Goal: Transaction & Acquisition: Book appointment/travel/reservation

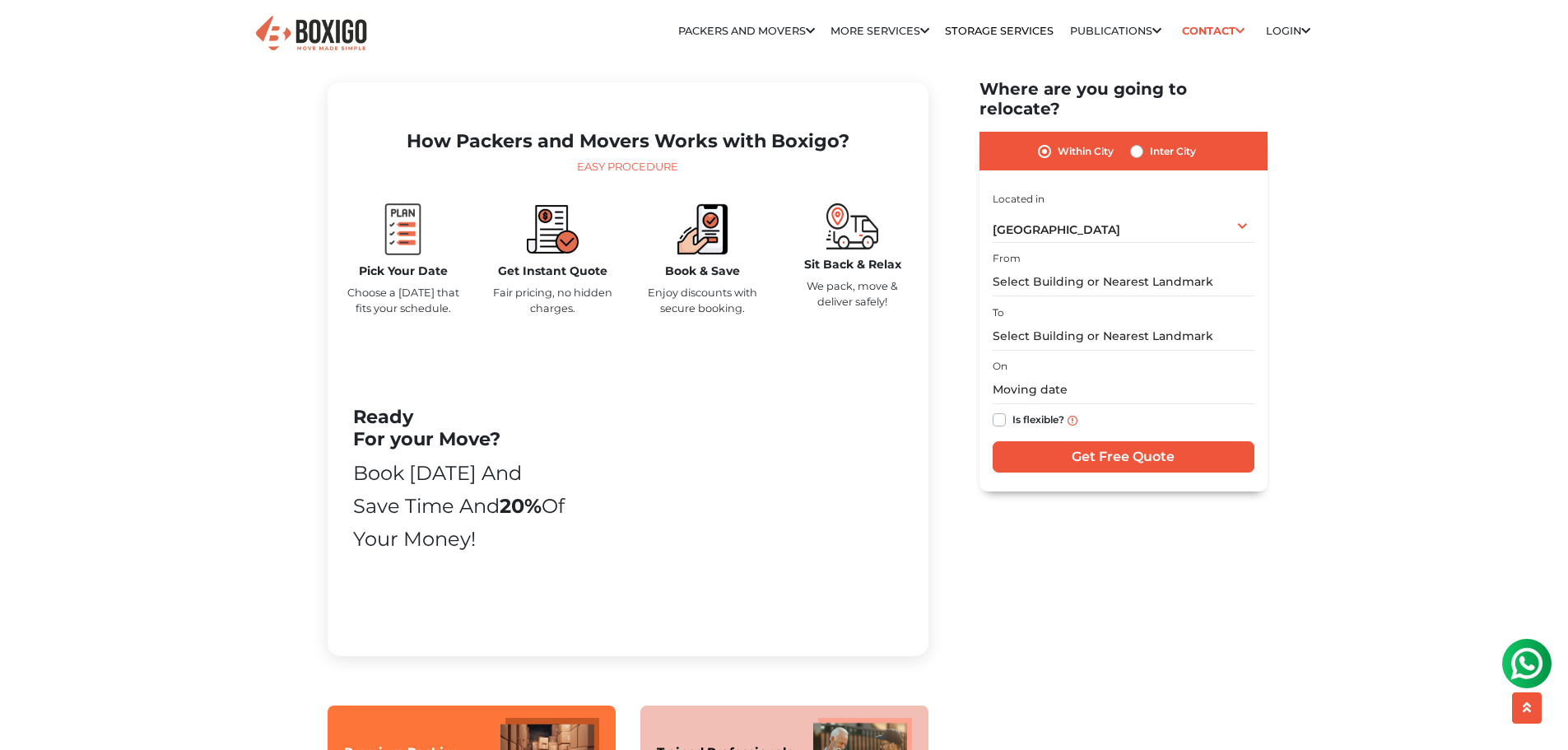
scroll to position [741, 0]
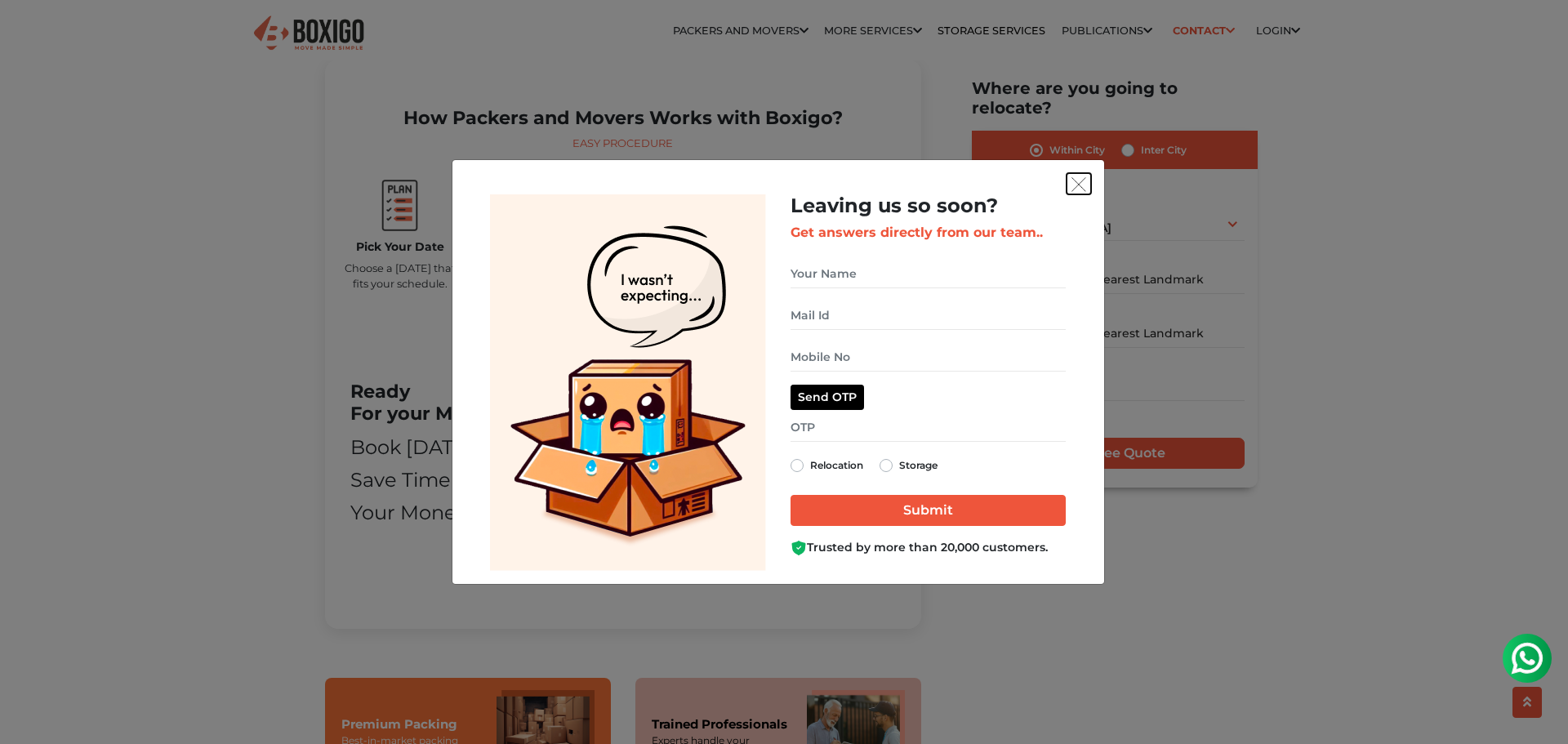
click at [1075, 187] on img "get free quote dialog" at bounding box center [1079, 185] width 15 height 15
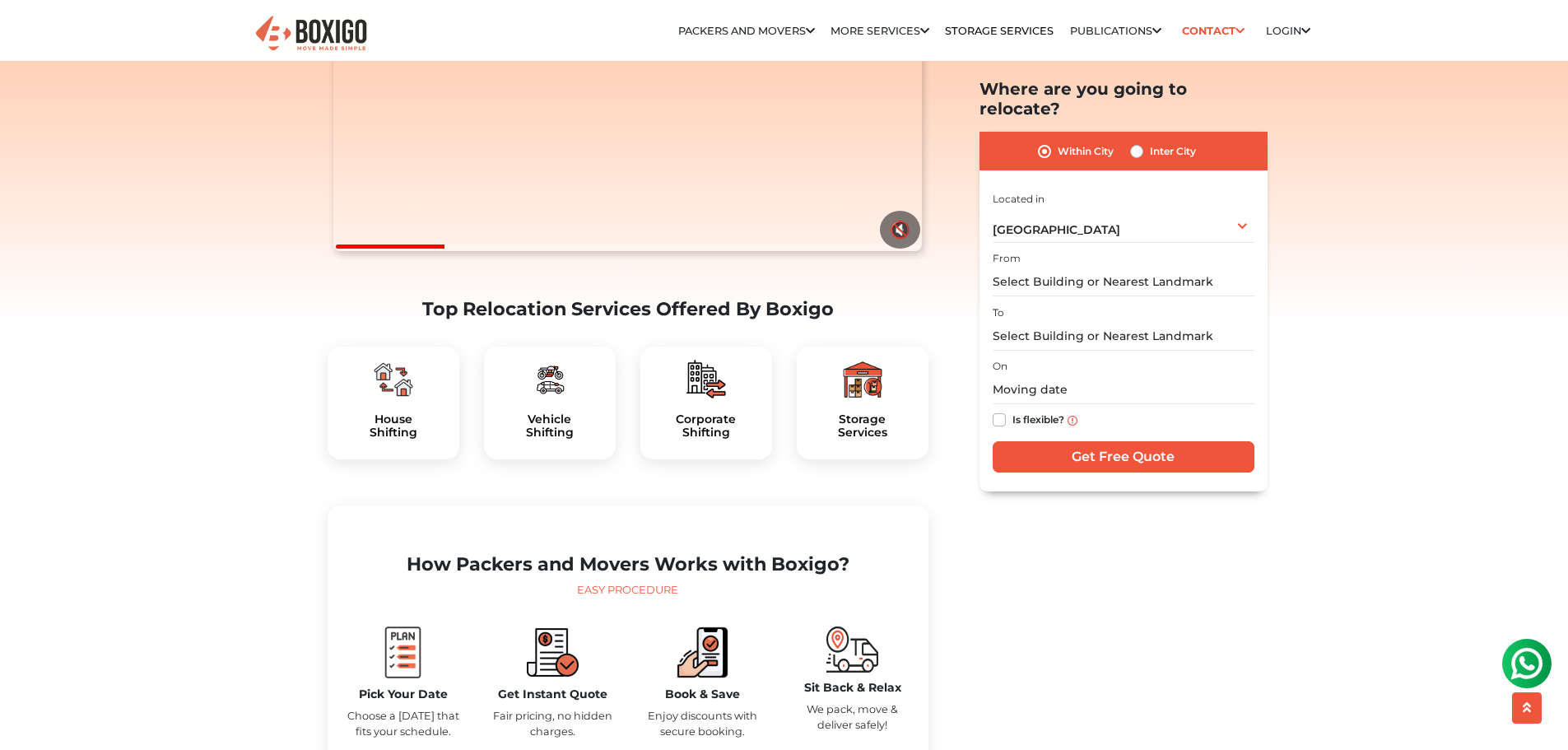
scroll to position [0, 0]
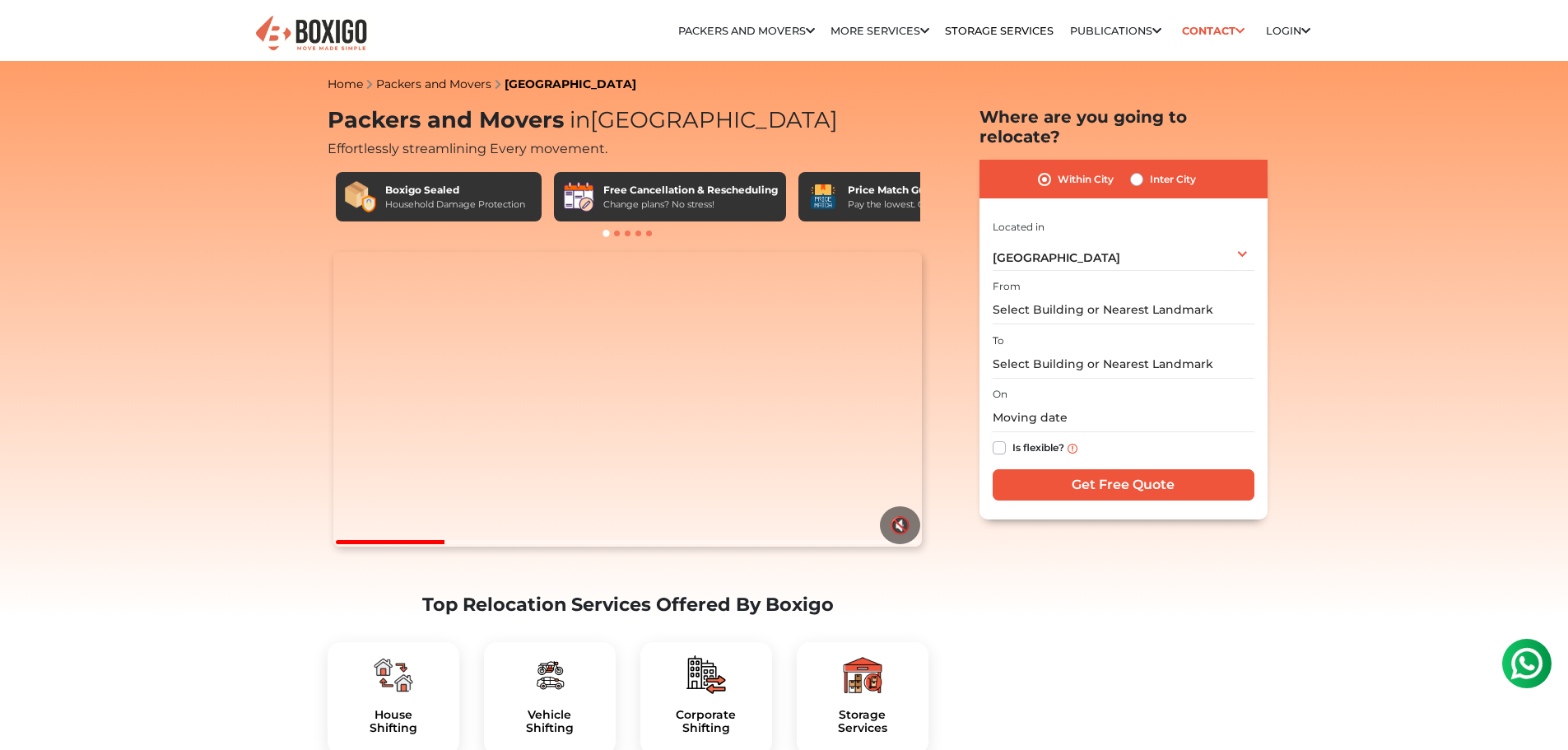
click at [1120, 295] on input "text" at bounding box center [1123, 310] width 262 height 29
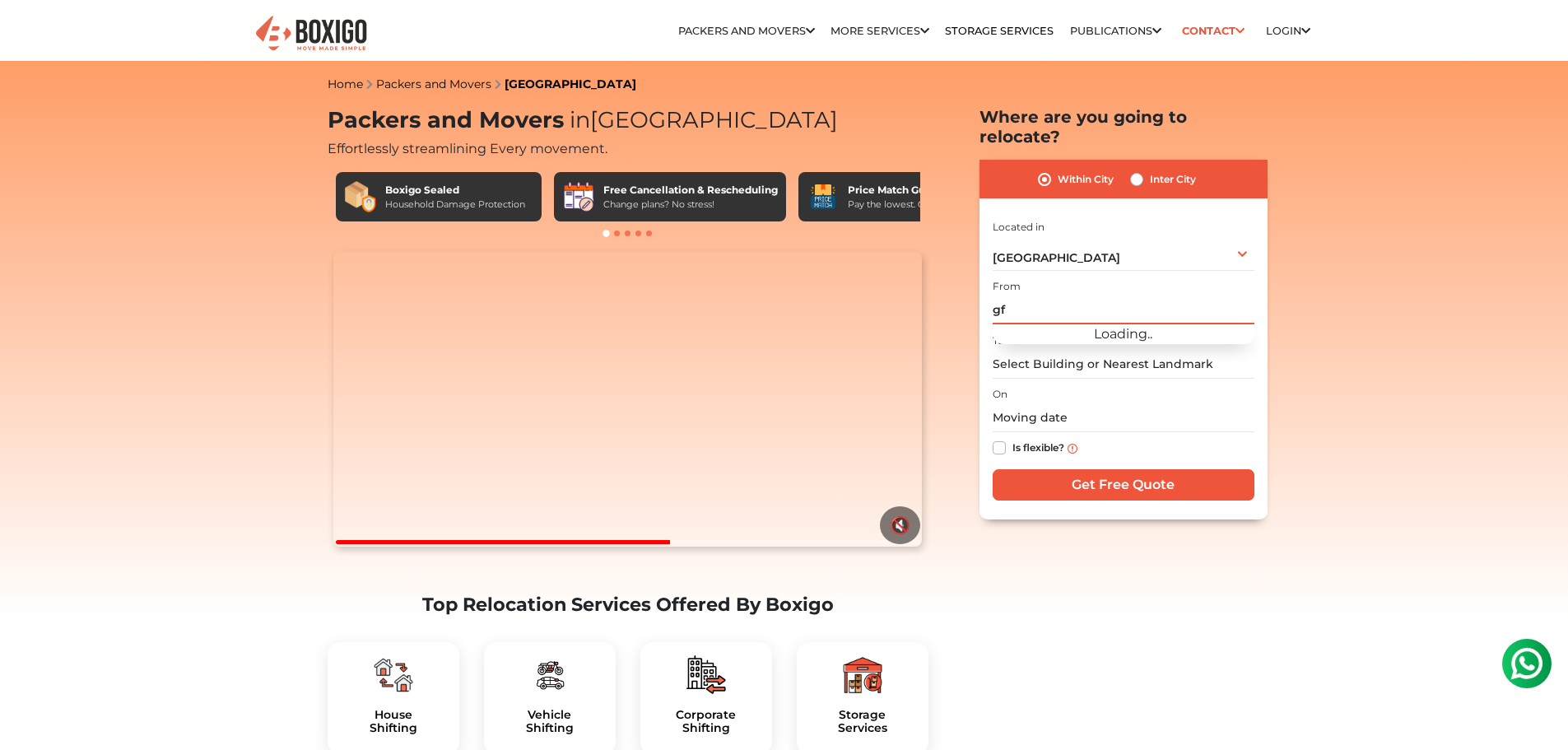
type input "g"
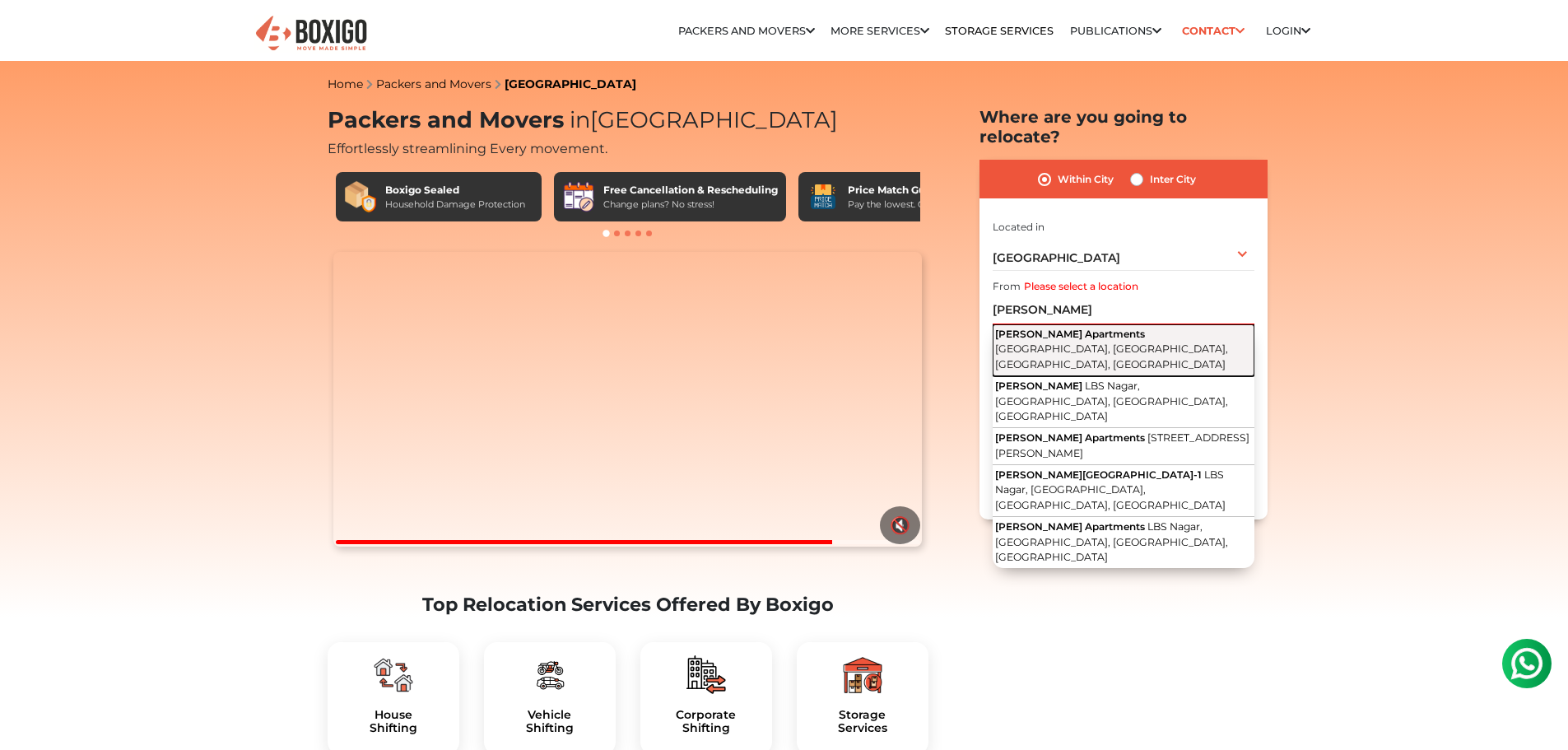
click at [1133, 343] on span "7th Cross Road, LBS Nagar, Kaggadasapura, Bengaluru, Karnataka" at bounding box center [1111, 357] width 233 height 28
type input "[PERSON_NAME] Apartments, [STREET_ADDRESS]"
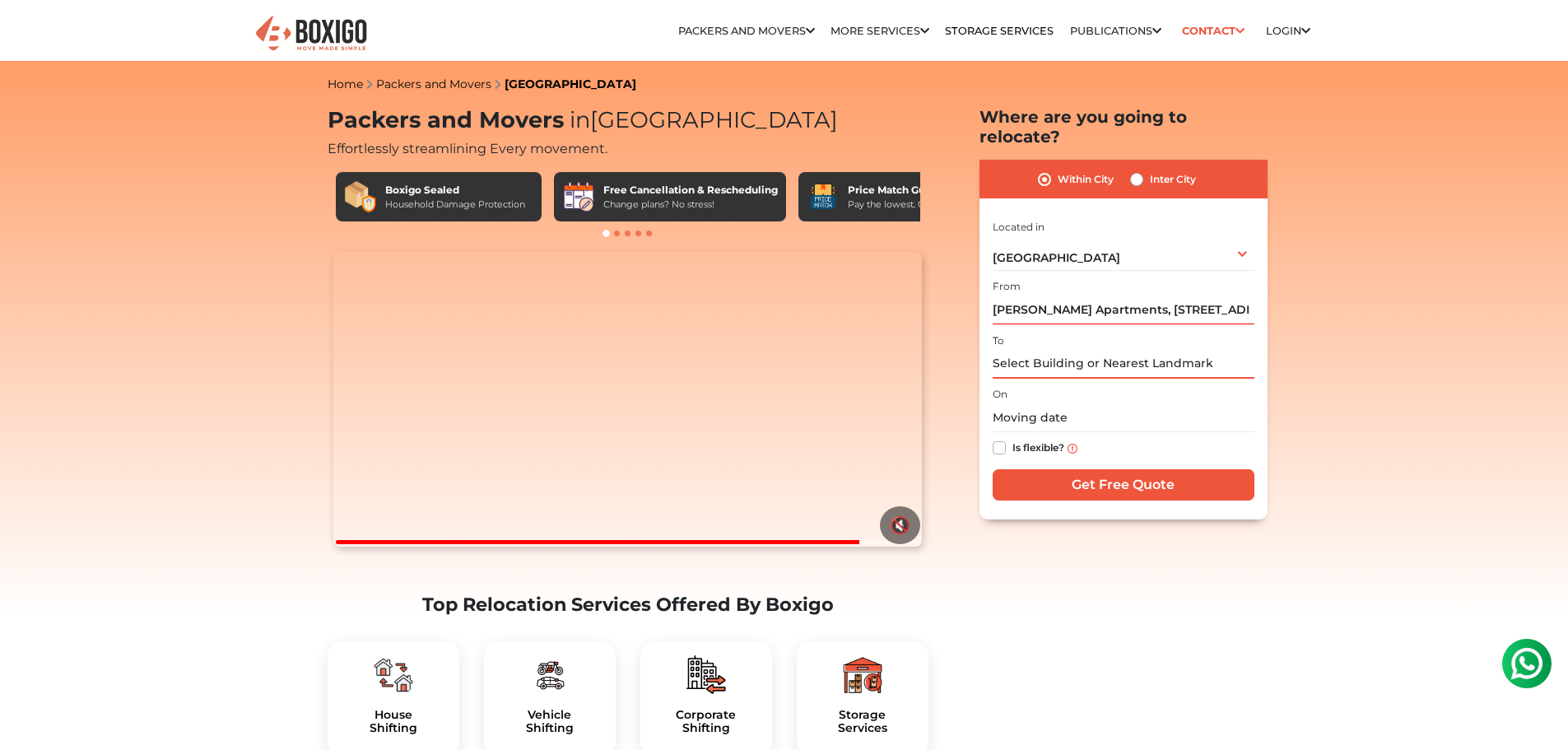
click at [1079, 352] on input "text" at bounding box center [1123, 364] width 262 height 29
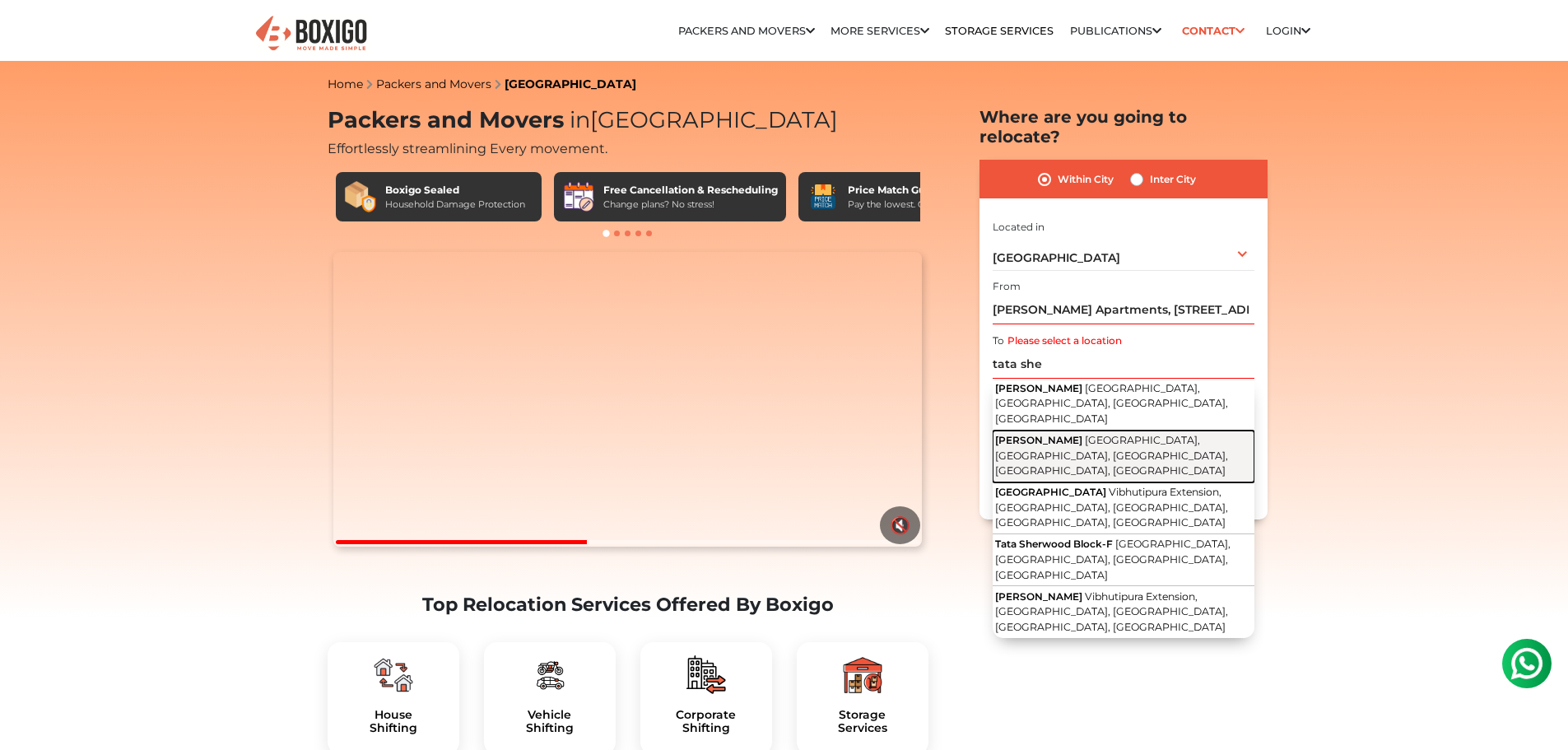
click at [1123, 434] on span "Tata Sherwood Road, Vibhutipura Extension, Doddanekundi, Doddanekkundi, Bengalu…" at bounding box center [1111, 455] width 233 height 43
type input "Tata Sherwood, [GEOGRAPHIC_DATA], [GEOGRAPHIC_DATA], [GEOGRAPHIC_DATA], [GEOGRA…"
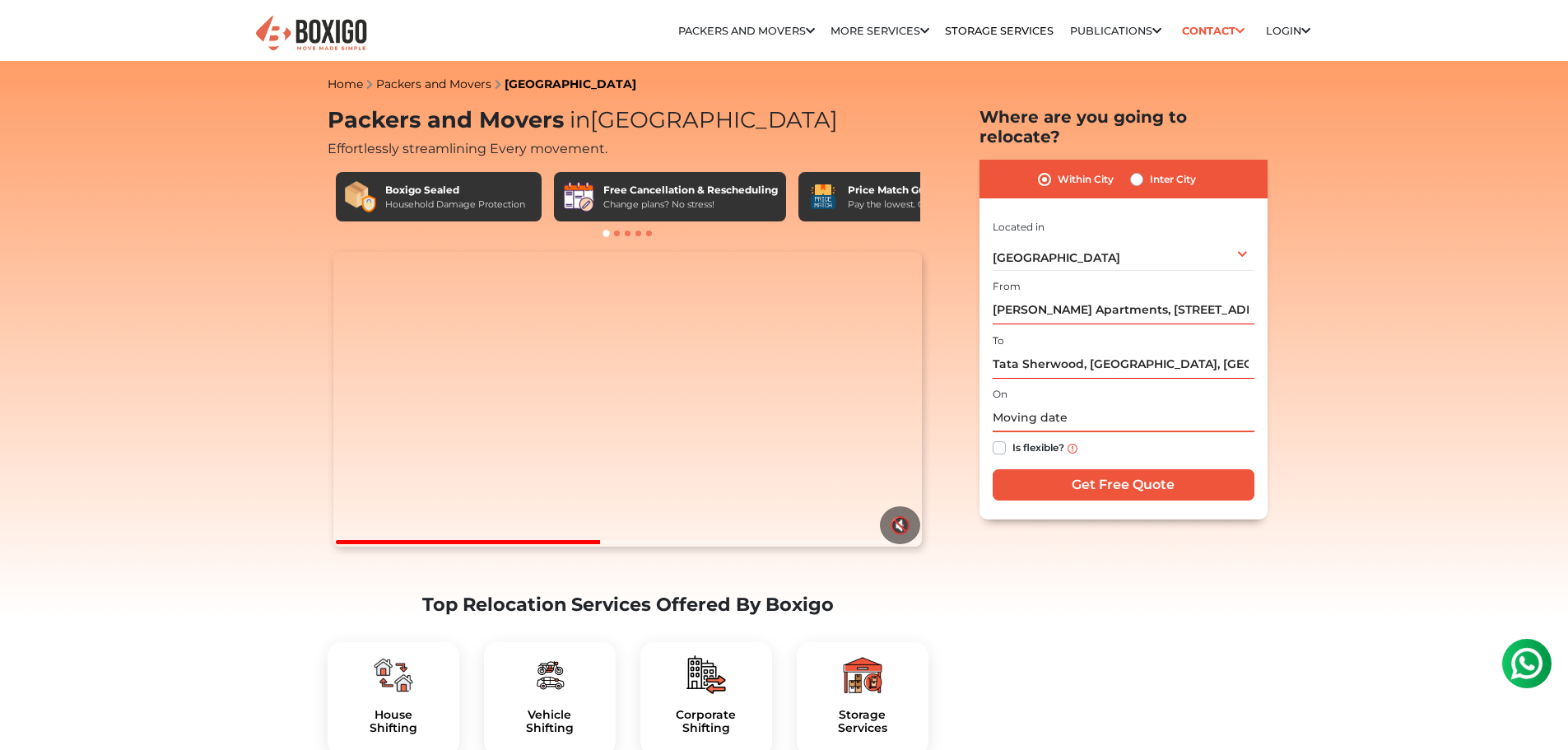
click at [1047, 404] on input "text" at bounding box center [1123, 418] width 262 height 29
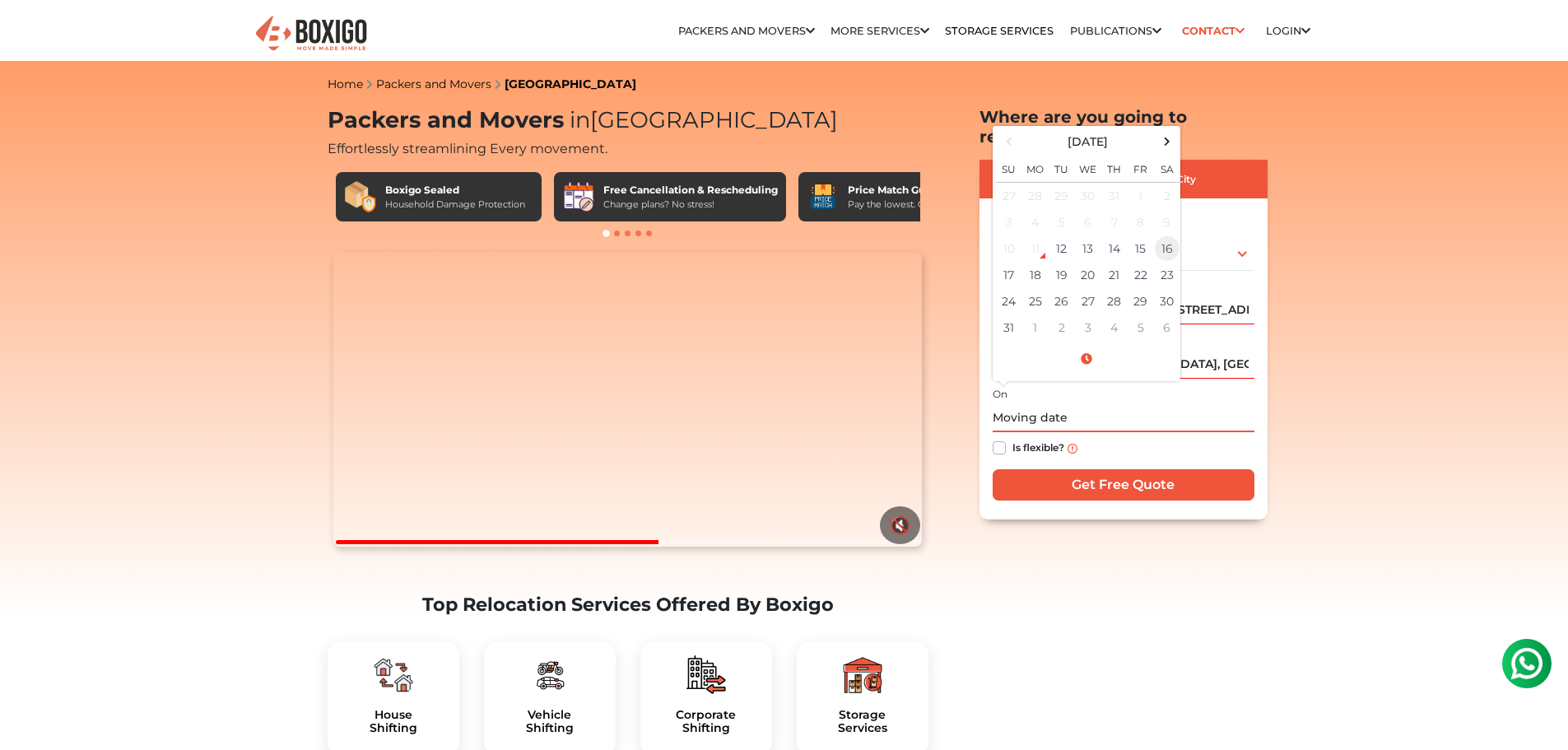
click at [1156, 235] on td "16" at bounding box center [1168, 249] width 27 height 27
type input "08/16/2025 12:00 AM"
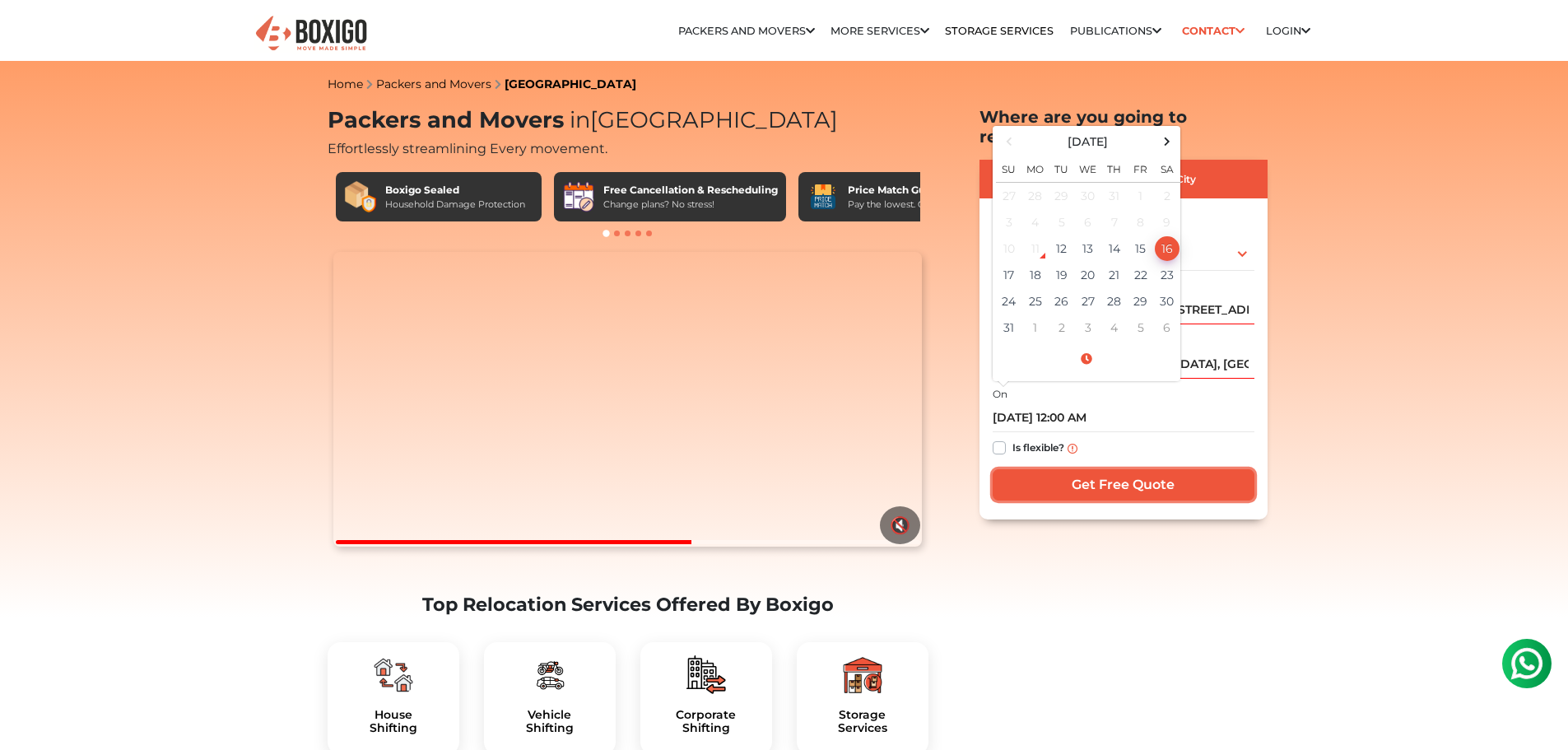
click at [1078, 470] on input "Get Free Quote" at bounding box center [1123, 486] width 262 height 32
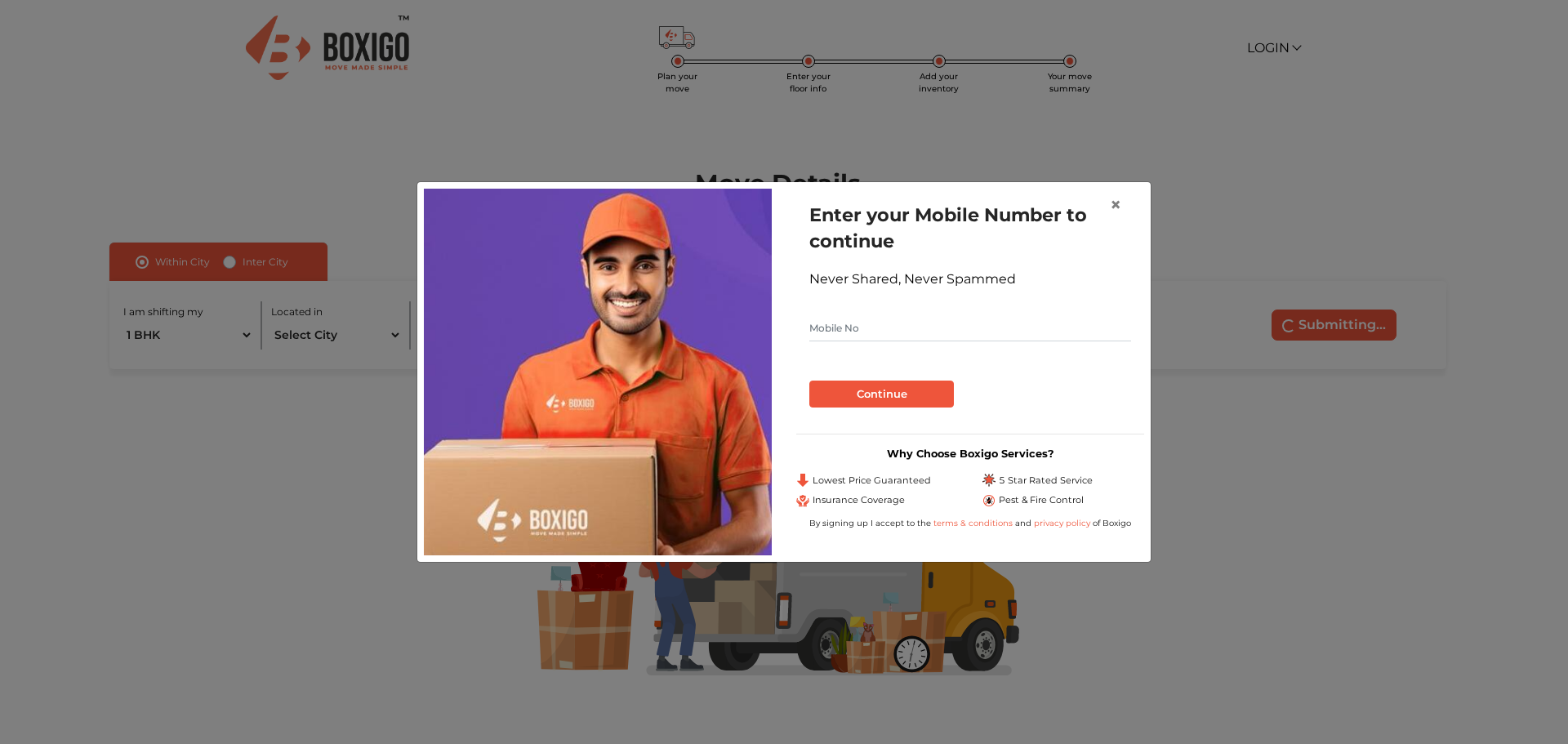
click at [985, 348] on form "Enter your Mobile Number to continue Never Shared, Never Spammed Continue" at bounding box center [970, 305] width 322 height 206
click at [992, 329] on input "text" at bounding box center [970, 329] width 322 height 26
click at [809, 381] on button "Continue" at bounding box center [881, 395] width 145 height 28
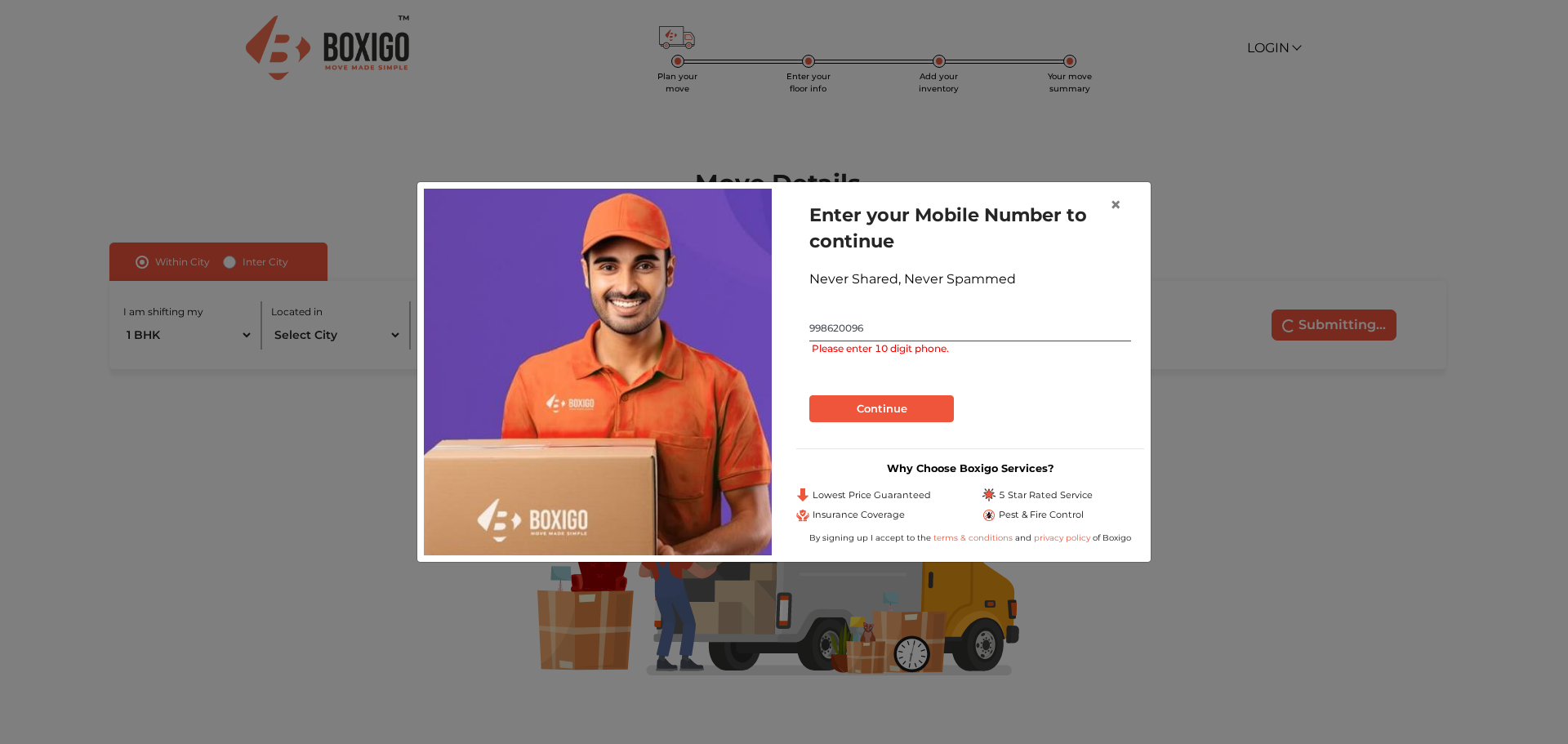
click at [836, 324] on input "998620096" at bounding box center [970, 329] width 322 height 26
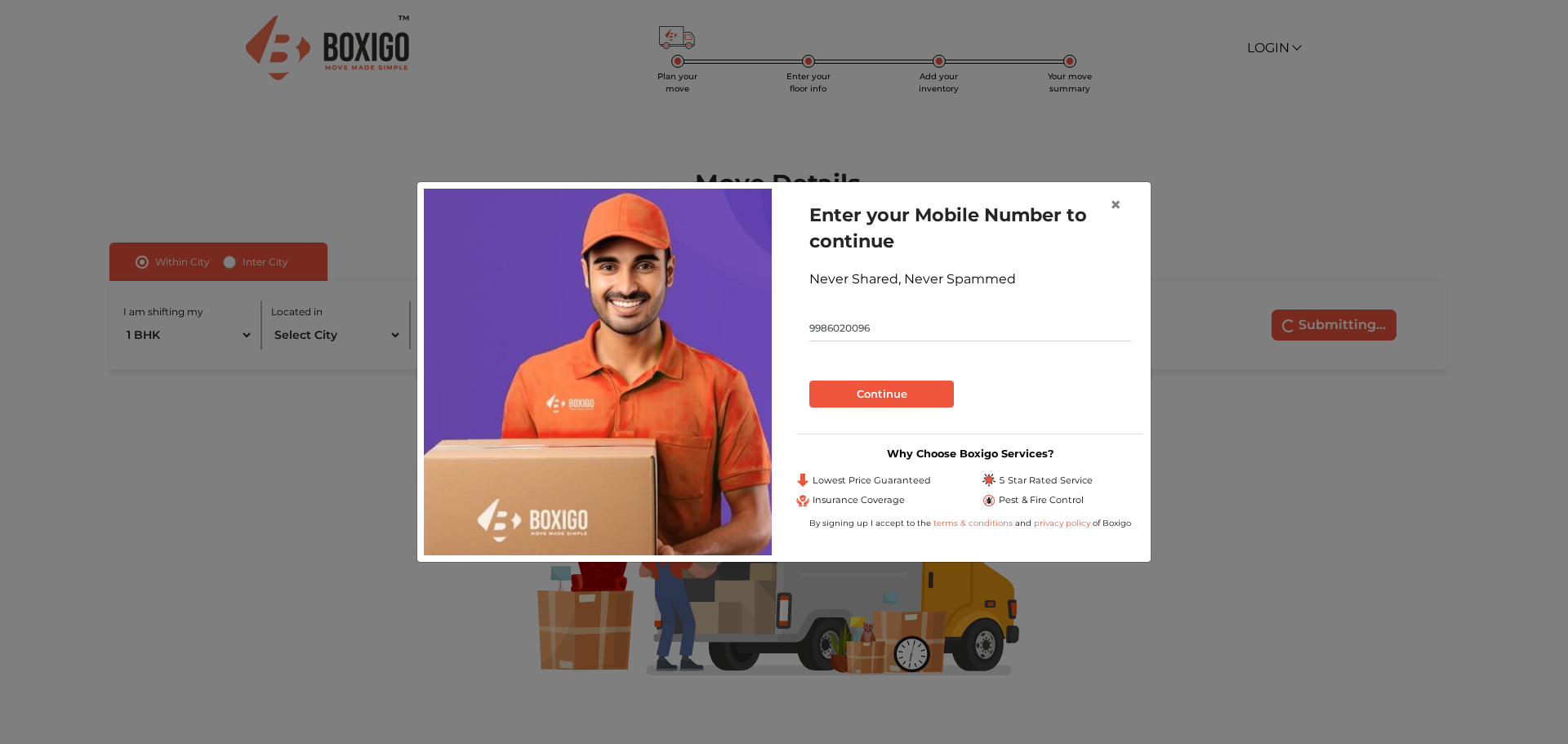
type input "9986020096"
click at [889, 389] on button "Continue" at bounding box center [881, 395] width 145 height 28
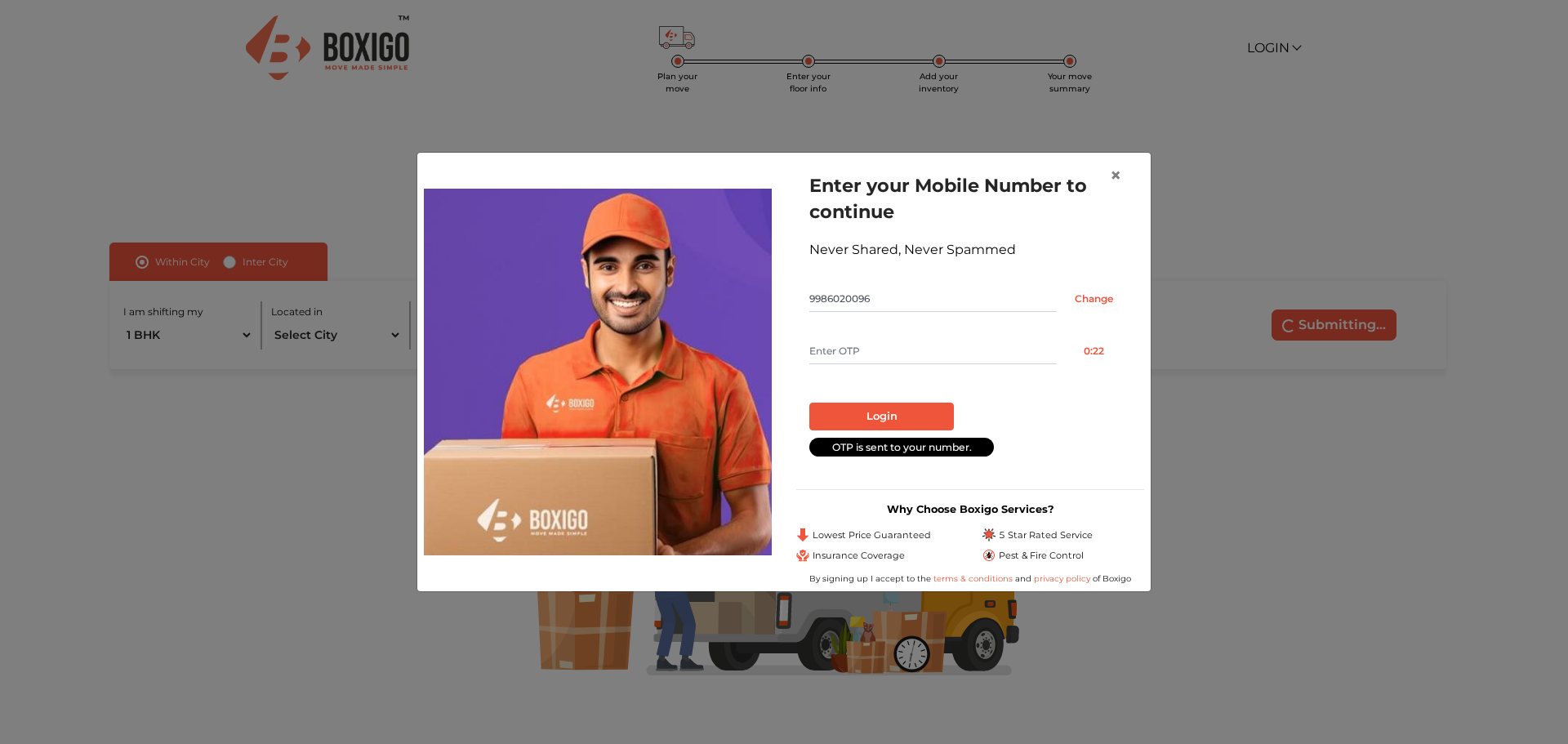
click at [859, 354] on input "text" at bounding box center [933, 352] width 247 height 26
type input "6698"
click at [921, 412] on button "Login" at bounding box center [881, 417] width 145 height 28
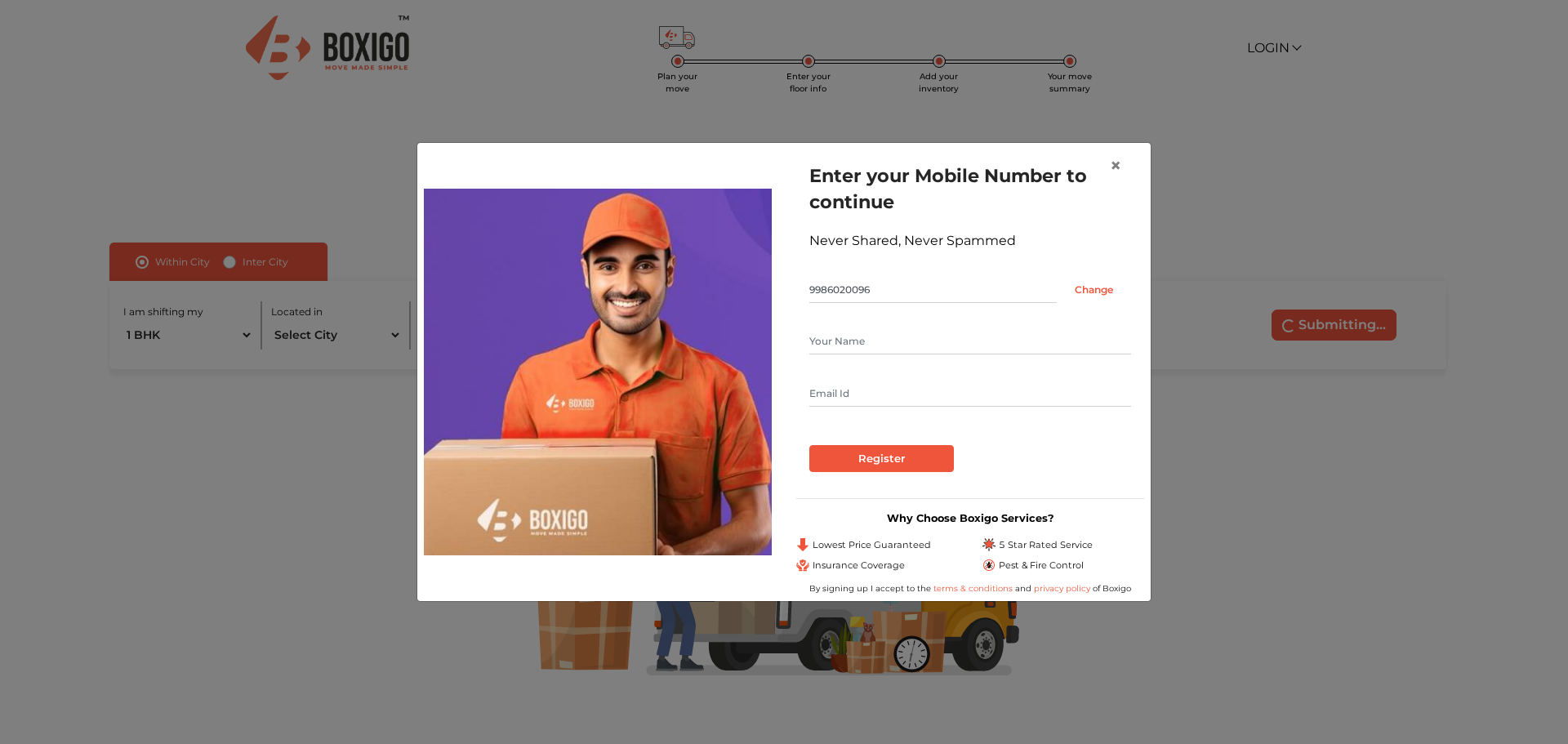
click at [846, 335] on input "text" at bounding box center [970, 342] width 322 height 26
type input "[PERSON_NAME]"
type input "[EMAIL_ADDRESS][PERSON_NAME][DOMAIN_NAME]"
click at [906, 467] on input "Register" at bounding box center [881, 459] width 145 height 28
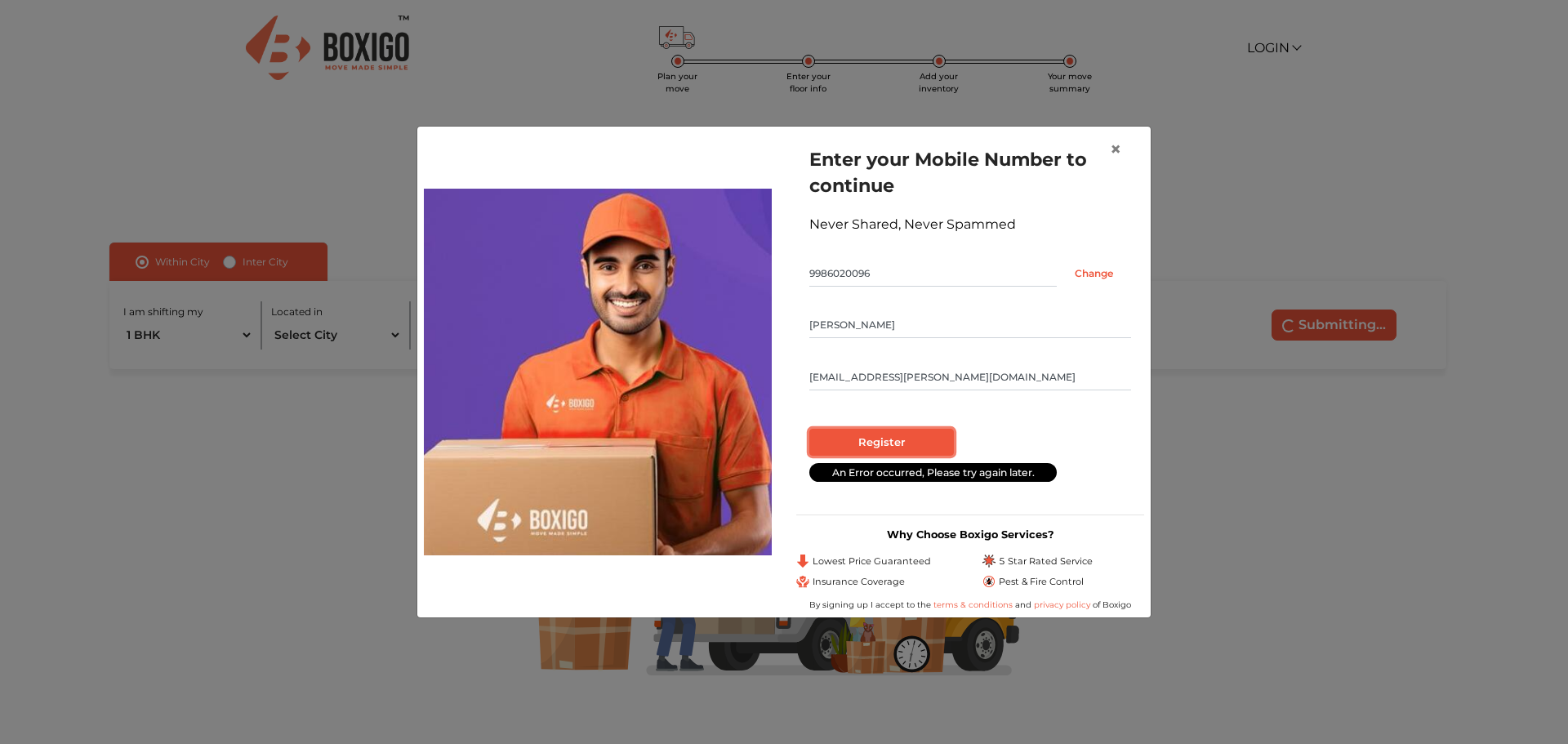
click at [896, 442] on input "Register" at bounding box center [881, 443] width 145 height 28
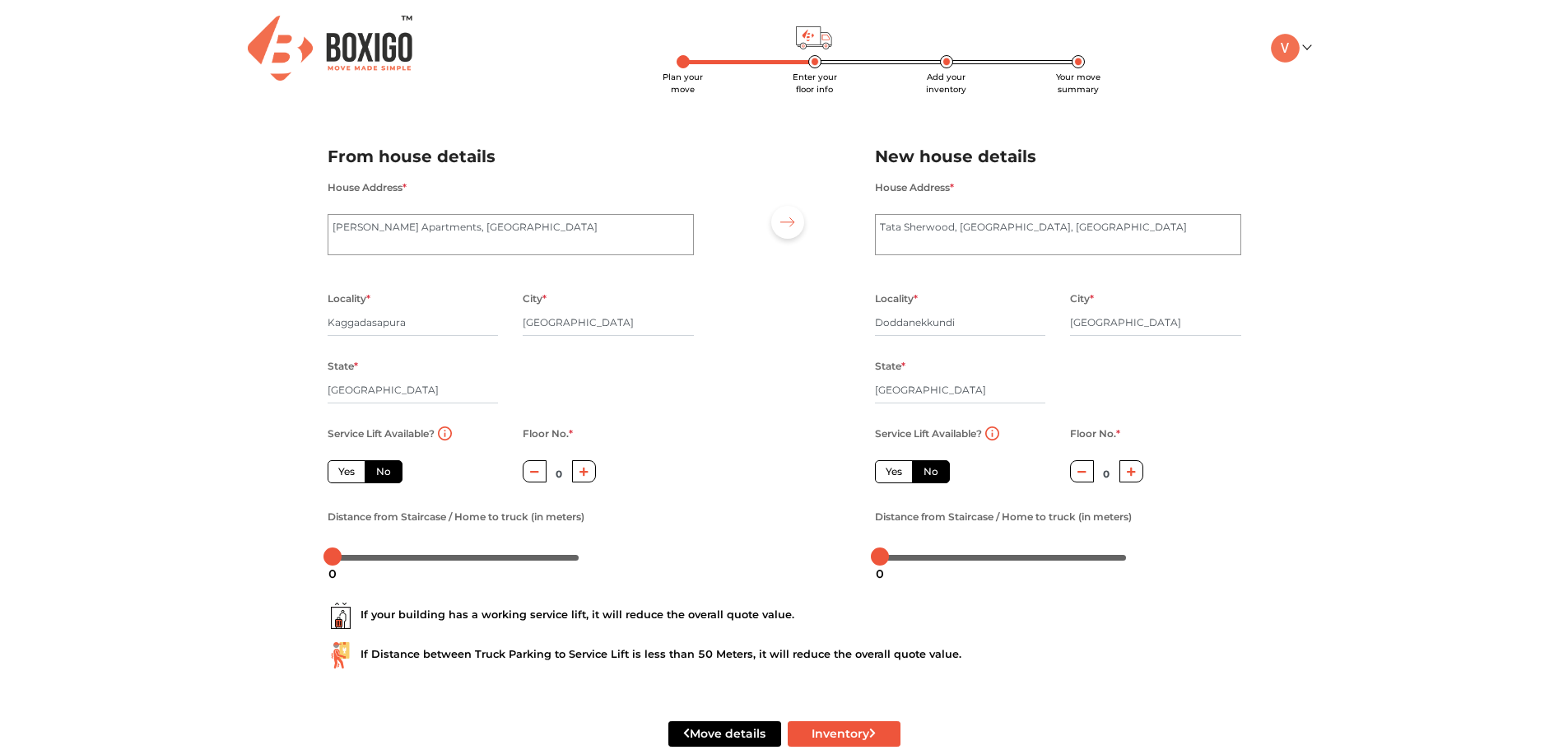
click at [581, 476] on button "button" at bounding box center [584, 471] width 24 height 23
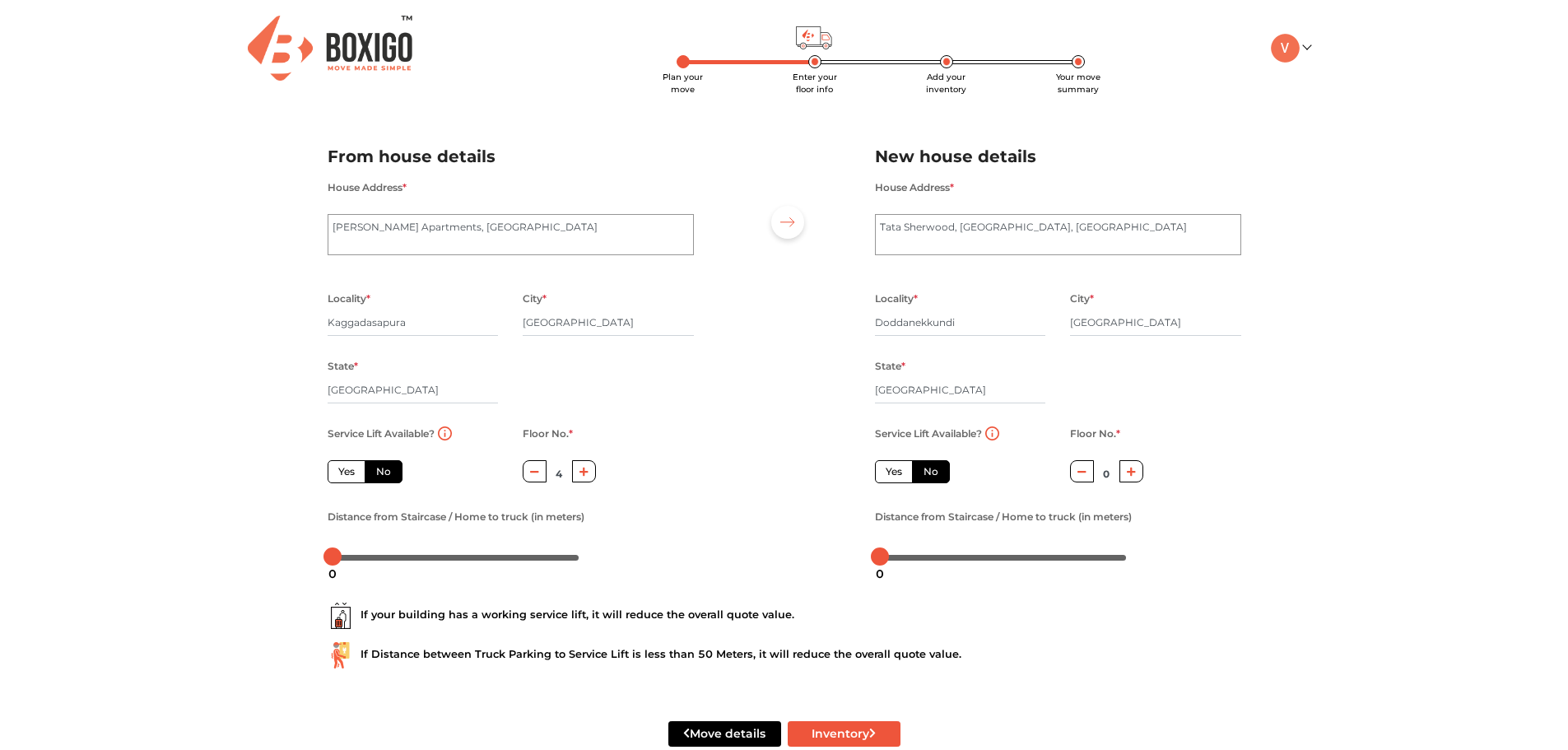
type input "5"
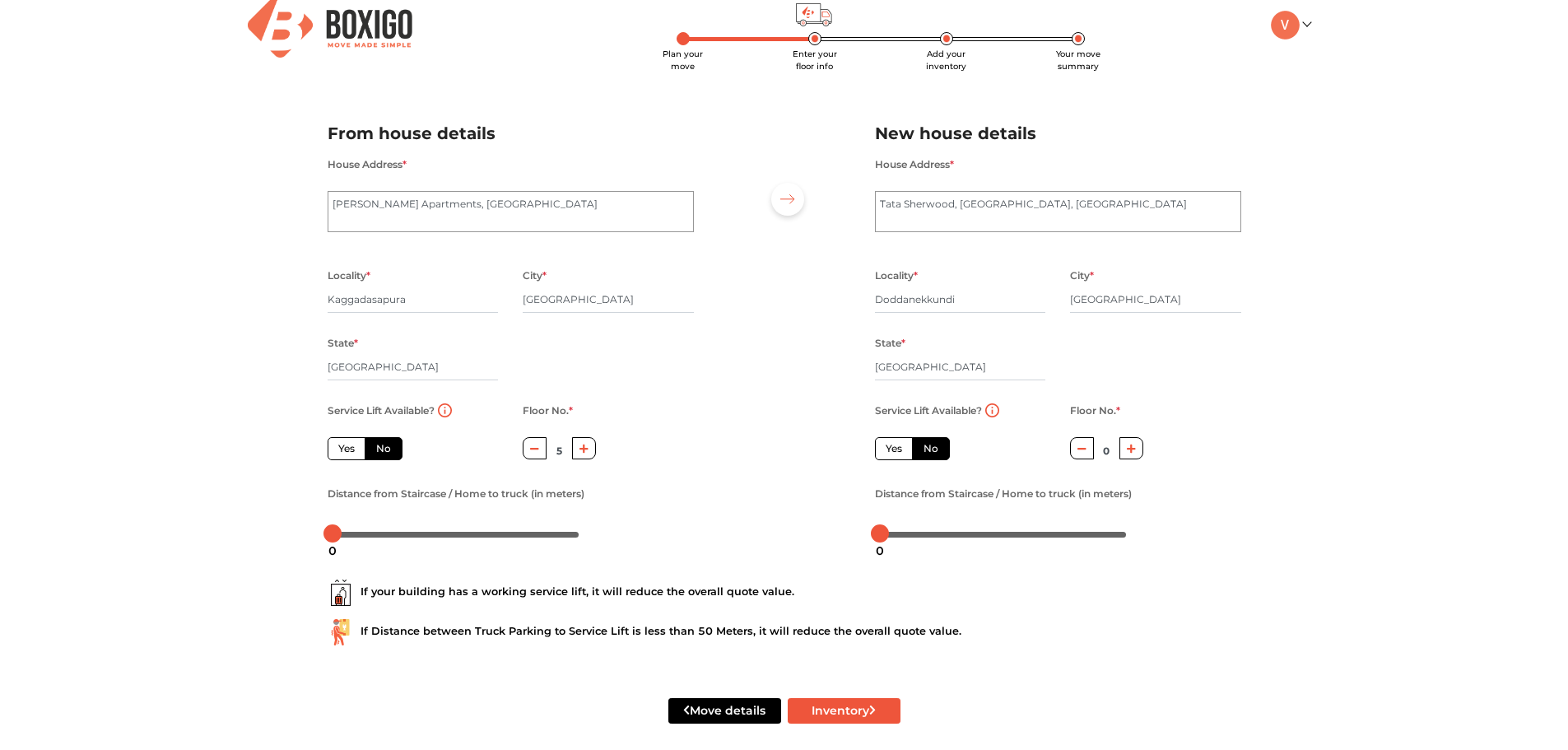
scroll to position [36, 0]
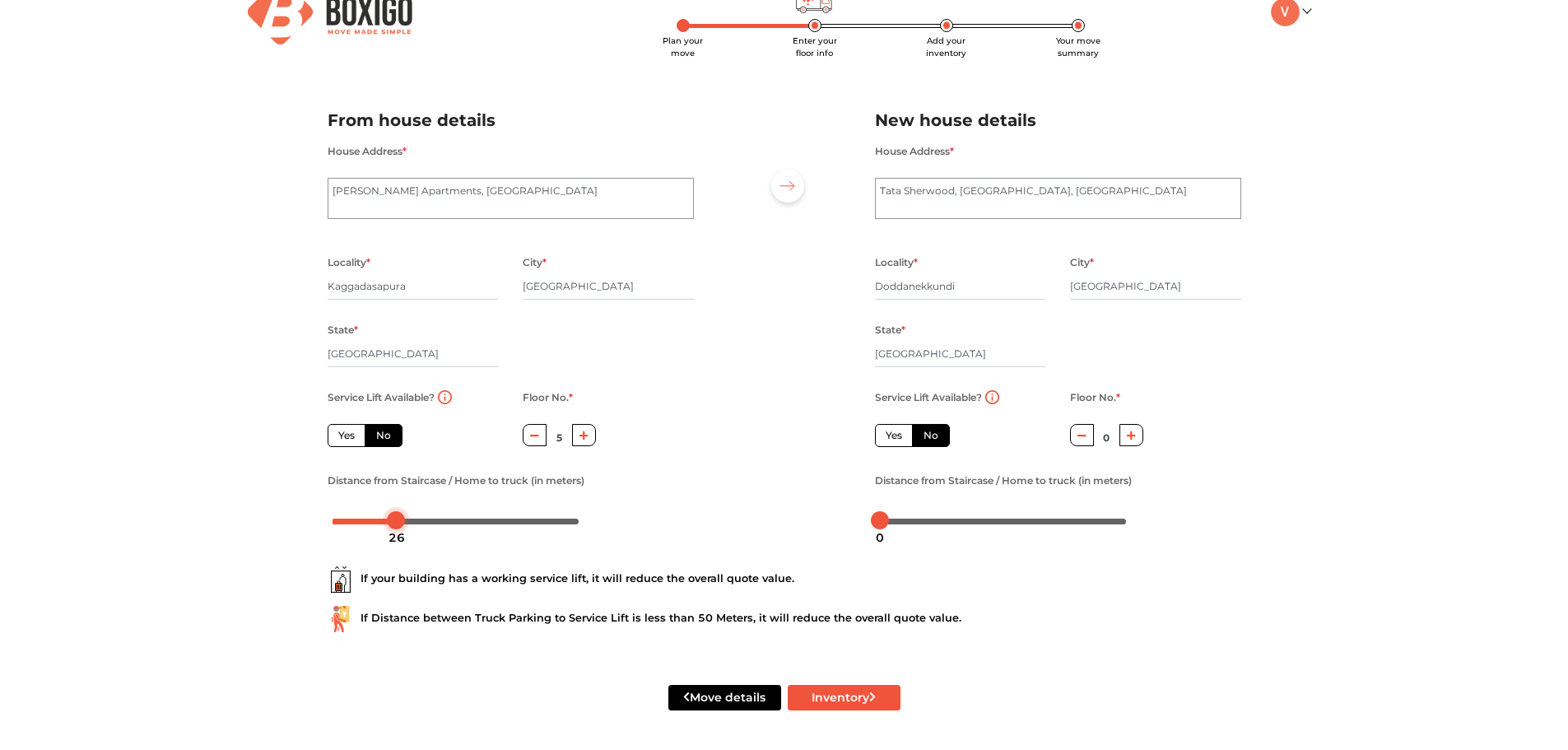
drag, startPoint x: 334, startPoint y: 519, endPoint x: 400, endPoint y: 519, distance: 66.0
click at [400, 519] on div at bounding box center [396, 521] width 18 height 18
click at [345, 441] on label "Yes" at bounding box center [346, 435] width 38 height 23
click at [345, 439] on input "Yes" at bounding box center [344, 433] width 11 height 11
radio input "true"
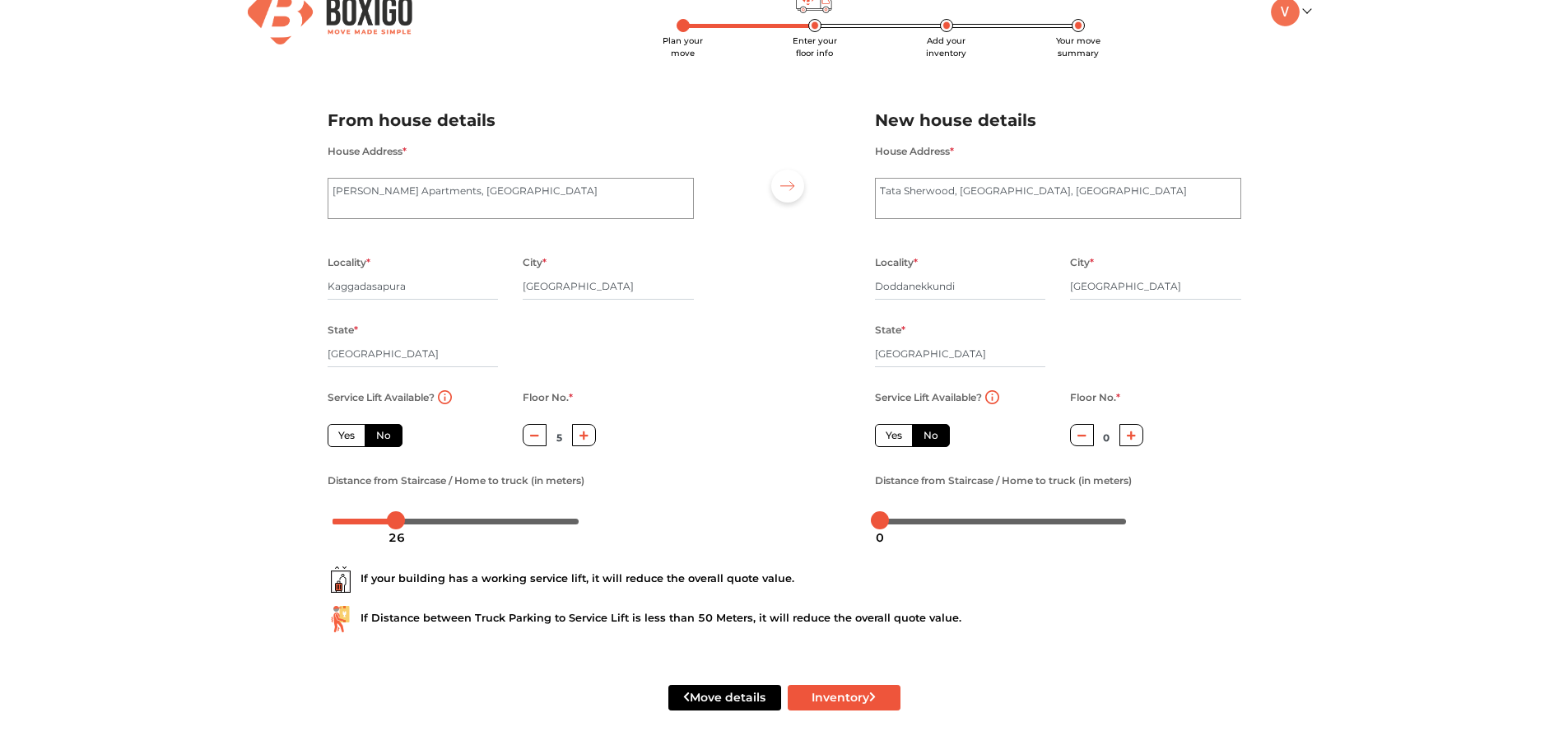
type input "0"
click at [751, 704] on button "Move details" at bounding box center [724, 697] width 113 height 26
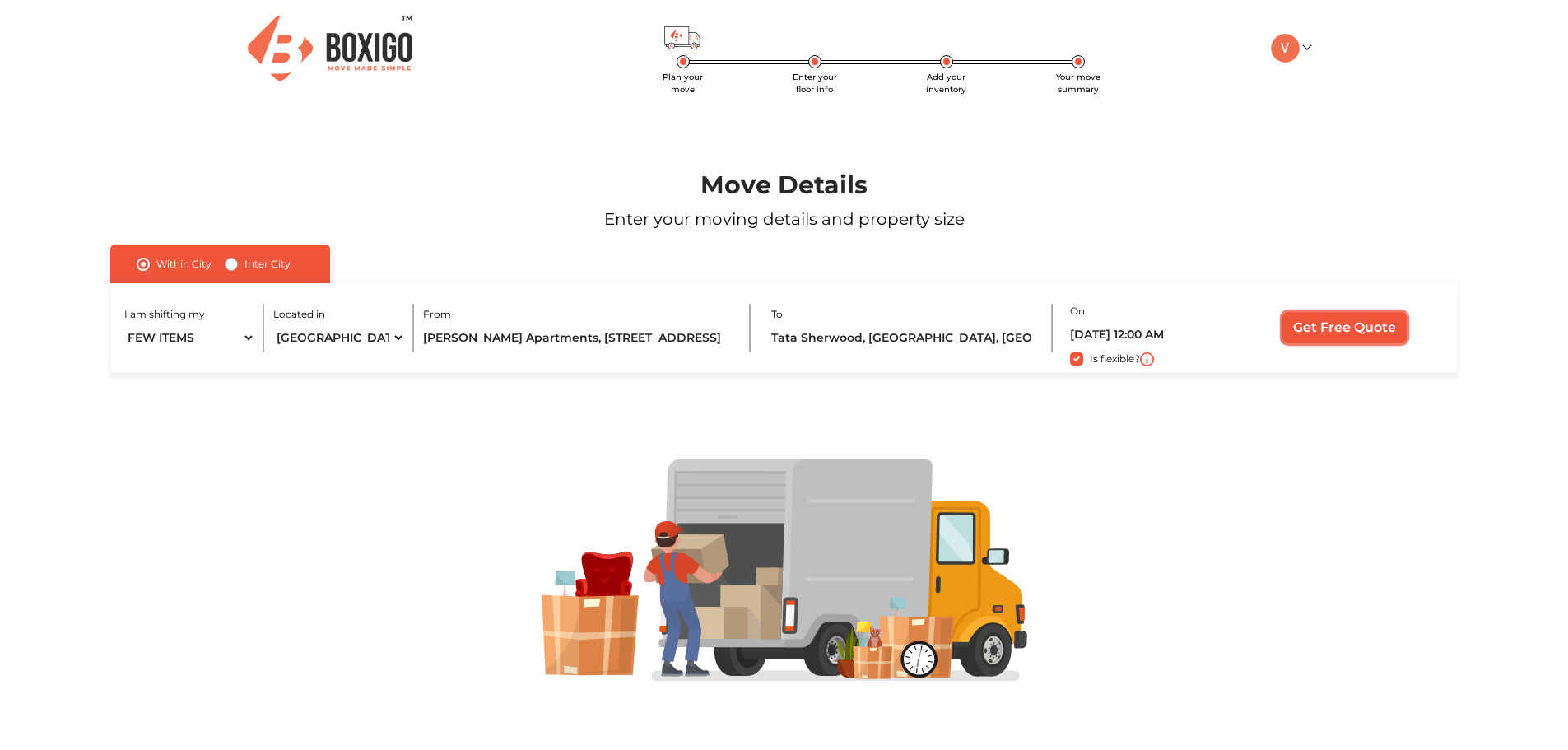
click at [1288, 333] on input "Get Free Quote" at bounding box center [1344, 328] width 124 height 32
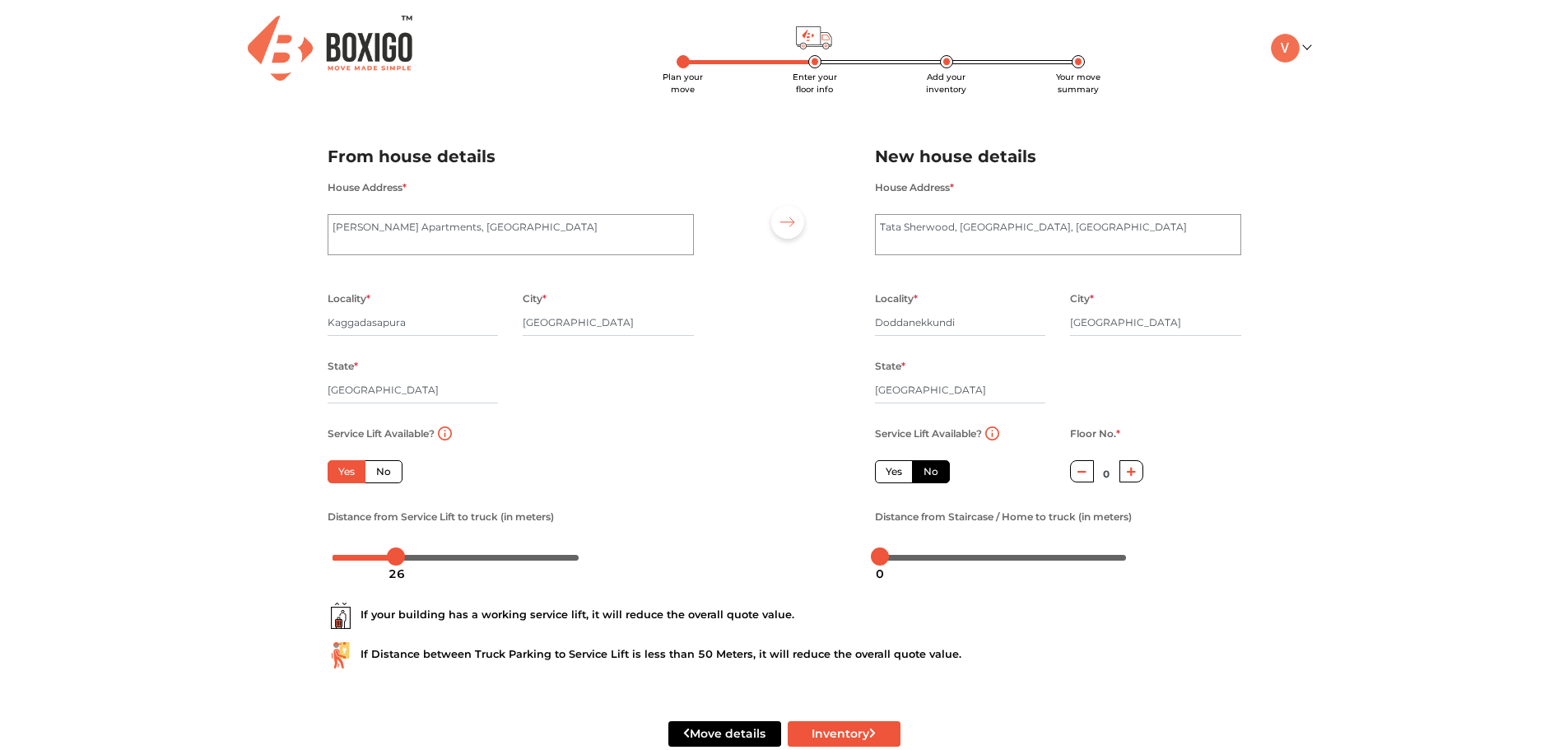
scroll to position [36, 0]
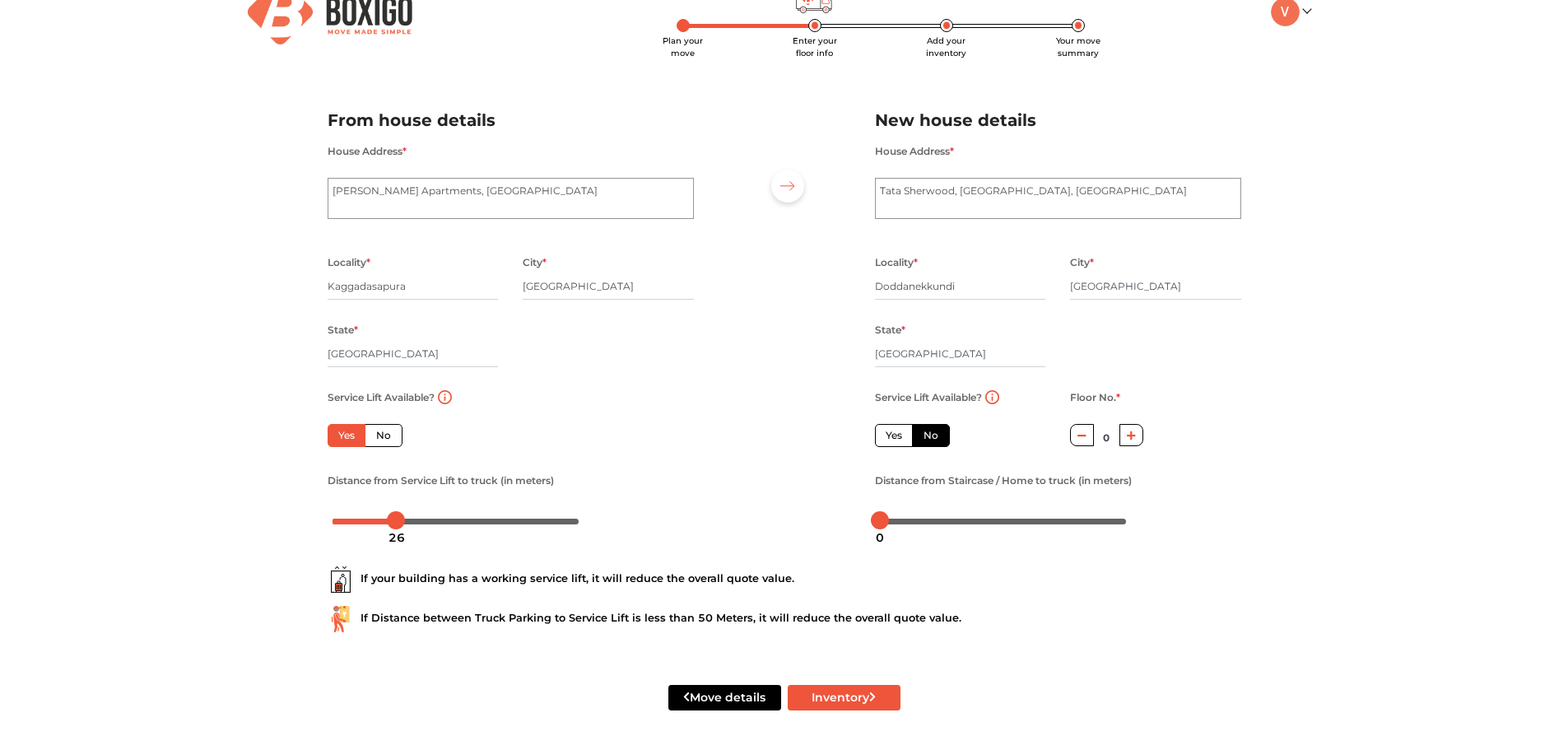
click at [1126, 440] on button "button" at bounding box center [1131, 435] width 24 height 23
type input "3"
drag, startPoint x: 879, startPoint y: 520, endPoint x: 932, endPoint y: 516, distance: 53.2
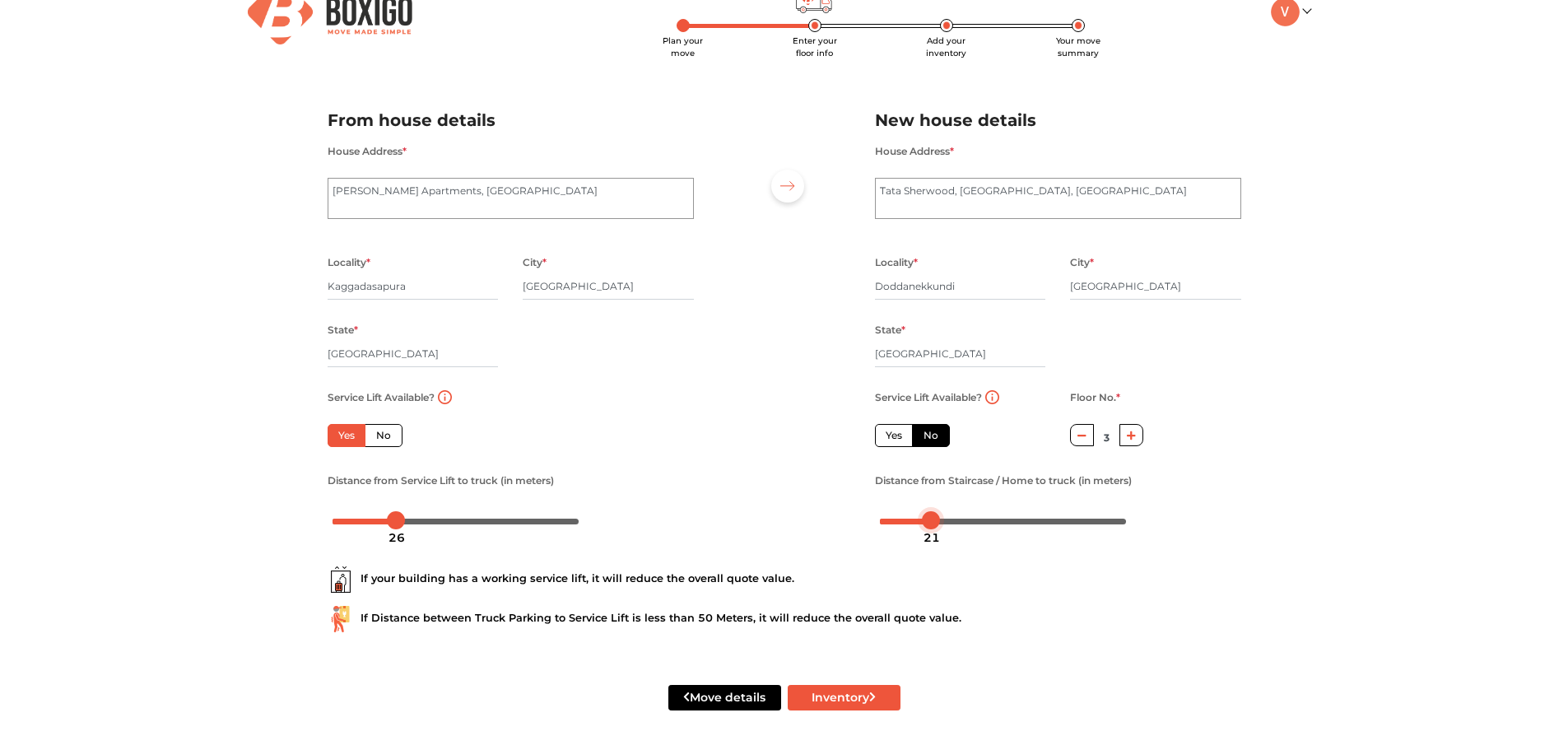
click at [932, 516] on div at bounding box center [931, 521] width 18 height 18
click at [837, 699] on button "Inventory" at bounding box center [843, 697] width 113 height 26
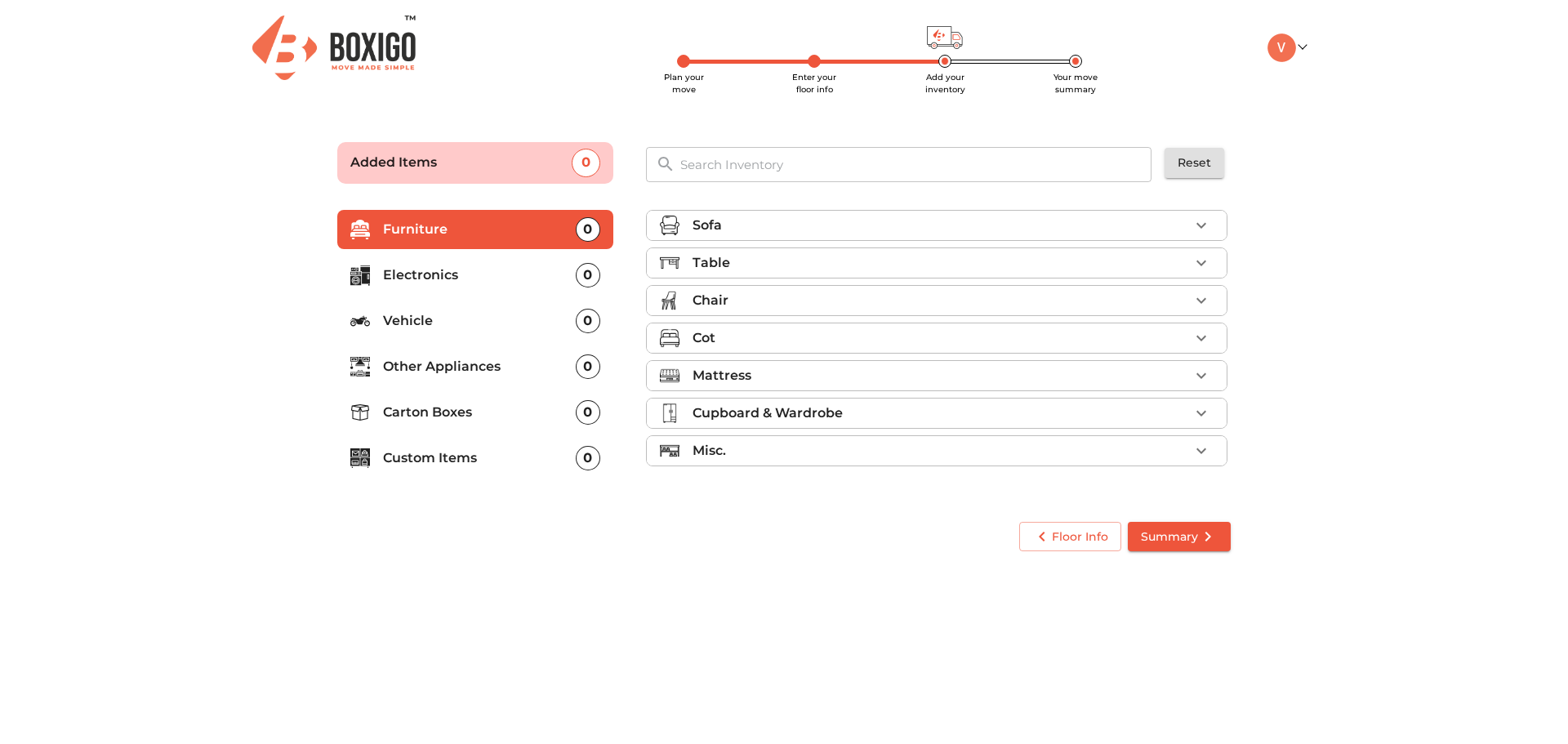
click at [909, 232] on div "Sofa" at bounding box center [941, 226] width 496 height 20
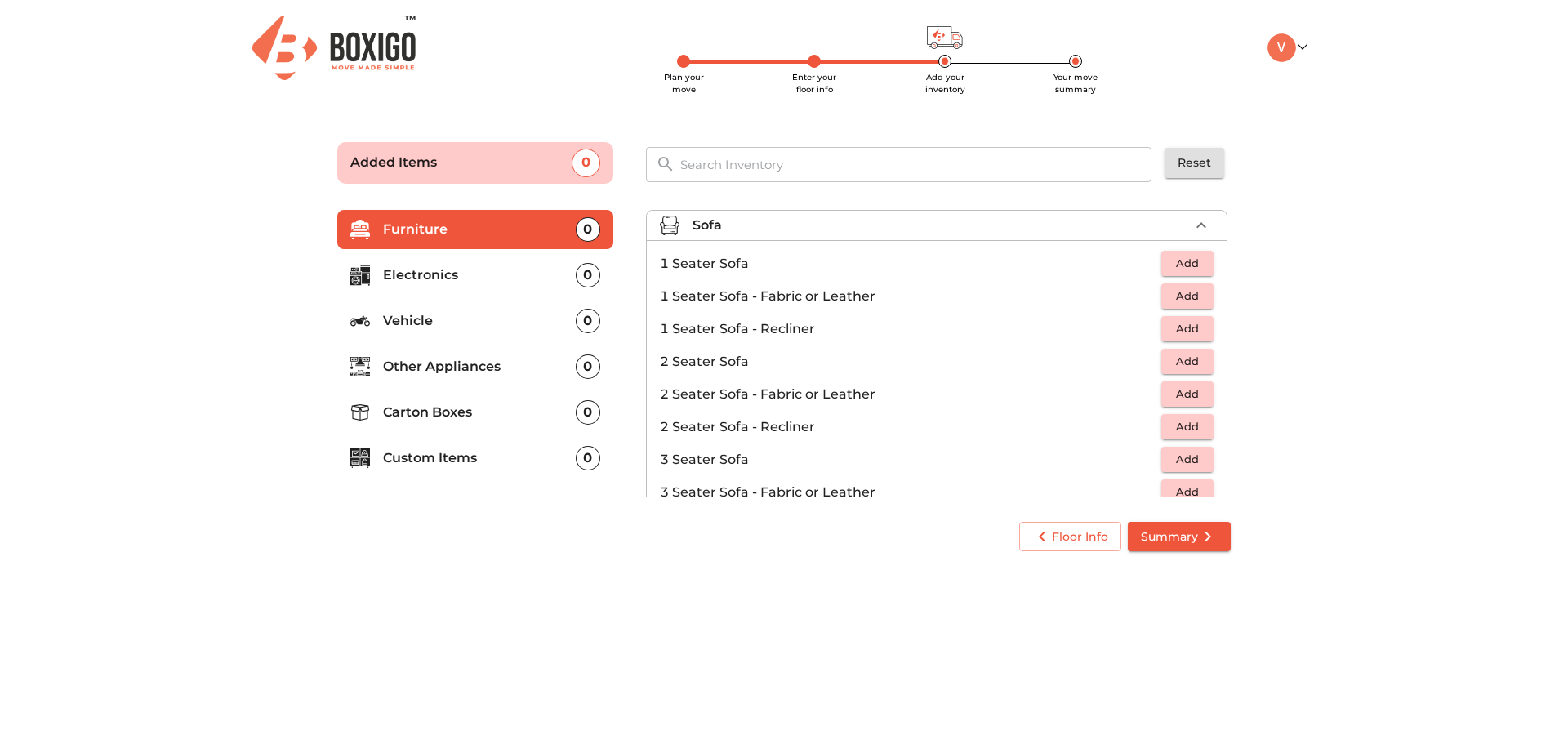
scroll to position [82, 0]
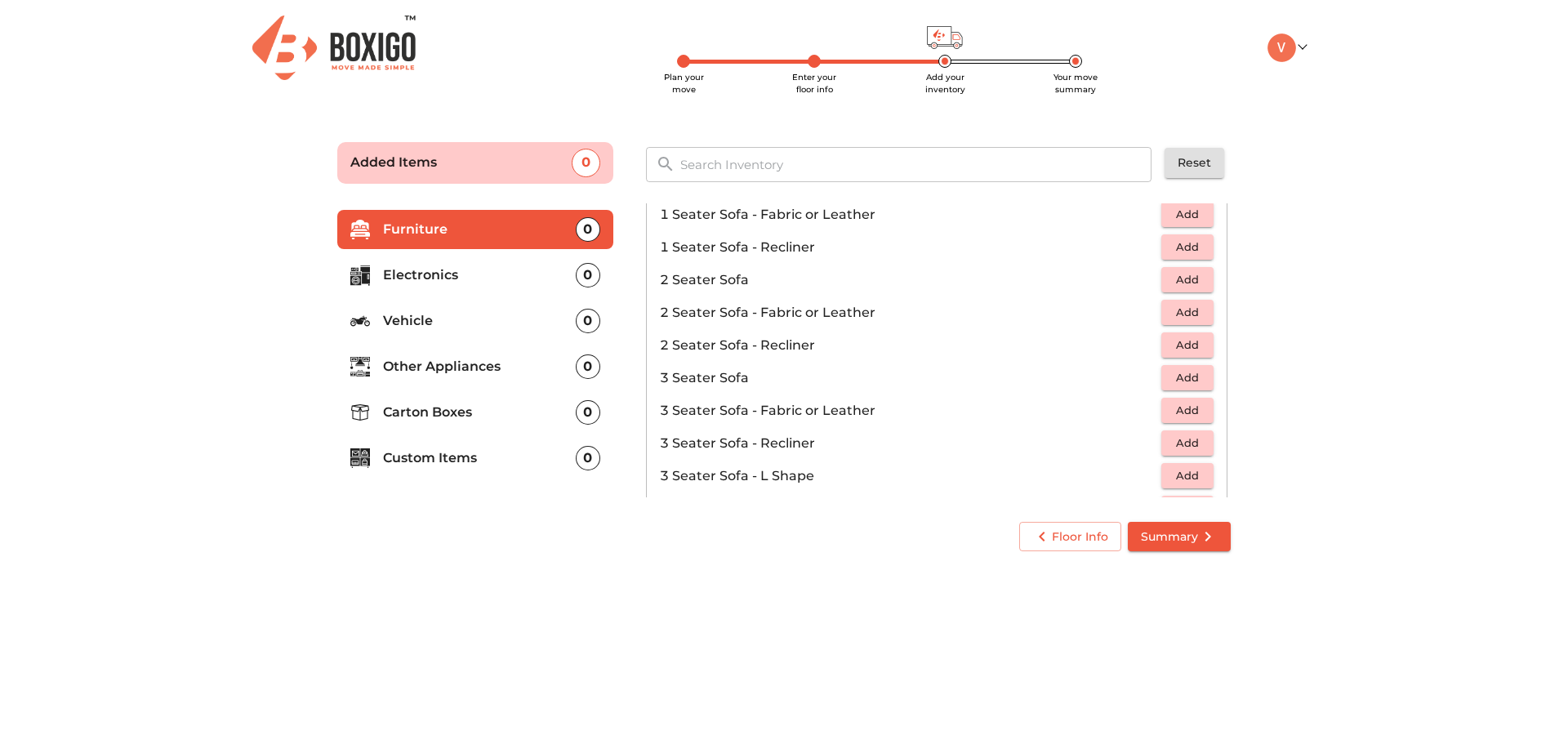
click at [1182, 409] on span "Add" at bounding box center [1187, 410] width 36 height 19
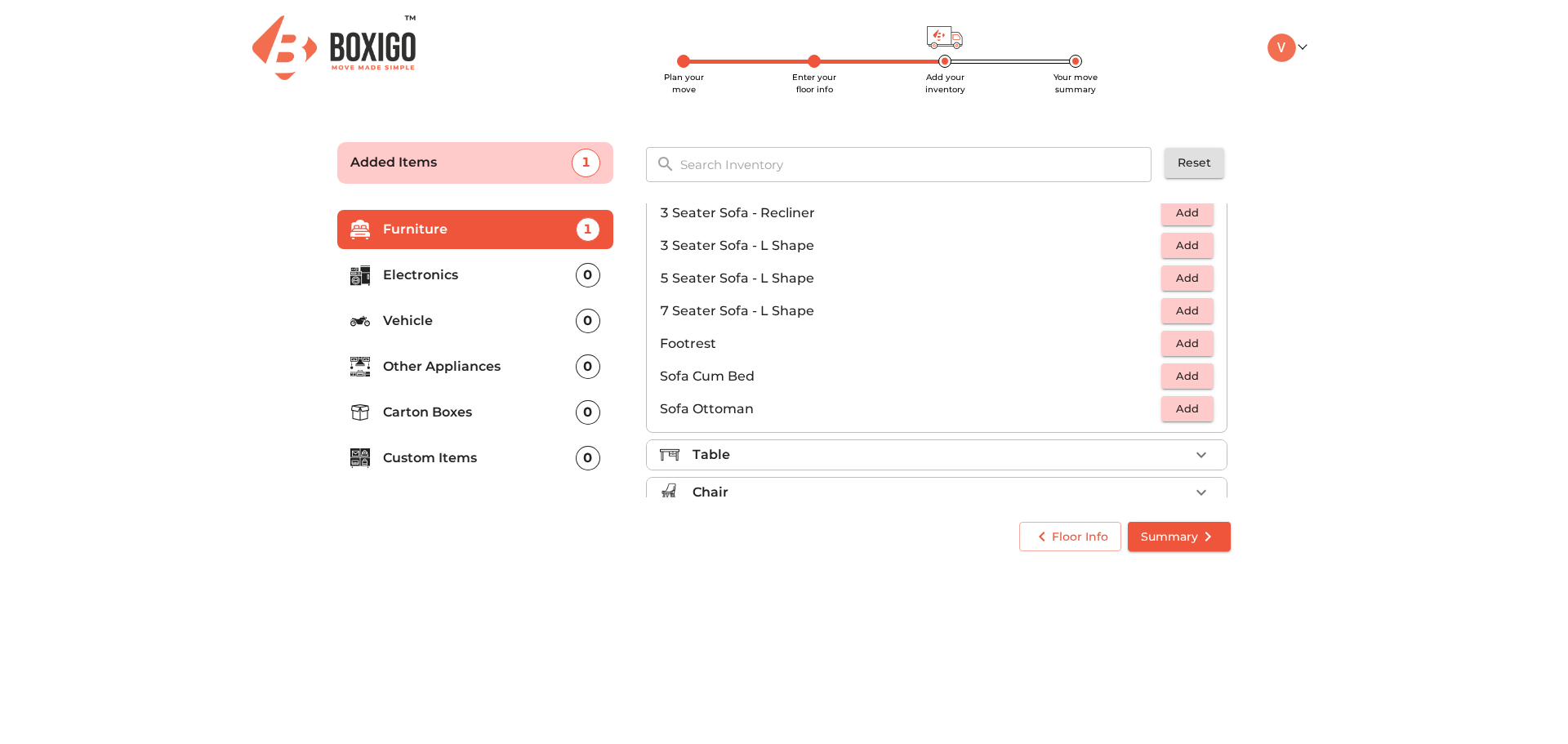
scroll to position [327, 0]
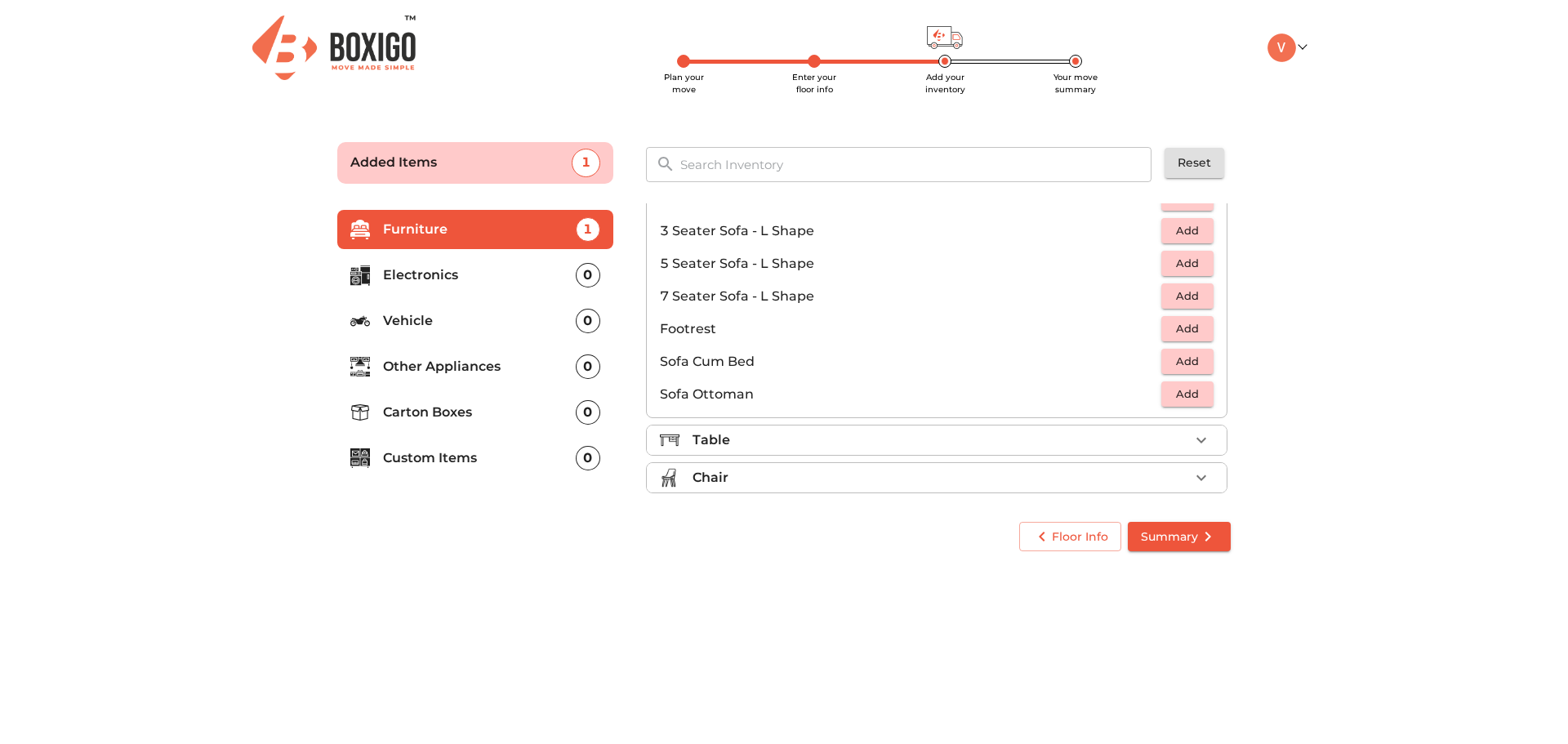
click at [1011, 448] on div "Table" at bounding box center [941, 440] width 496 height 20
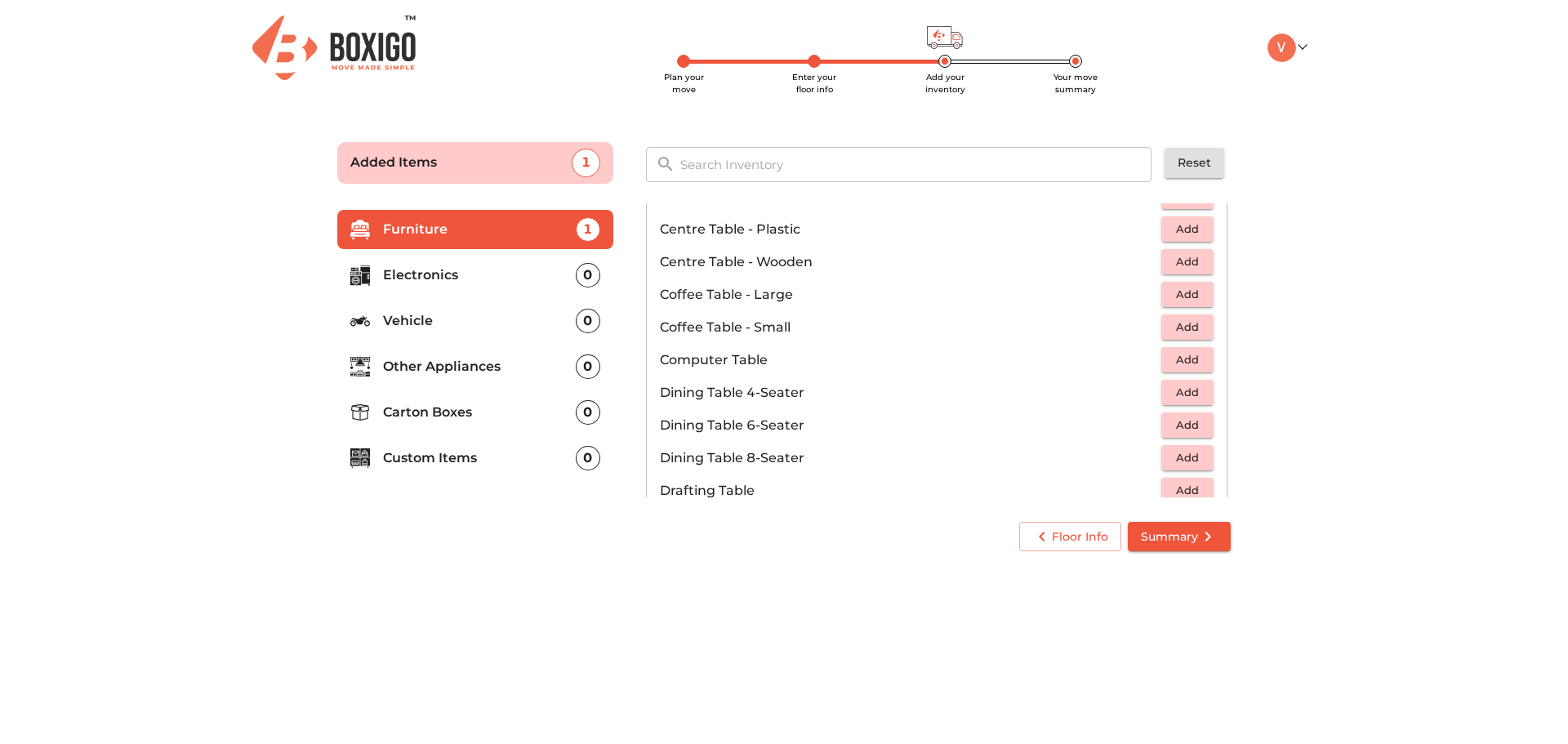
scroll to position [163, 0]
click at [1191, 405] on span "Add" at bounding box center [1187, 399] width 36 height 19
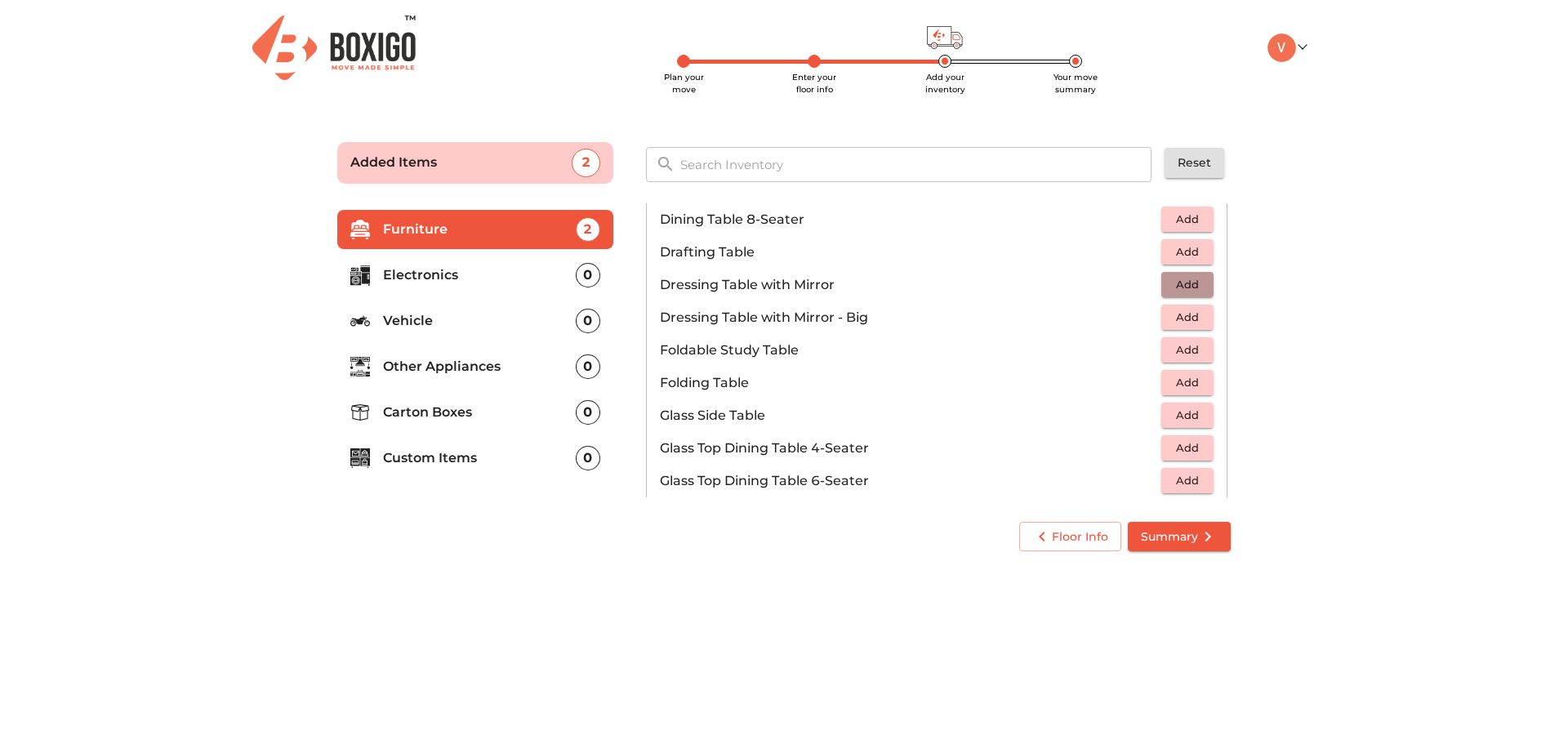
click at [1177, 289] on span "Add" at bounding box center [1187, 285] width 36 height 19
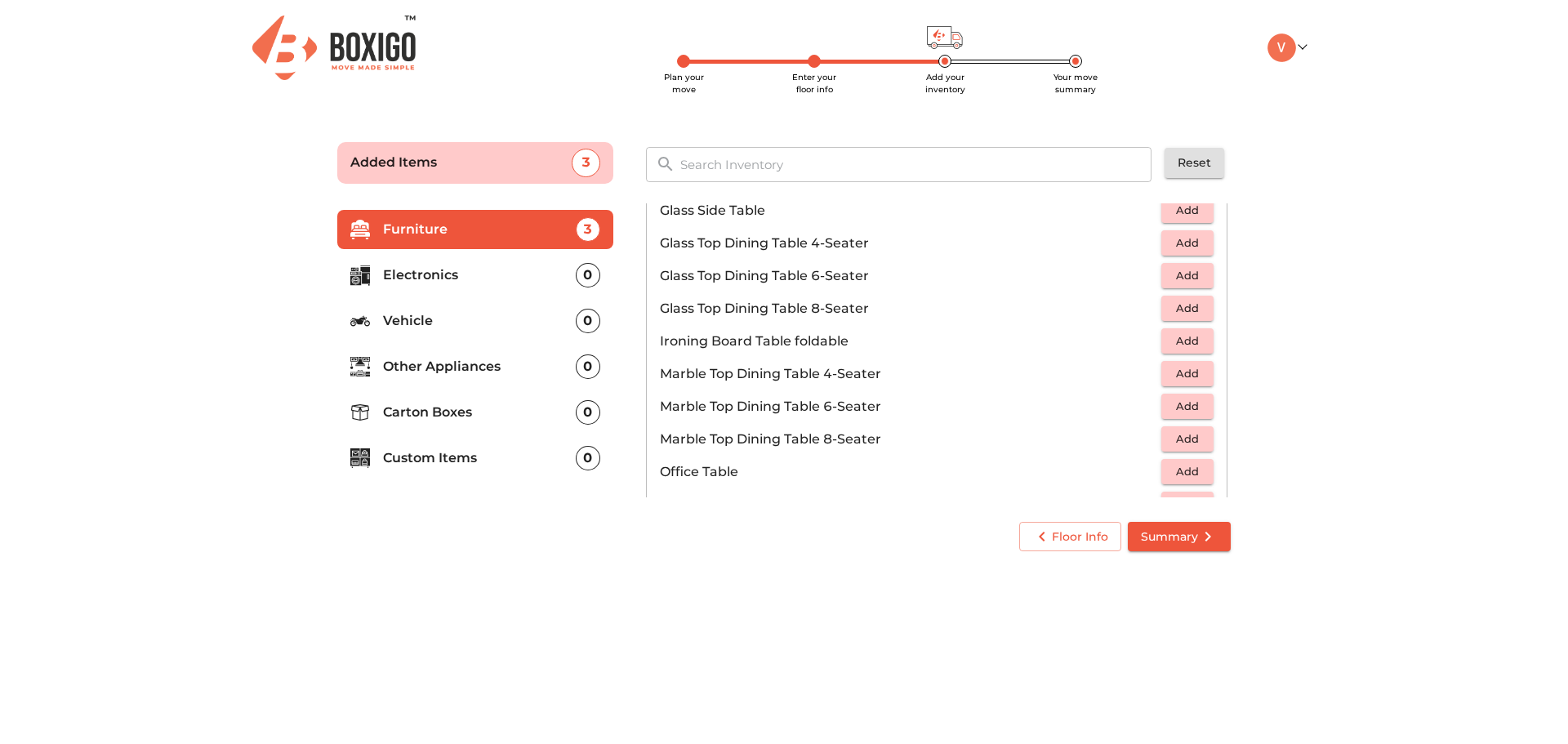
scroll to position [654, 0]
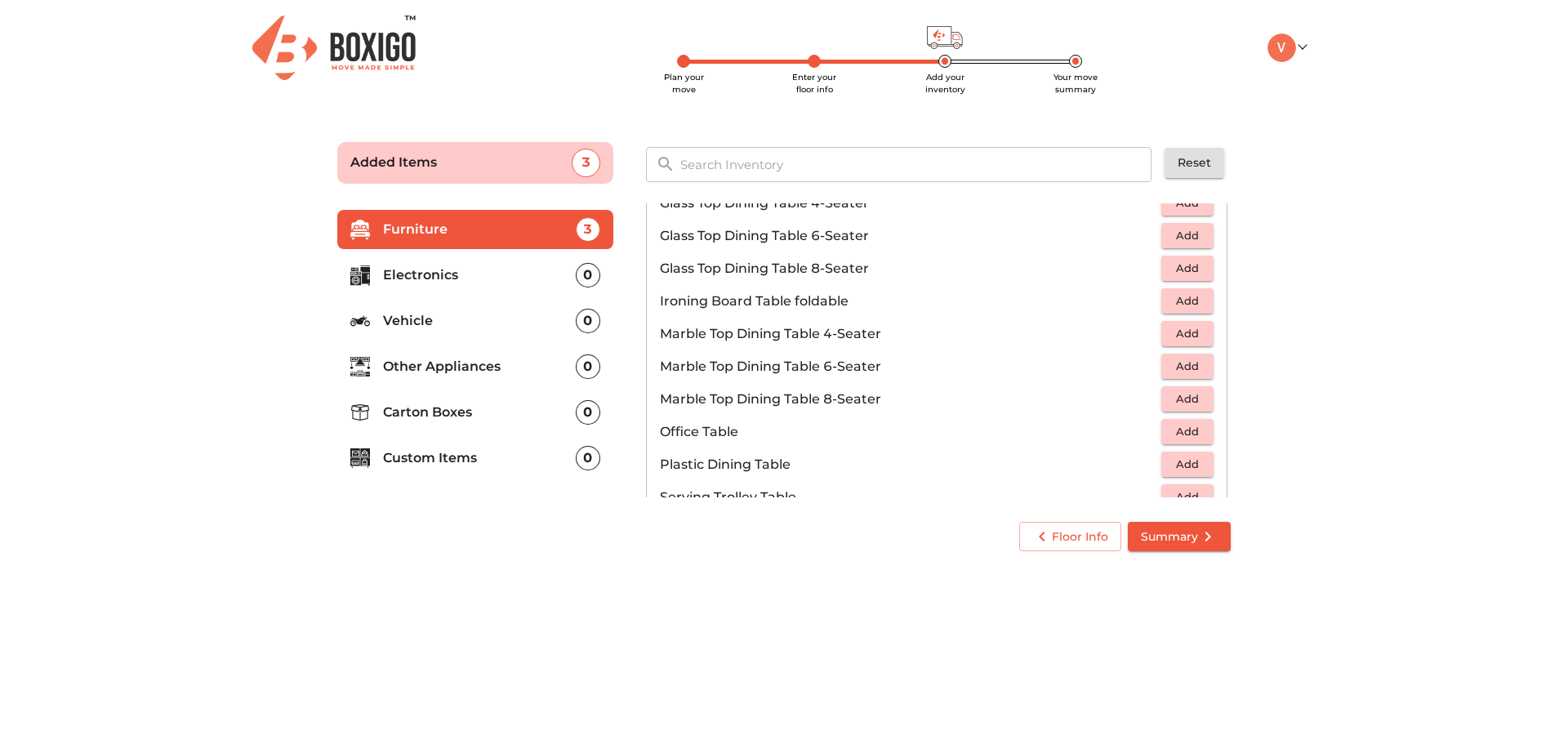
click at [1176, 434] on span "Add" at bounding box center [1187, 431] width 36 height 19
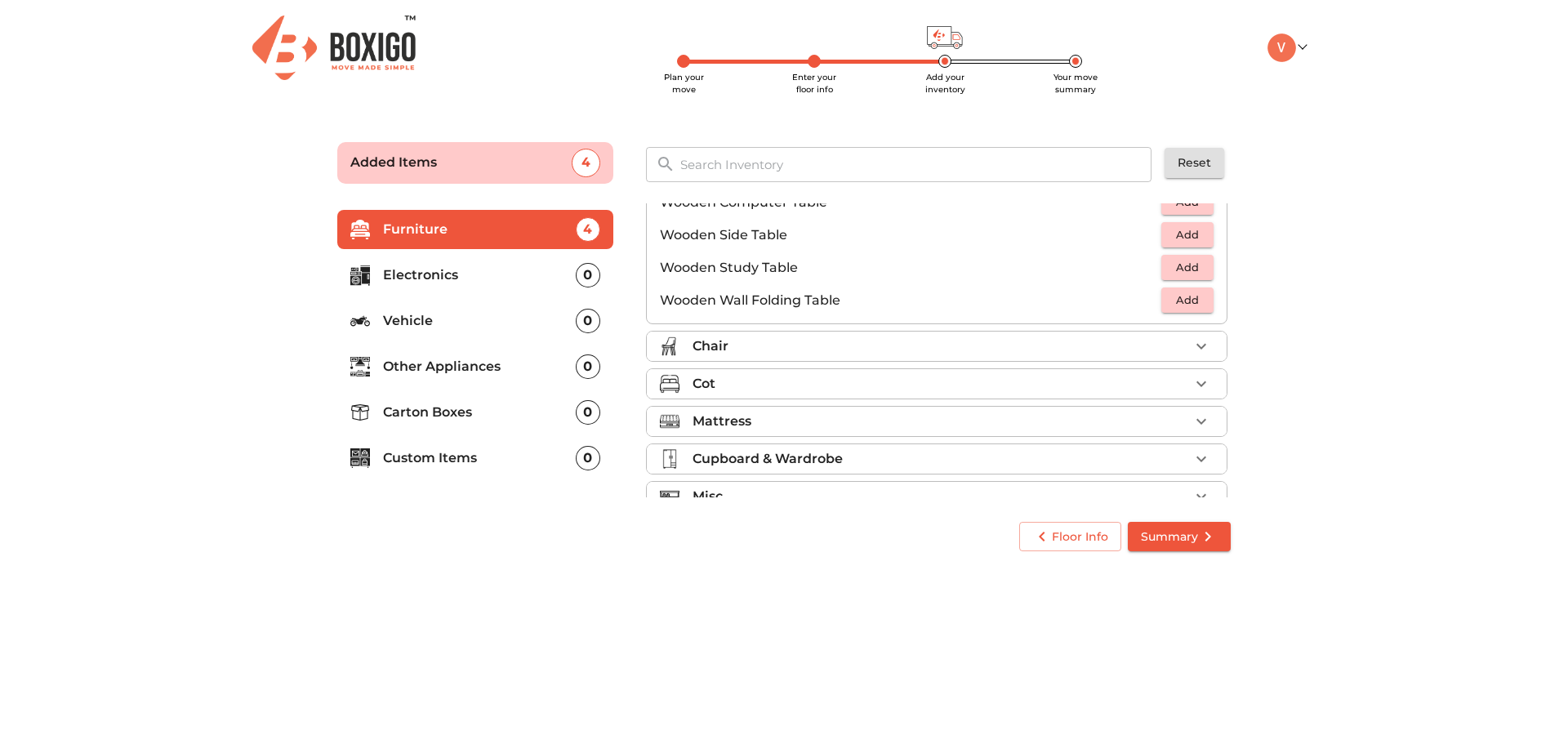
scroll to position [1140, 0]
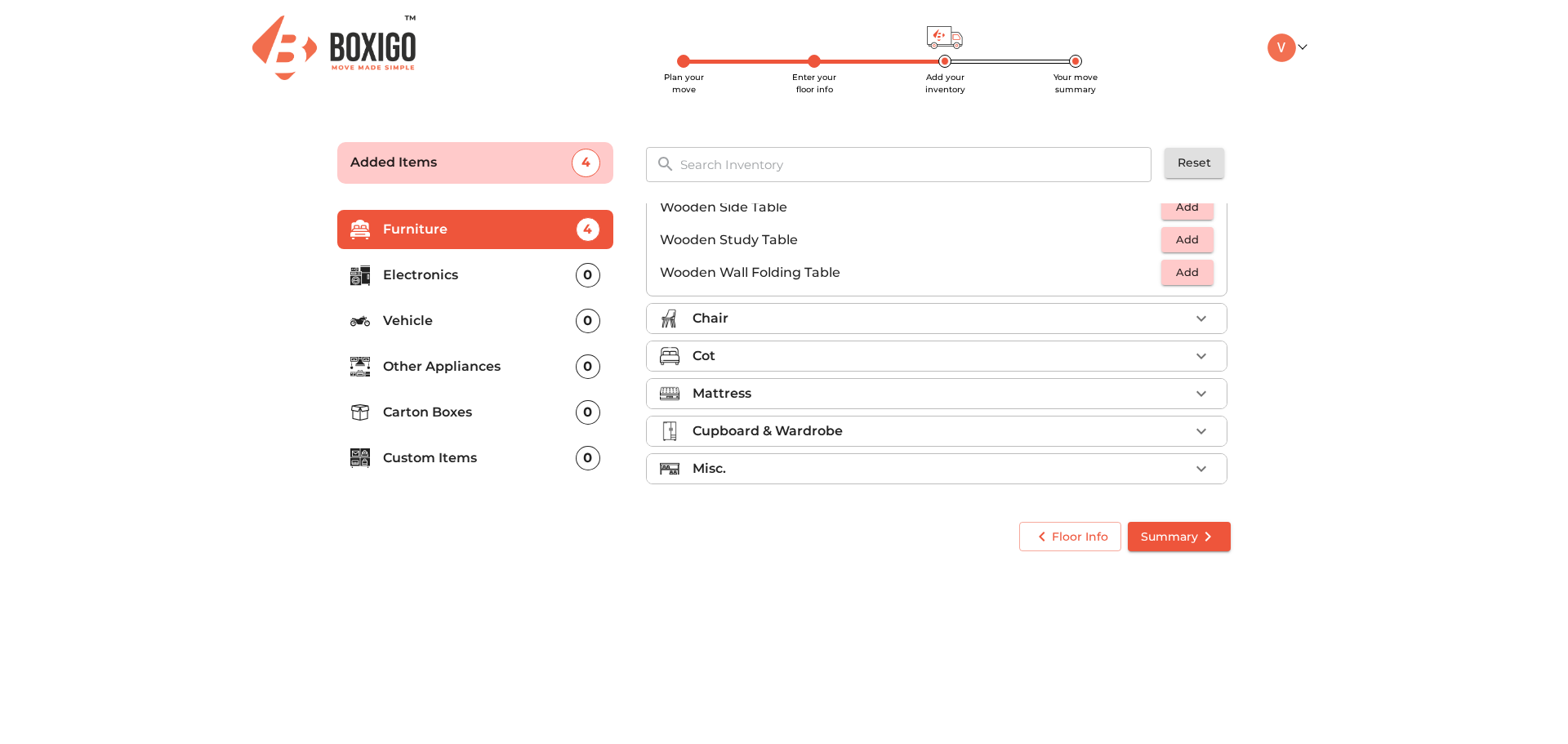
click at [1192, 318] on icon "button" at bounding box center [1201, 319] width 20 height 20
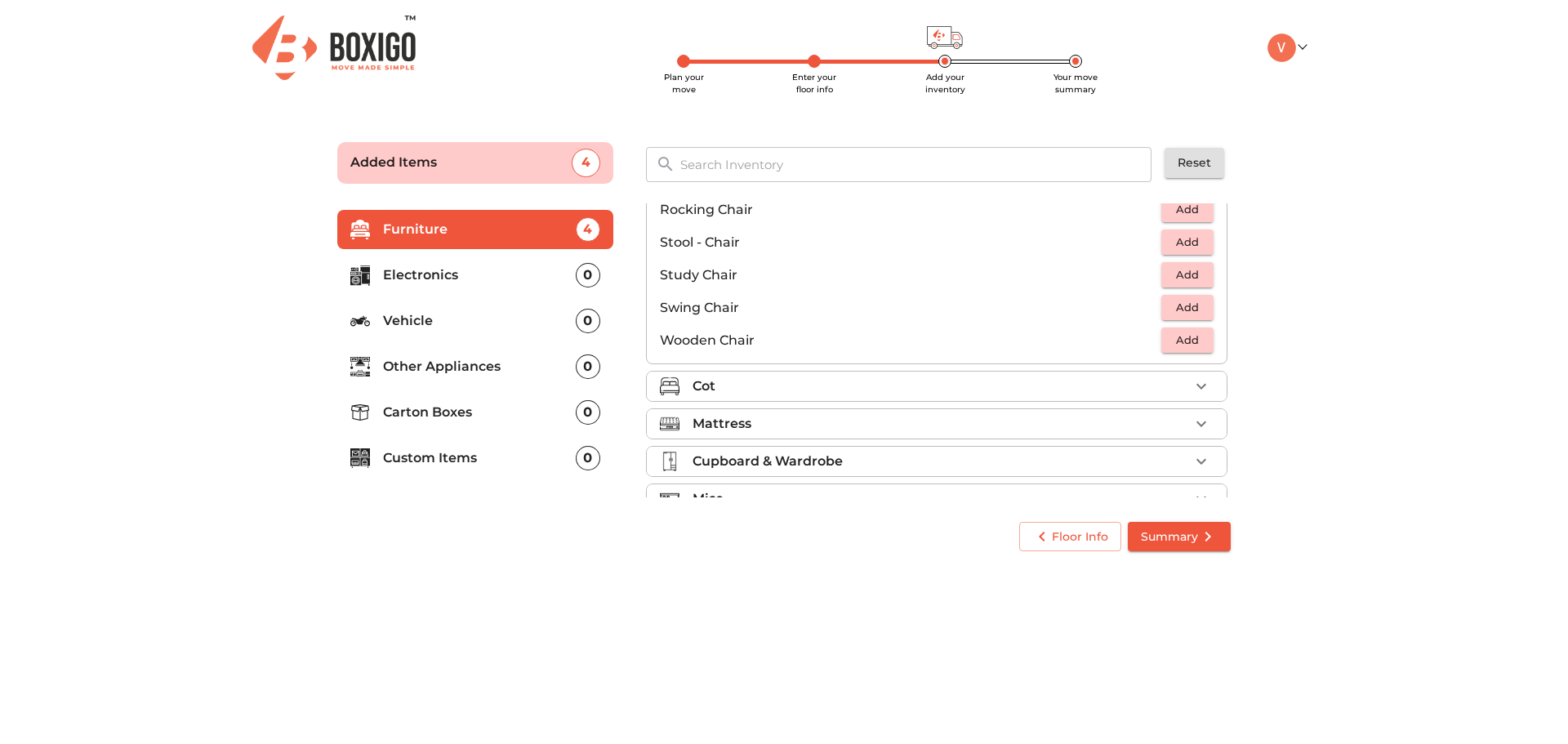
scroll to position [654, 0]
click at [1199, 387] on icon "button" at bounding box center [1201, 385] width 20 height 20
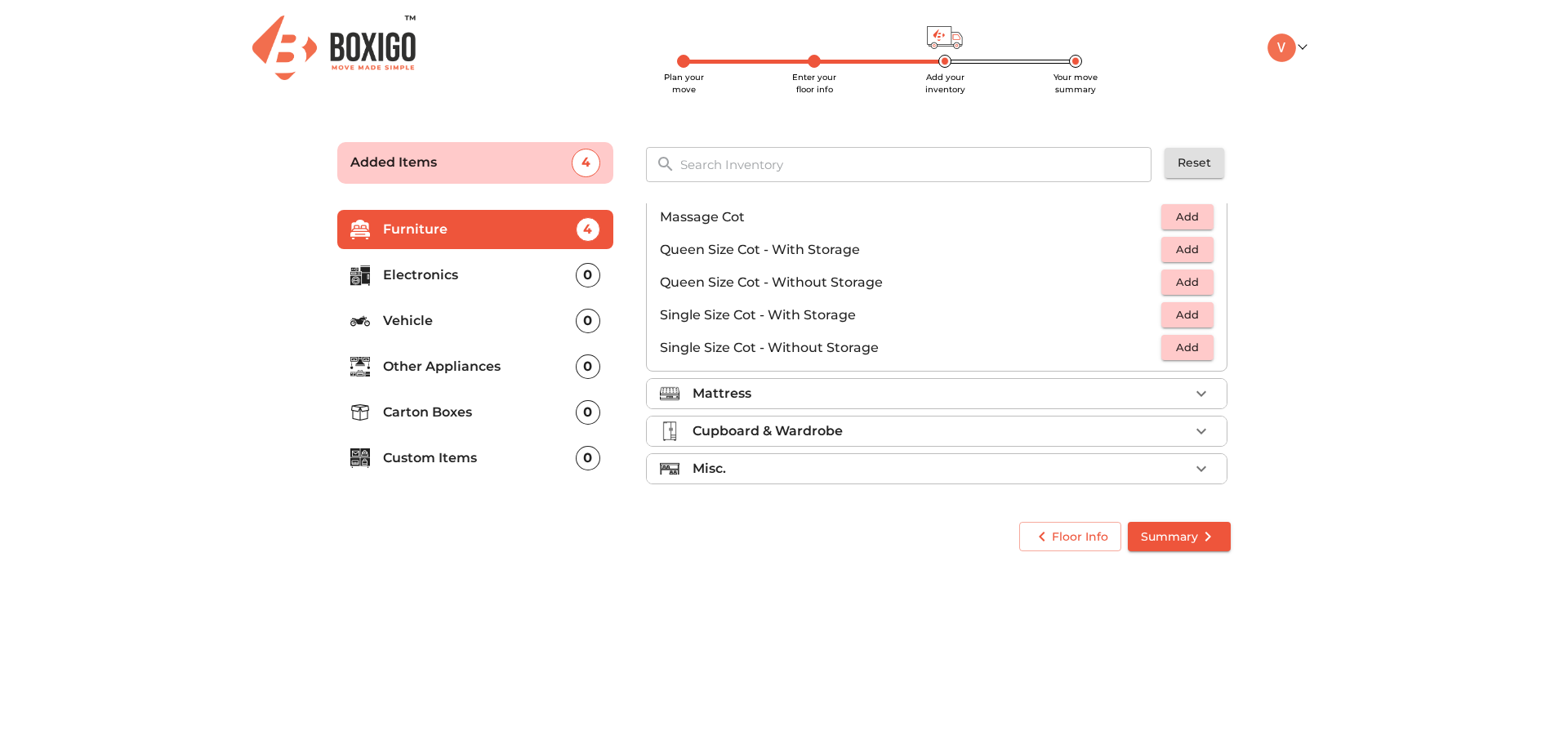
scroll to position [519, 0]
click at [1178, 280] on span "Add" at bounding box center [1187, 282] width 36 height 19
drag, startPoint x: 1260, startPoint y: 288, endPoint x: 1179, endPoint y: 291, distance: 81.1
click at [1260, 287] on main "Plan your move Enter your floor info Add your inventory Your move summary Added…" at bounding box center [784, 343] width 1568 height 449
click at [1188, 350] on span "Add" at bounding box center [1187, 348] width 36 height 19
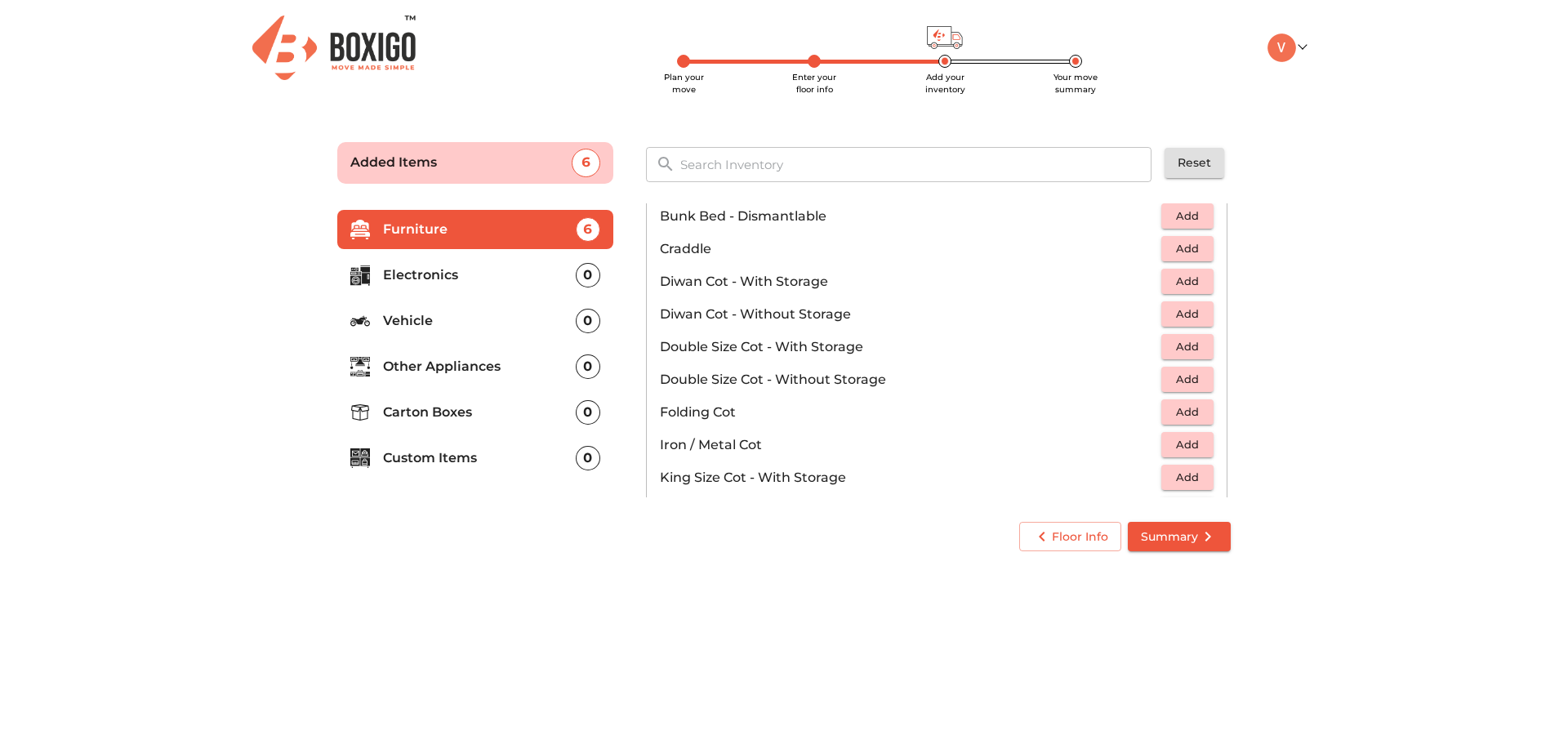
scroll to position [192, 0]
click at [1161, 316] on button "Add" at bounding box center [1187, 314] width 52 height 26
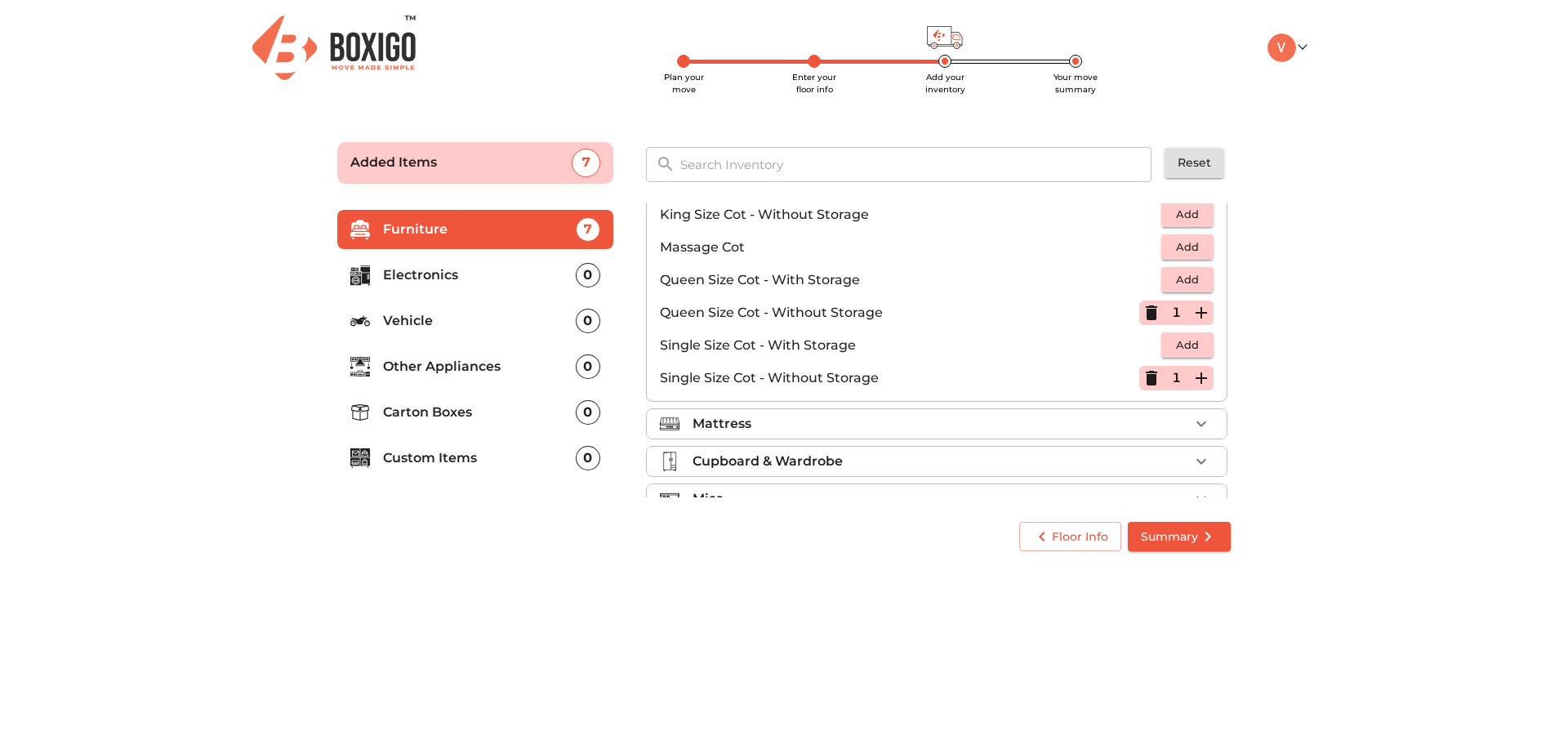
scroll to position [519, 0]
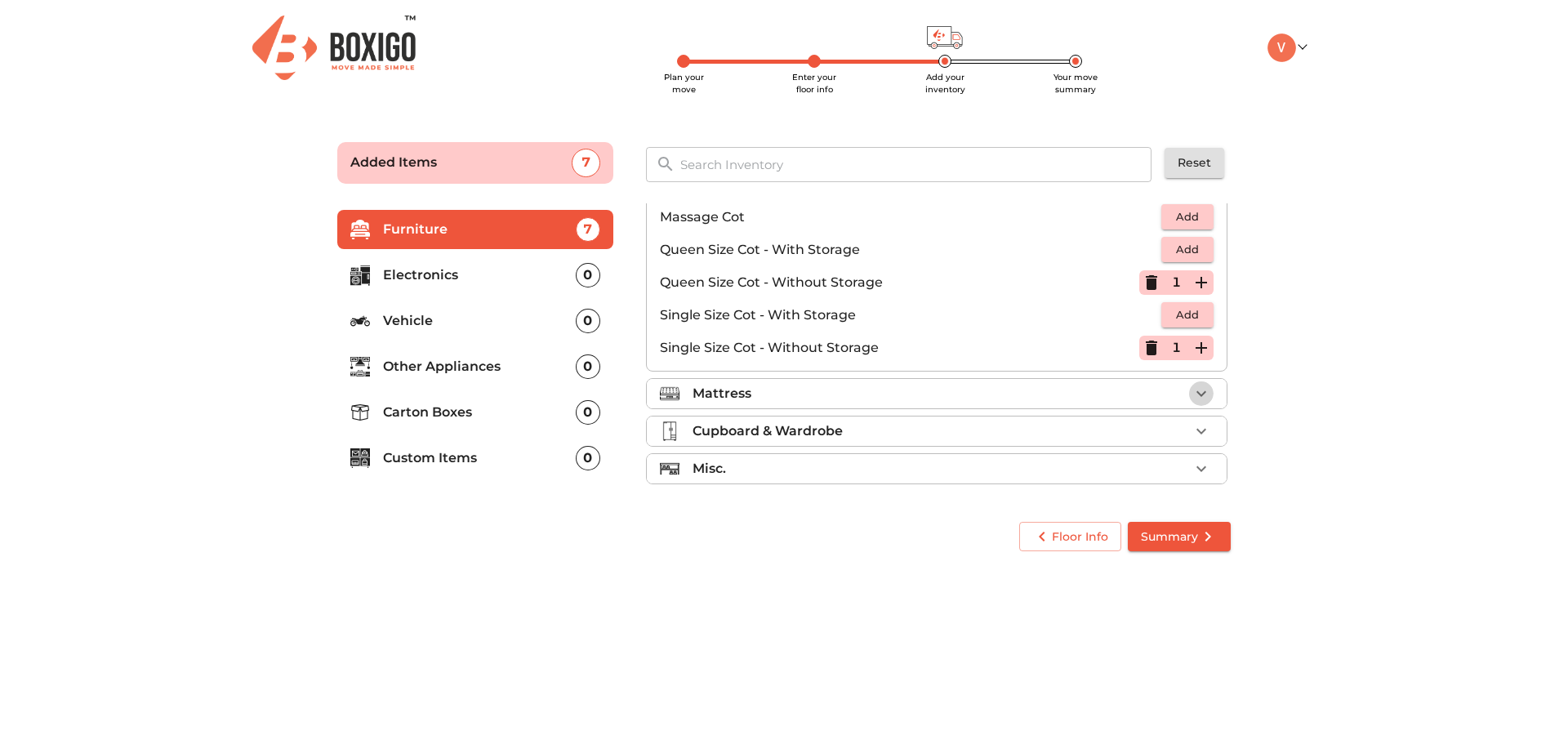
click at [1197, 393] on icon "button" at bounding box center [1201, 394] width 20 height 20
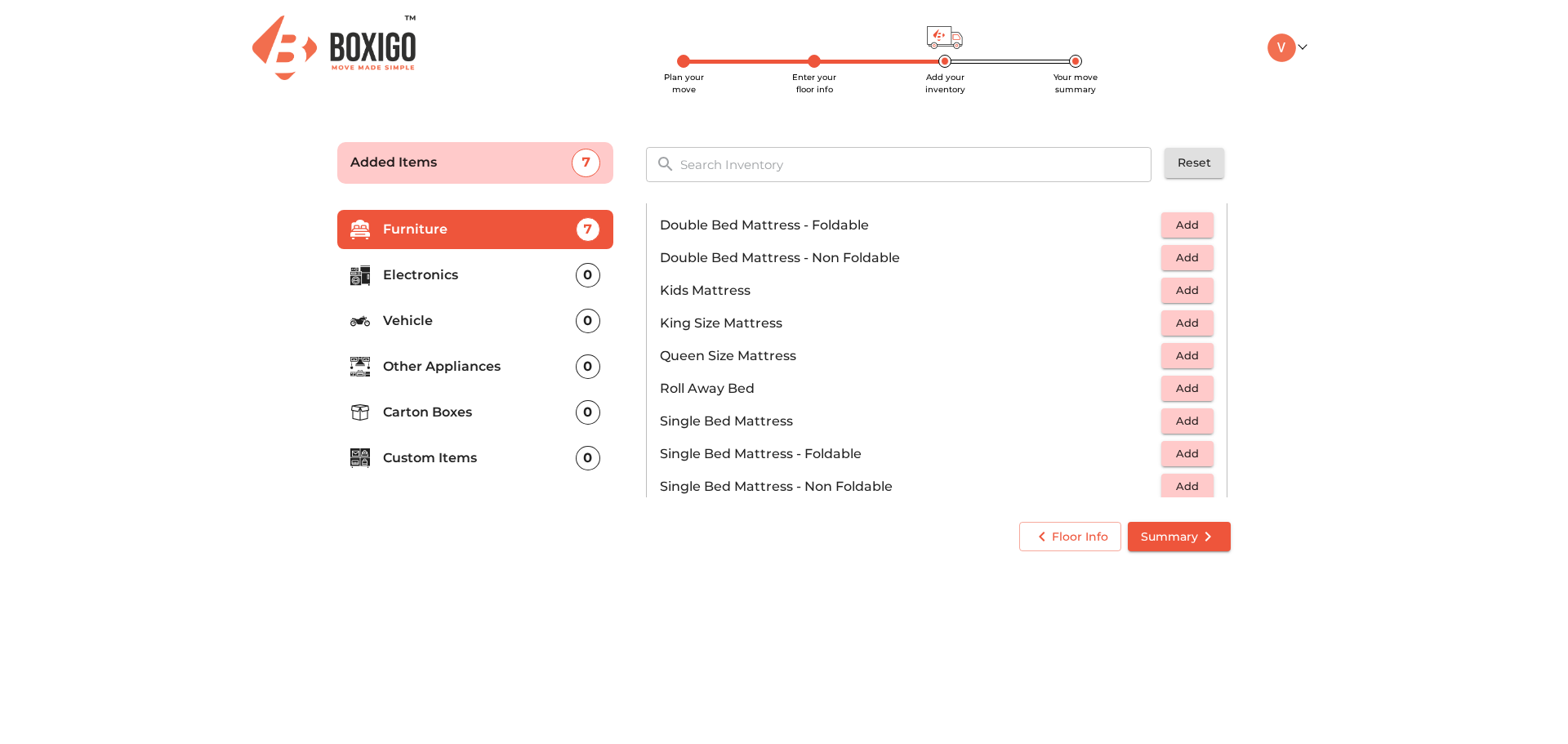
scroll to position [186, 0]
click at [1172, 362] on span "Add" at bounding box center [1187, 358] width 36 height 19
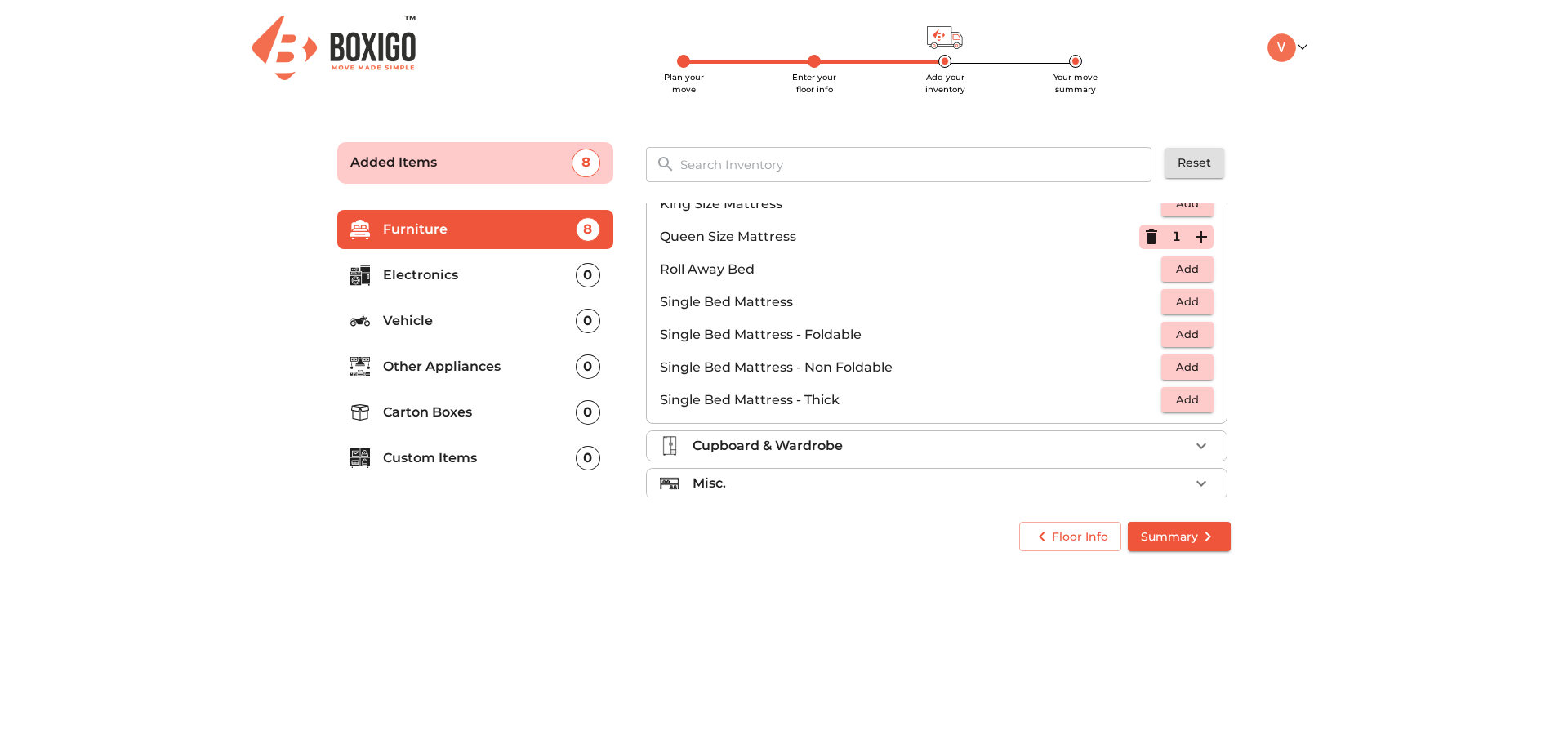
scroll to position [323, 0]
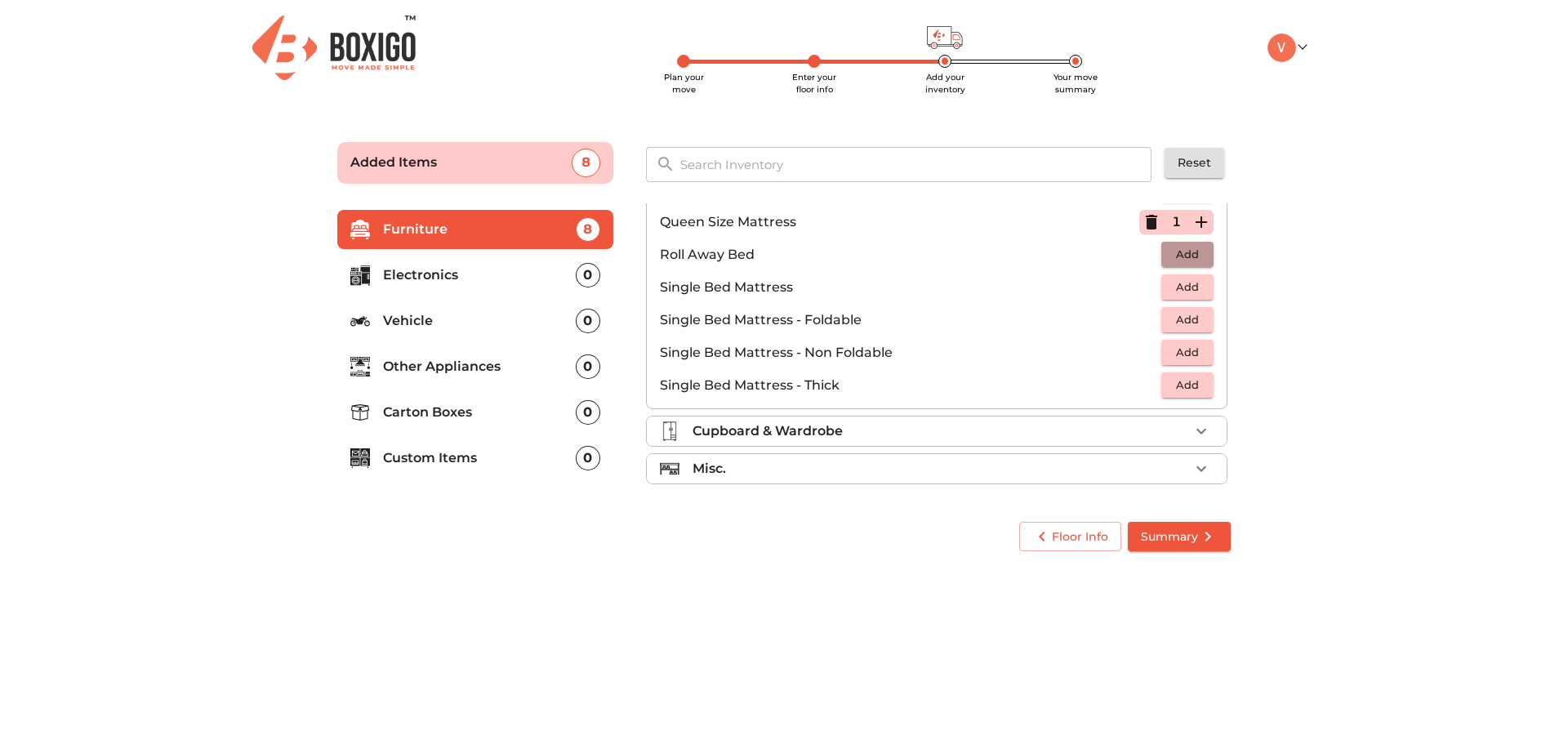
click at [1193, 249] on span "Add" at bounding box center [1187, 254] width 36 height 19
click at [1196, 256] on icon "button" at bounding box center [1201, 255] width 12 height 12
click at [1183, 286] on span "Add" at bounding box center [1187, 287] width 36 height 19
click at [1195, 427] on icon "button" at bounding box center [1201, 431] width 20 height 20
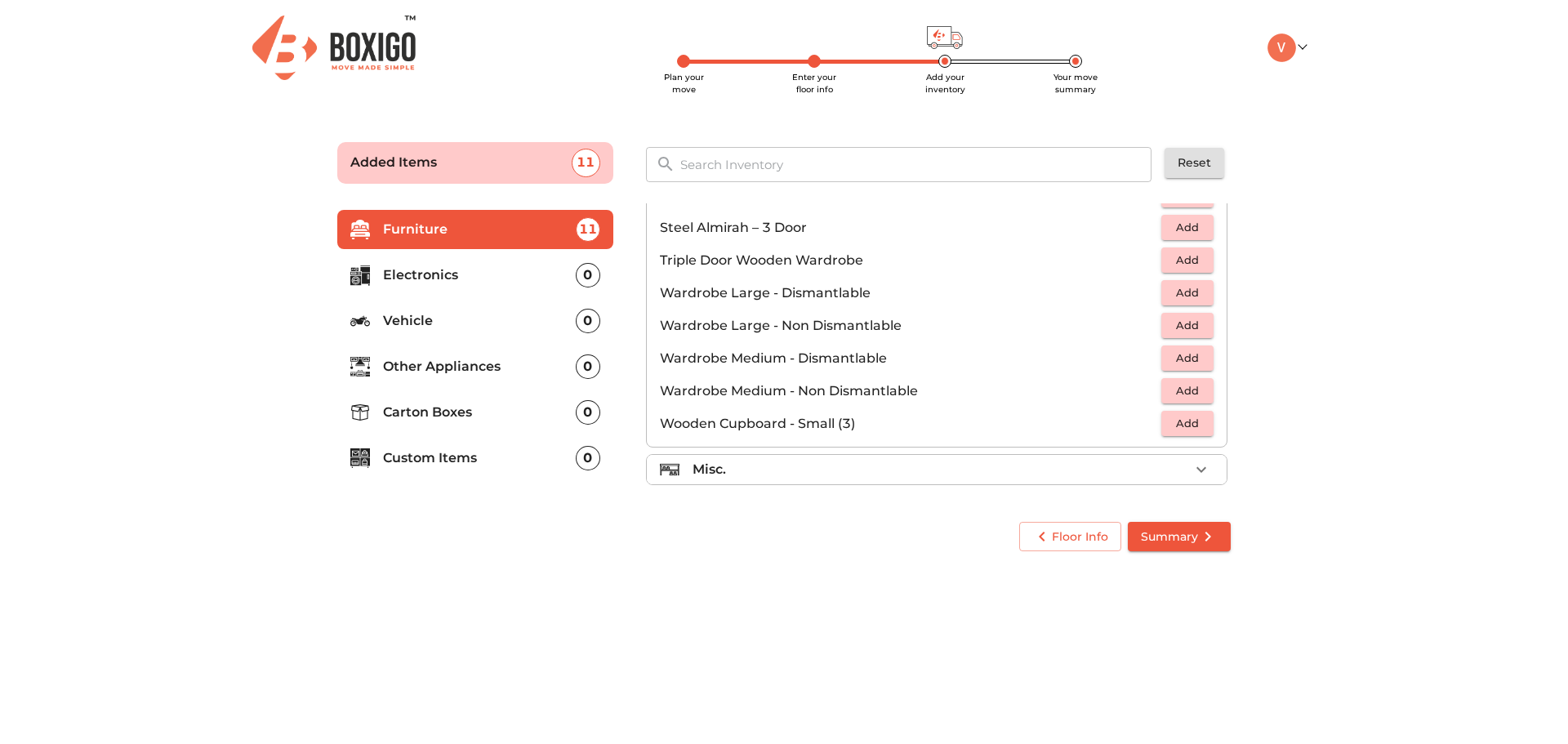
scroll to position [551, 0]
click at [1182, 429] on span "Add" at bounding box center [1187, 422] width 36 height 19
click at [1196, 425] on icon "button" at bounding box center [1201, 423] width 20 height 20
click at [1201, 424] on icon "button" at bounding box center [1201, 423] width 20 height 20
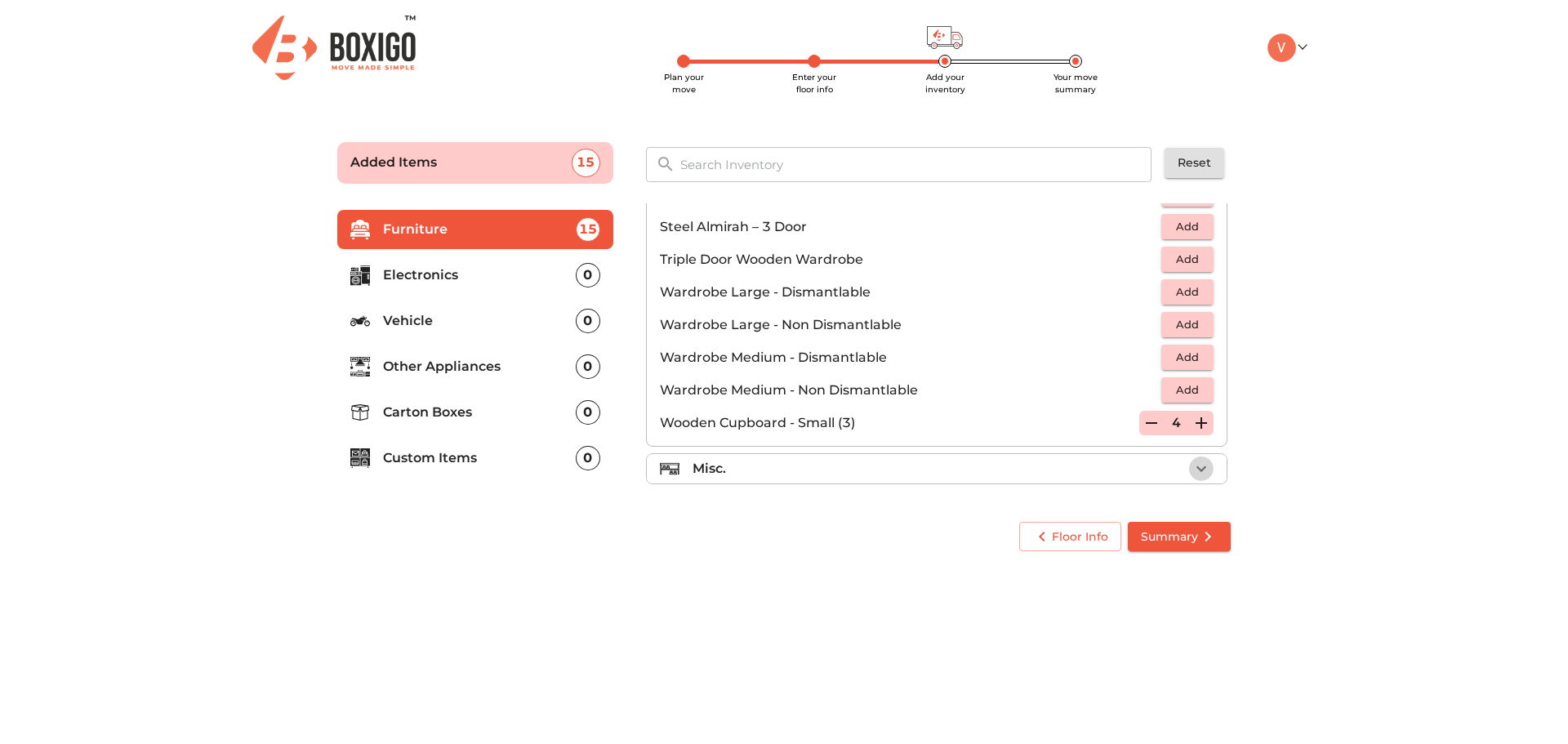
click at [1193, 465] on icon "button" at bounding box center [1201, 469] width 20 height 20
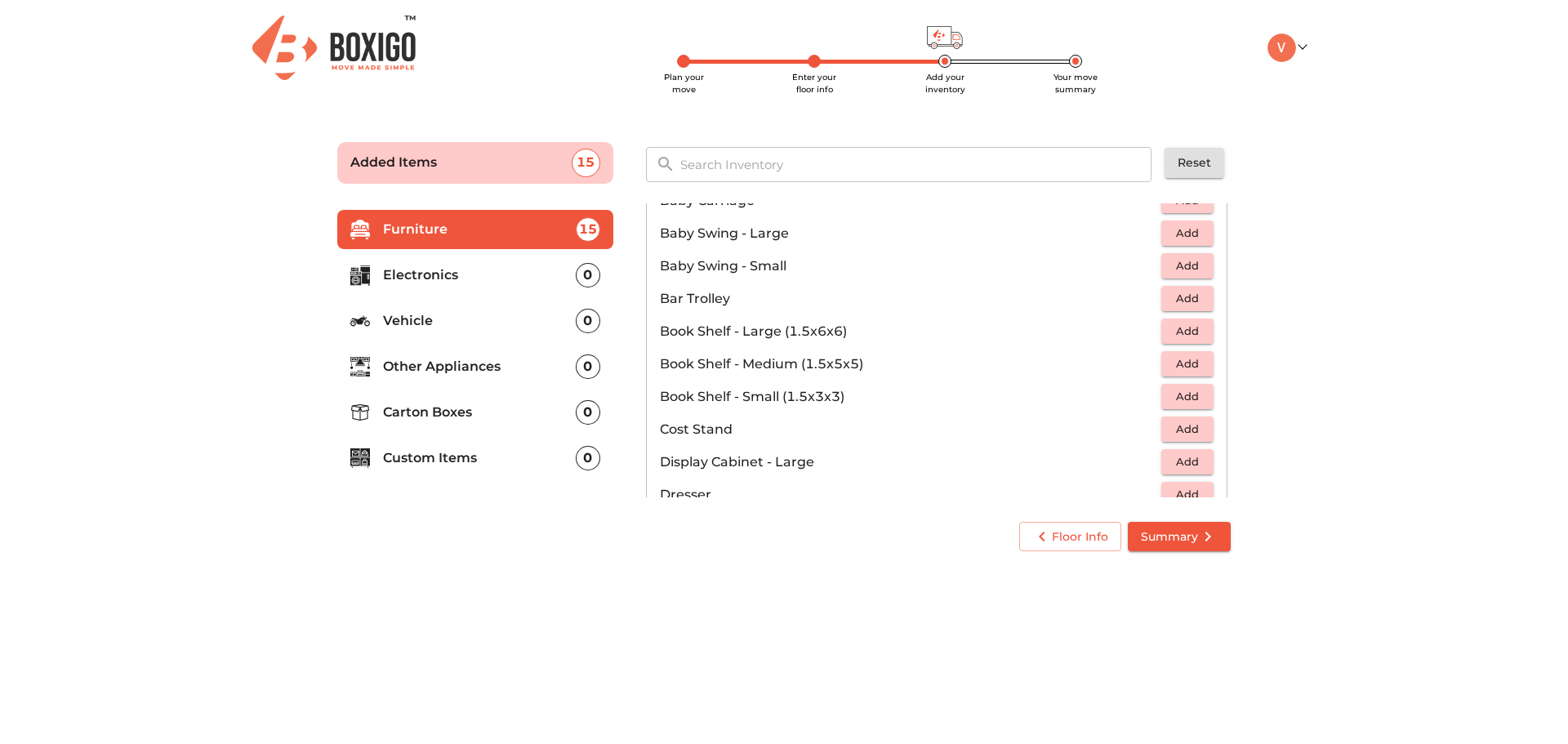
scroll to position [327, 0]
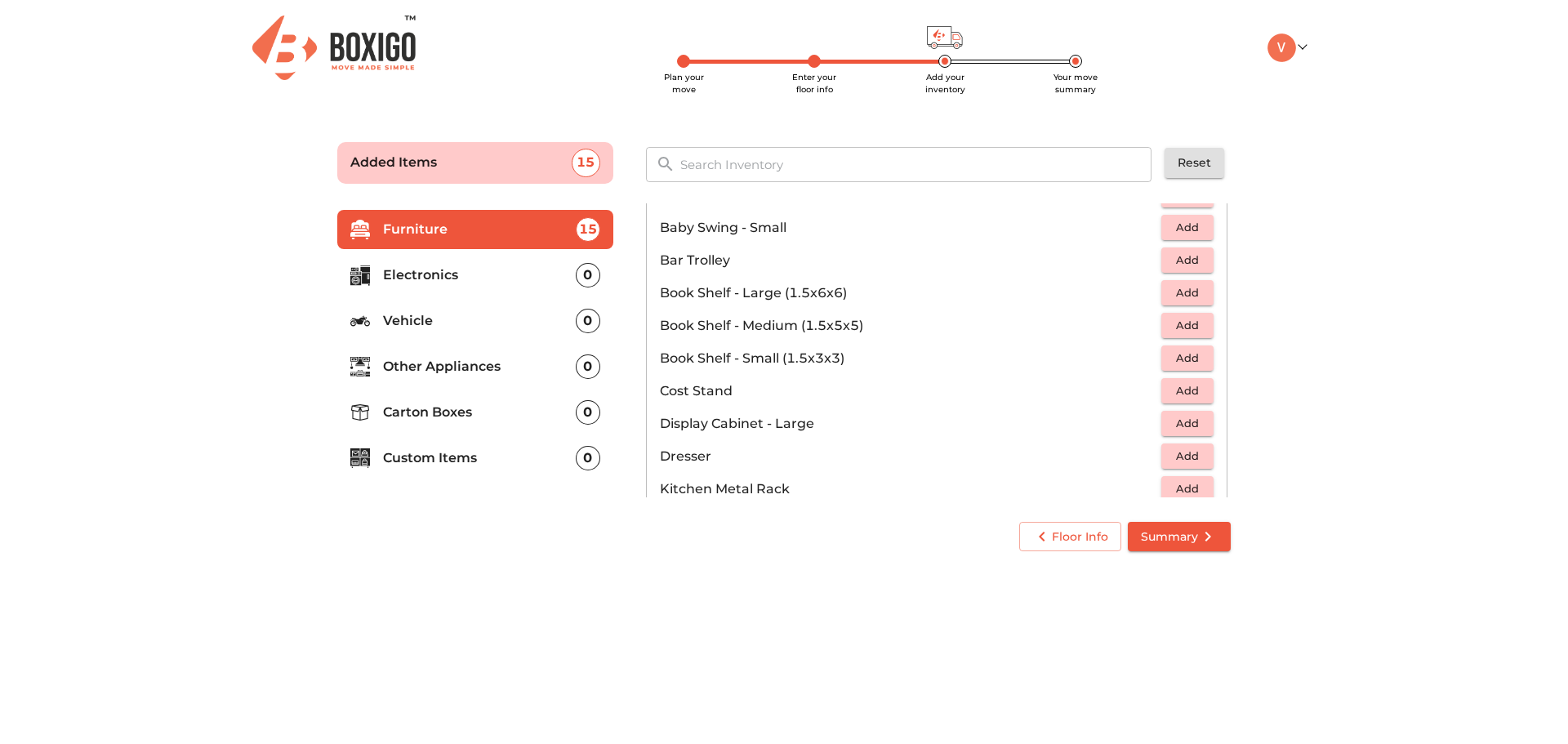
click at [1190, 357] on span "Add" at bounding box center [1187, 358] width 36 height 19
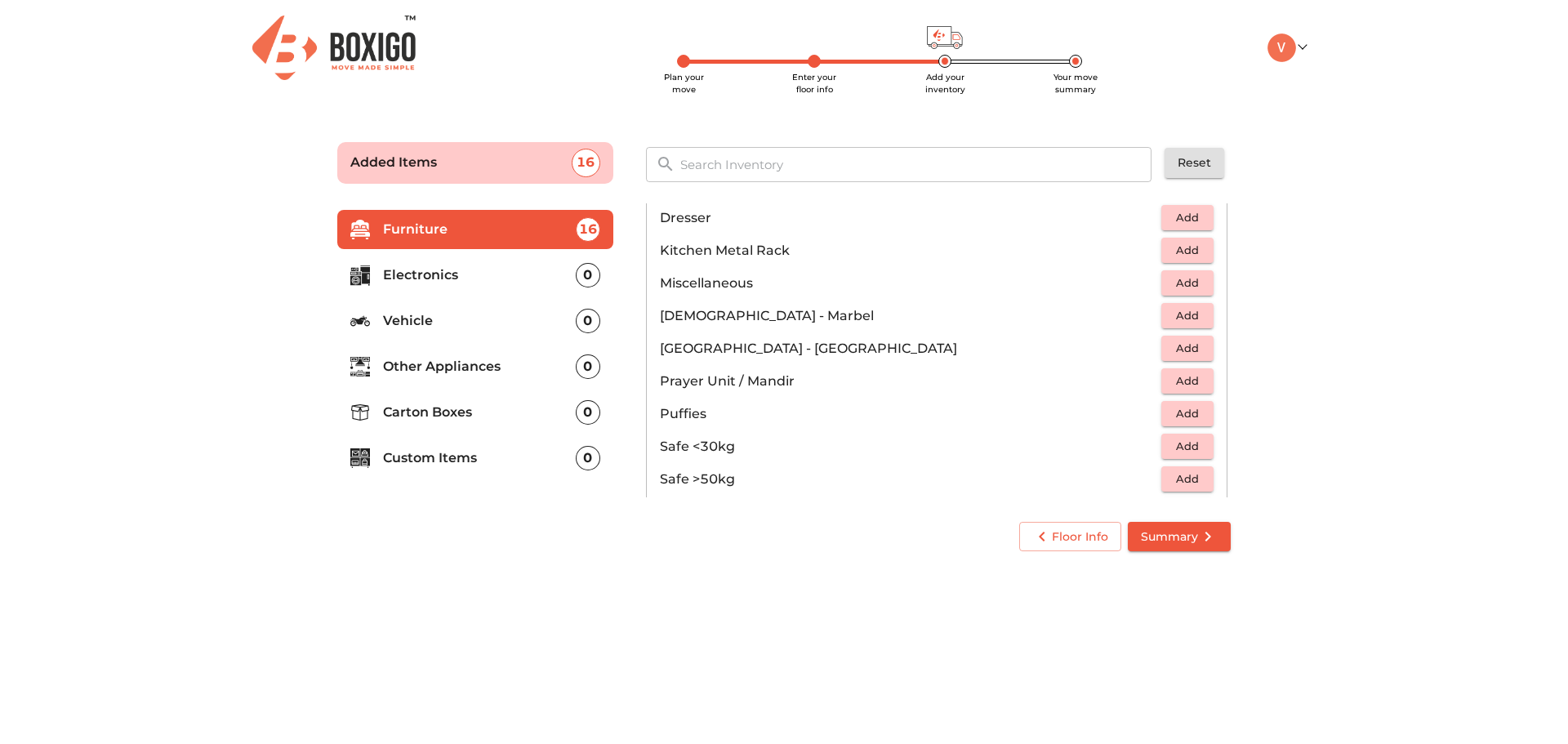
scroll to position [572, 0]
click at [1175, 412] on span "Add" at bounding box center [1187, 407] width 36 height 19
click at [1196, 410] on icon "button" at bounding box center [1201, 408] width 12 height 12
click at [1189, 344] on span "Add" at bounding box center [1187, 342] width 36 height 19
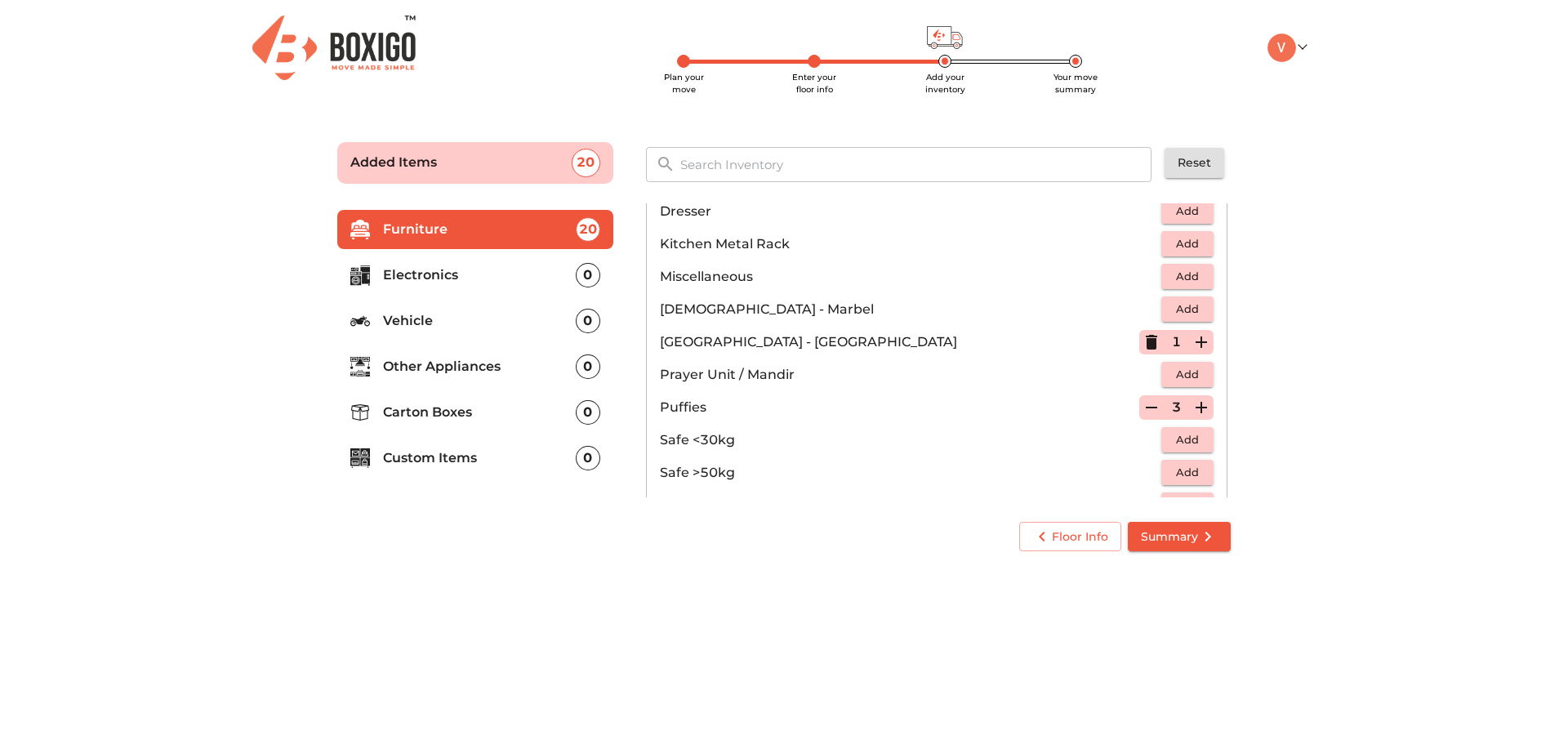
scroll to position [735, 0]
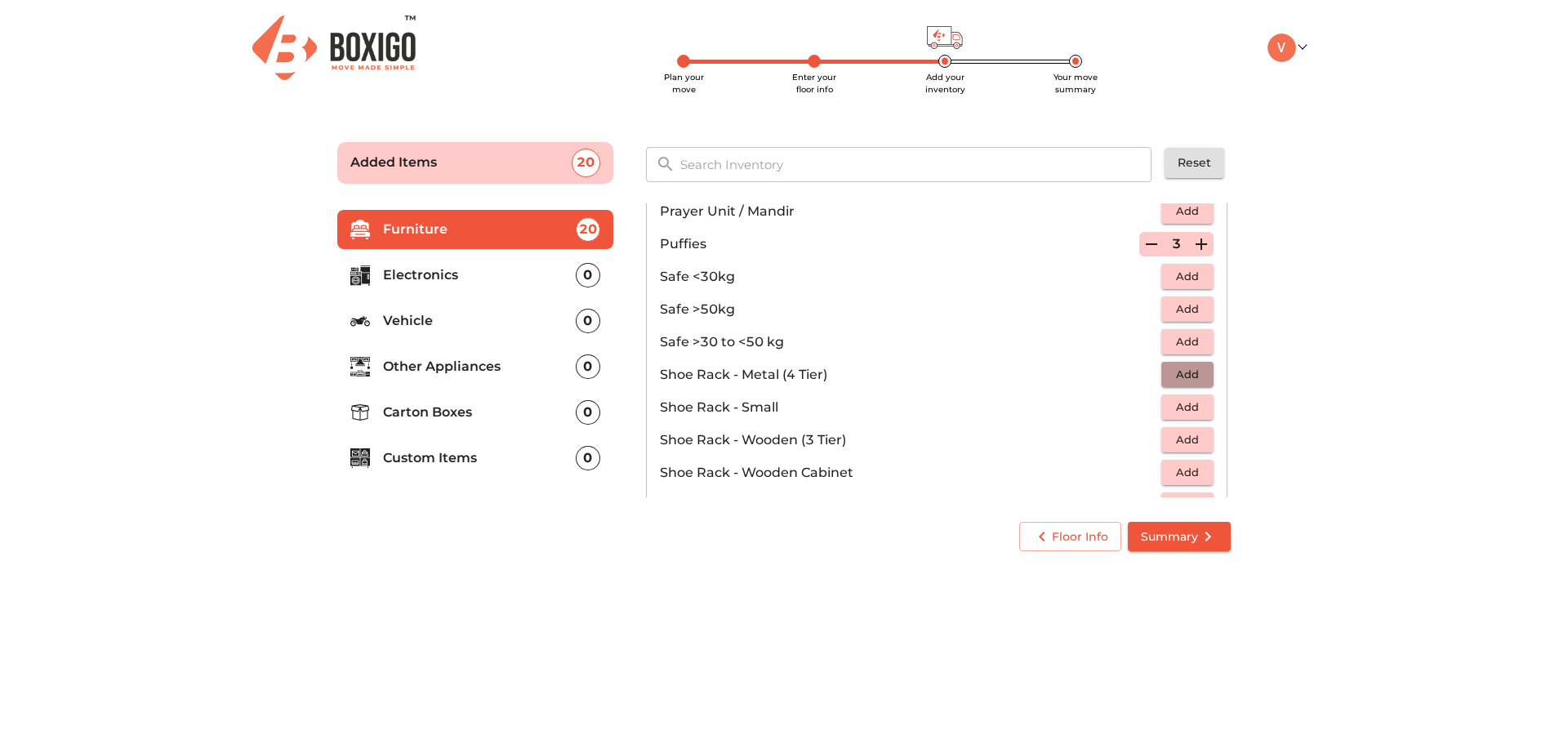
click at [1173, 376] on span "Add" at bounding box center [1187, 374] width 36 height 19
click at [1147, 377] on icon "button" at bounding box center [1152, 375] width 12 height 15
click at [1182, 443] on span "Add" at bounding box center [1187, 439] width 36 height 19
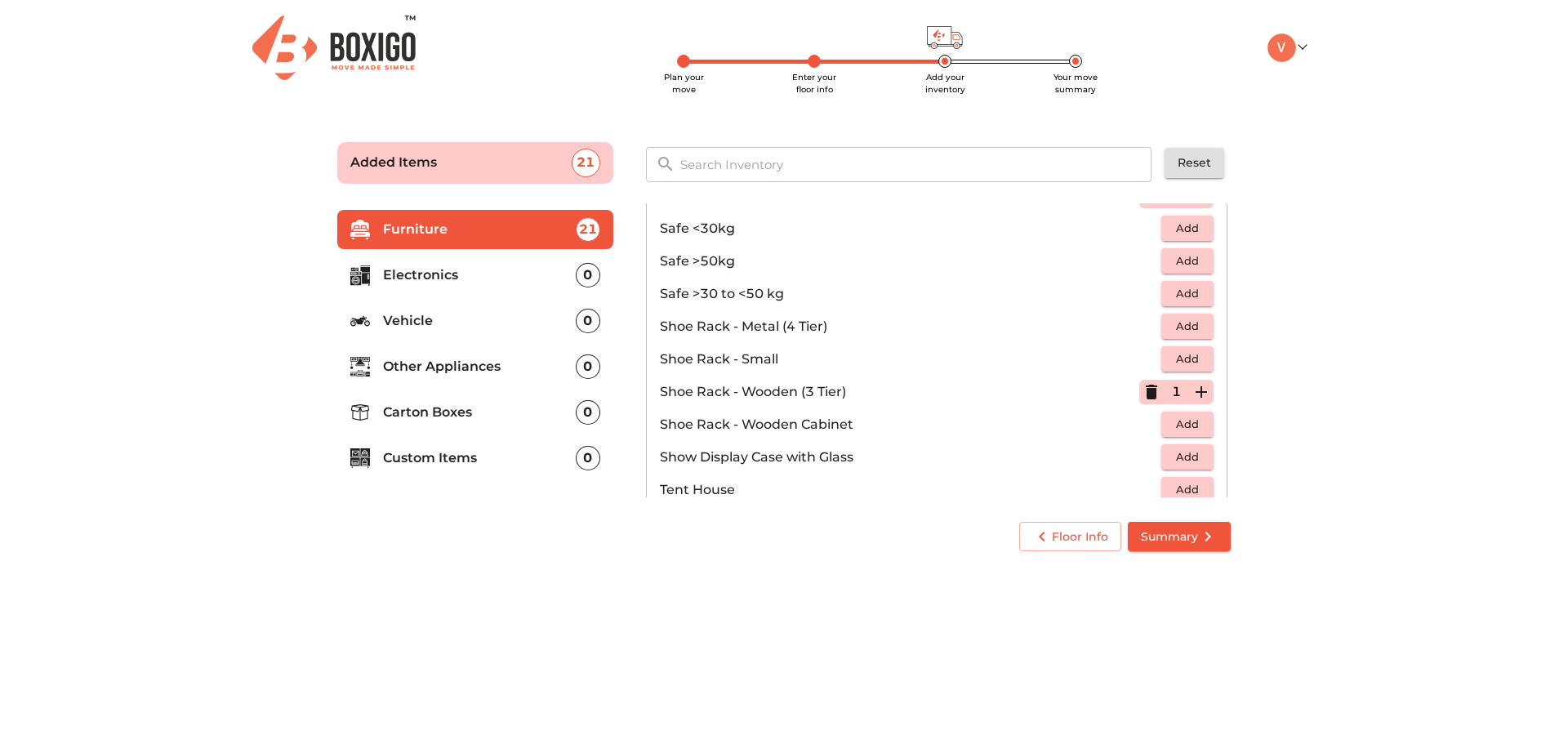
scroll to position [878, 0]
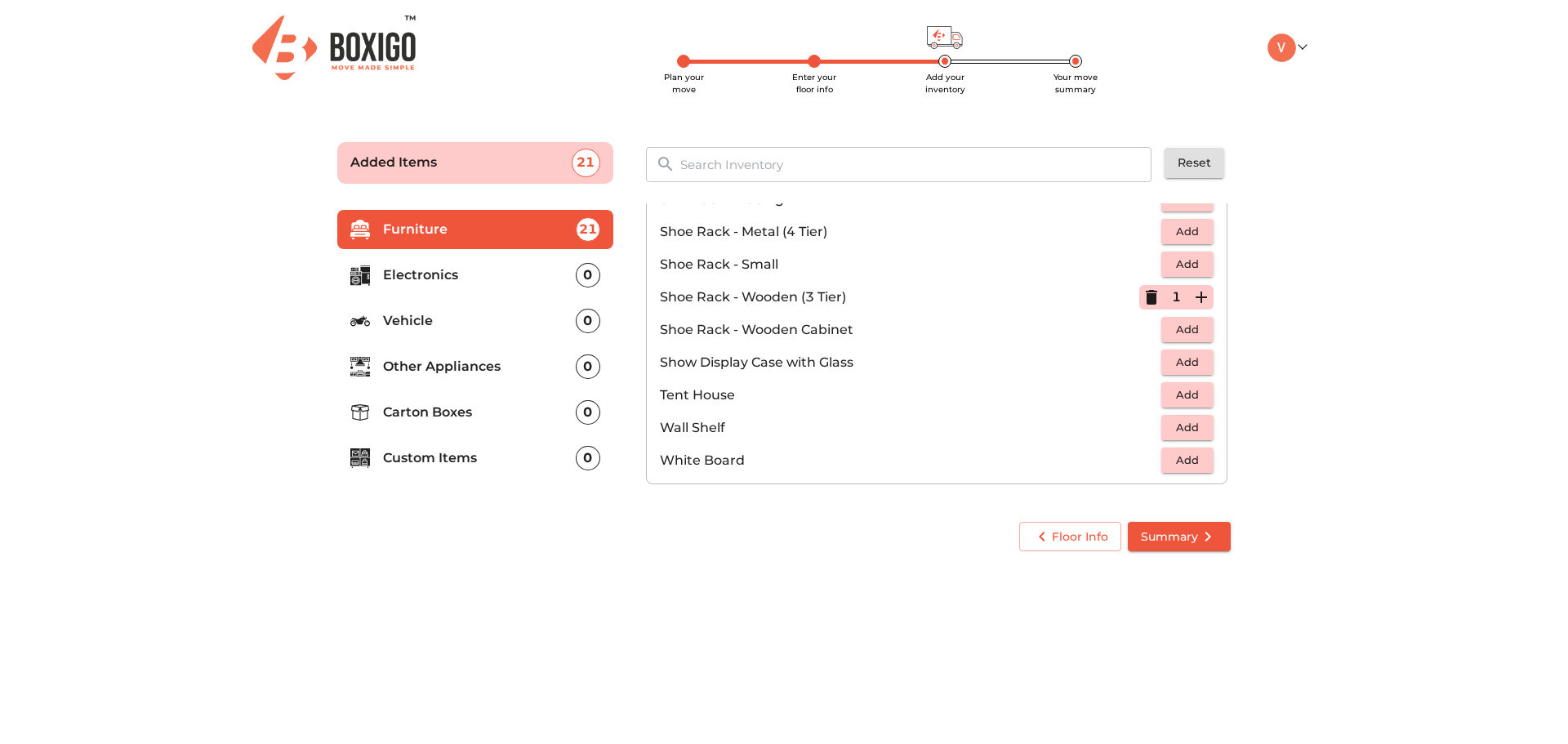
click at [1173, 331] on span "Add" at bounding box center [1187, 329] width 36 height 19
click at [1146, 298] on icon "button" at bounding box center [1152, 297] width 12 height 15
click at [524, 361] on p "Other Appliances" at bounding box center [479, 367] width 193 height 20
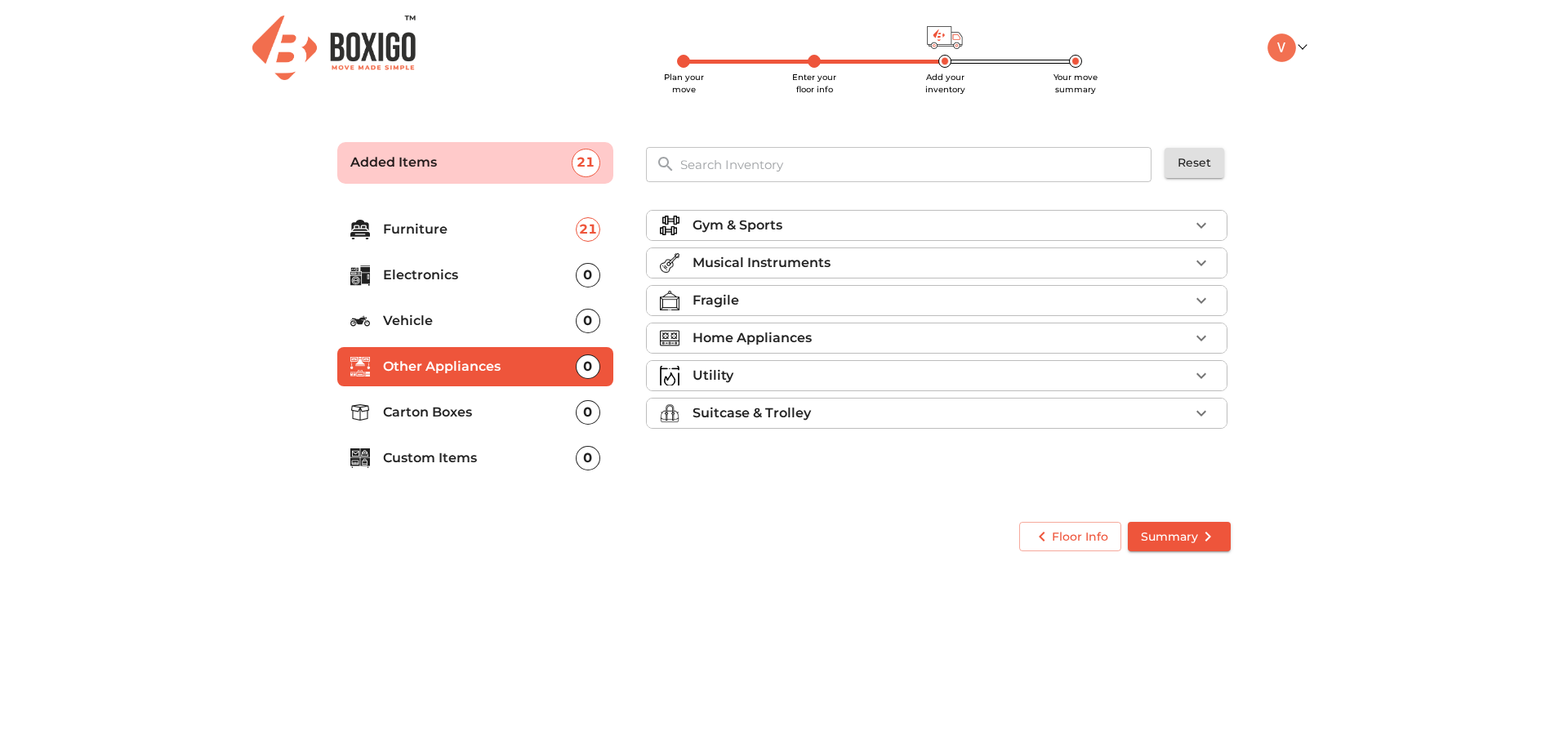
click at [530, 327] on p "Vehicle" at bounding box center [479, 321] width 193 height 20
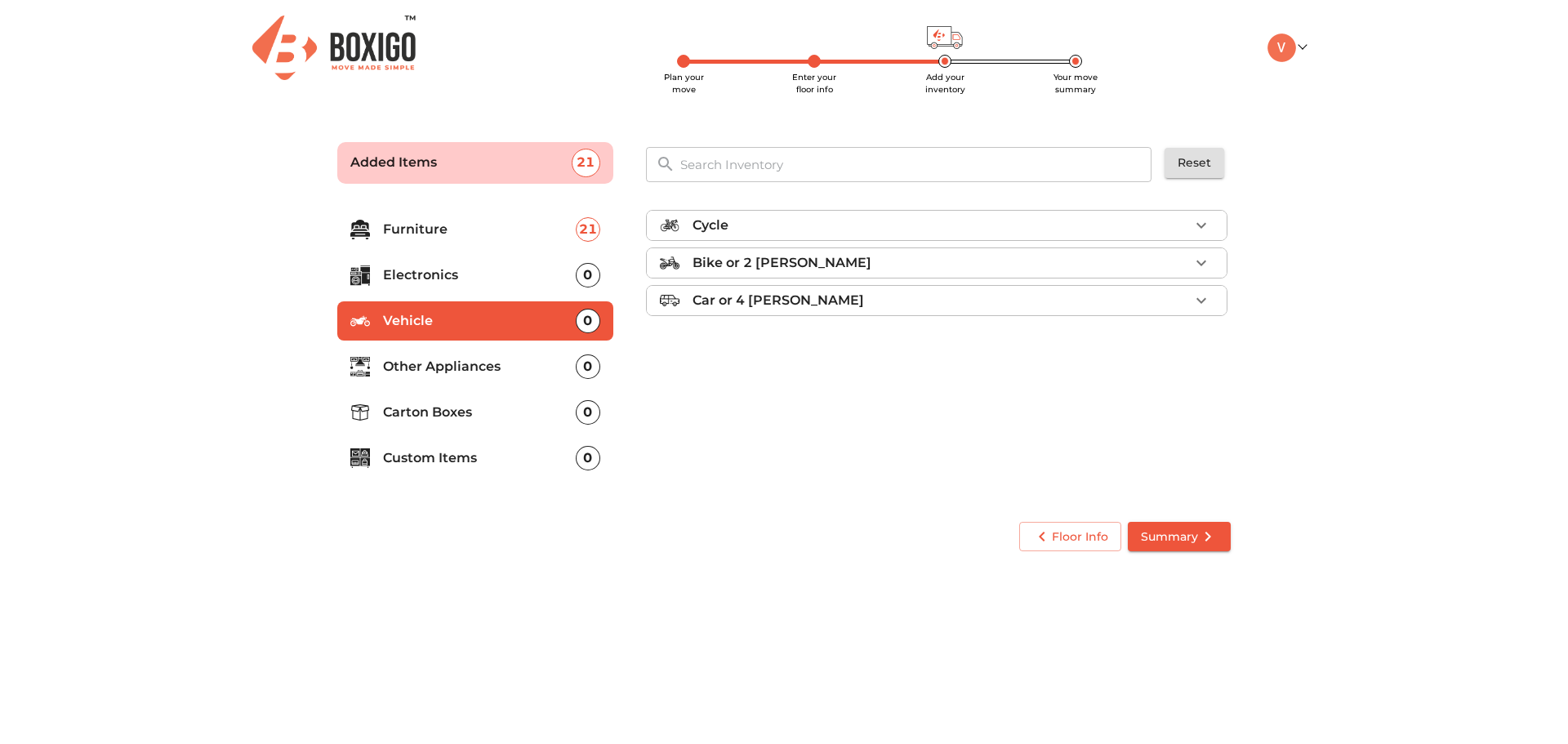
click at [525, 290] on li "Electronics 0" at bounding box center [476, 275] width 276 height 39
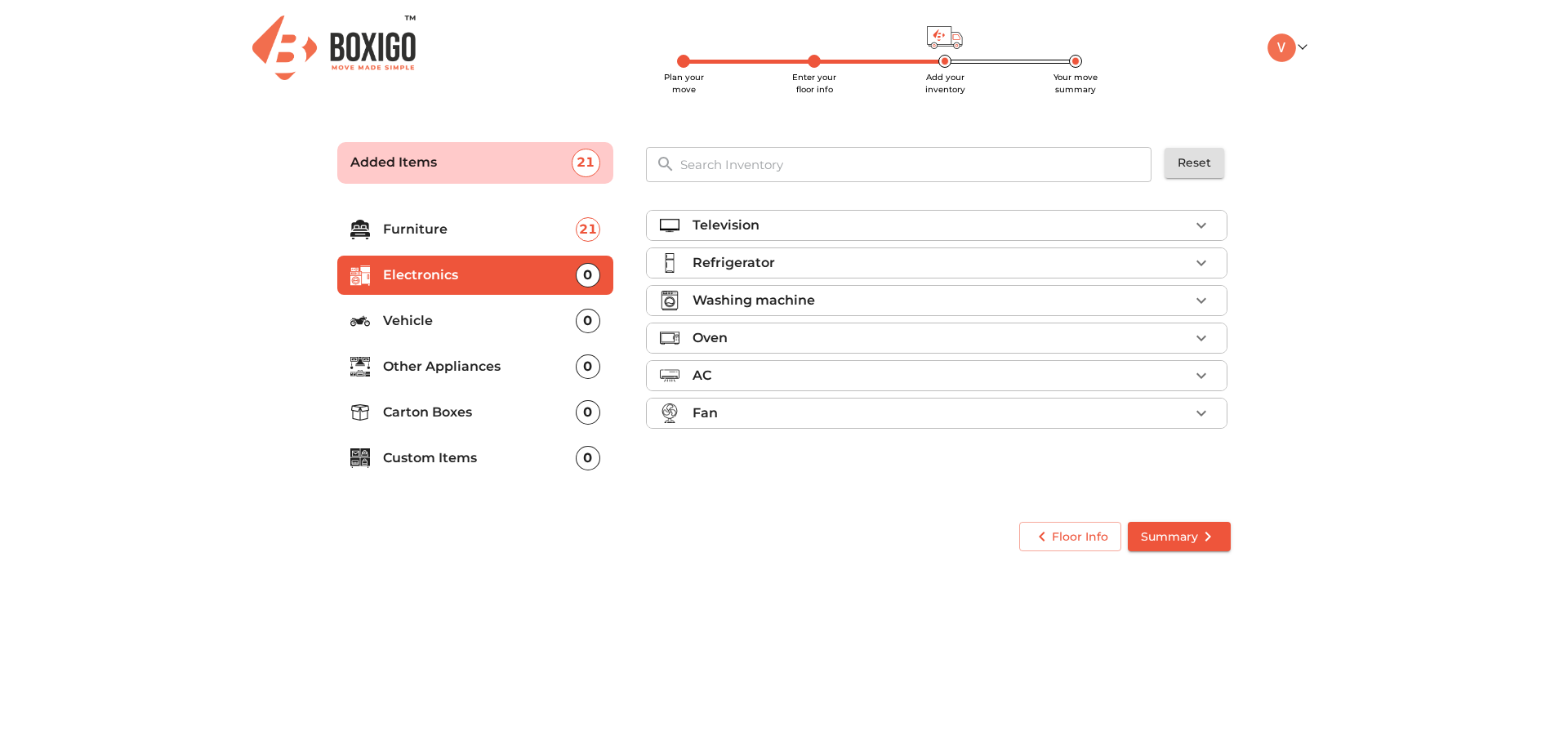
click at [957, 226] on div "Television" at bounding box center [941, 226] width 496 height 20
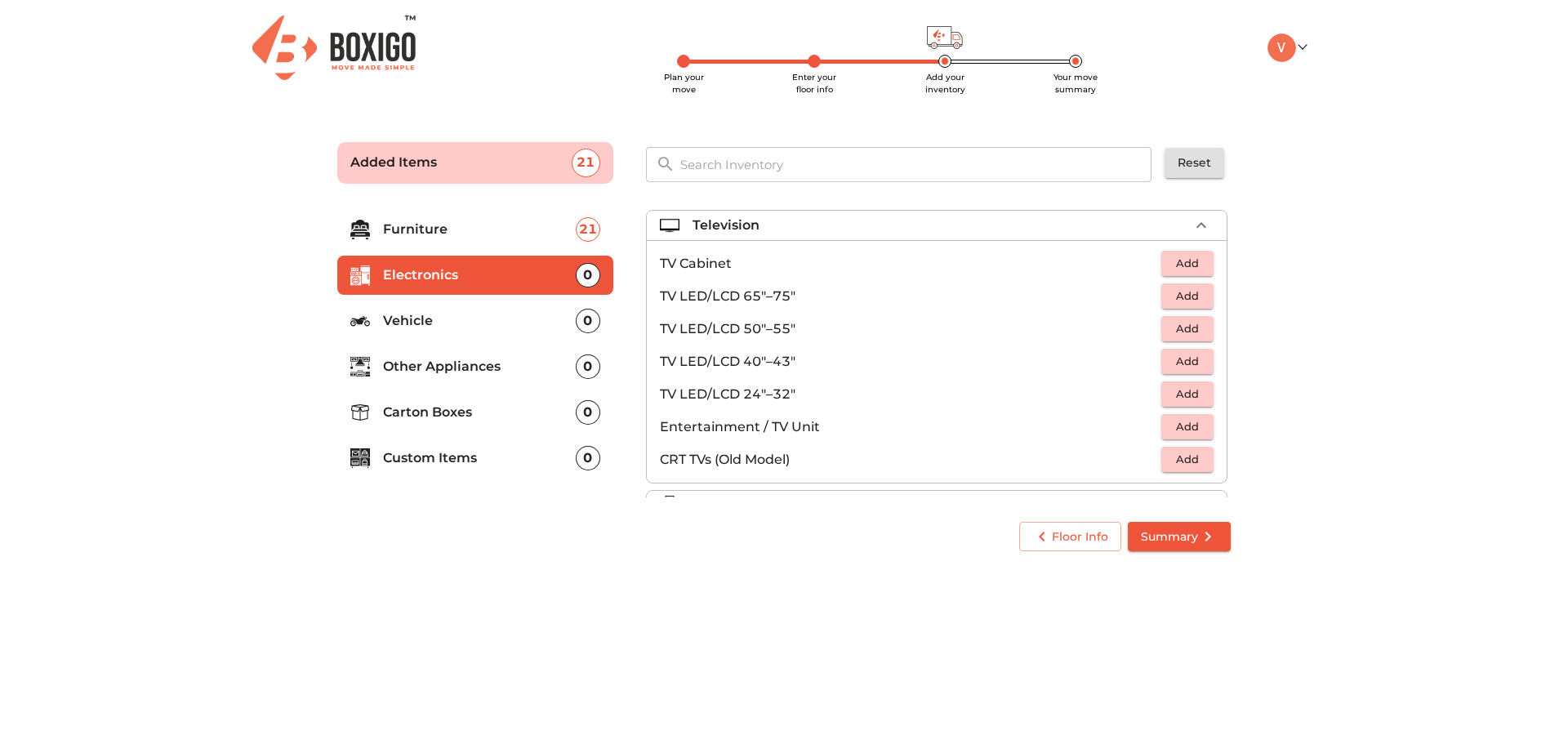
click at [1182, 300] on span "Add" at bounding box center [1187, 295] width 36 height 19
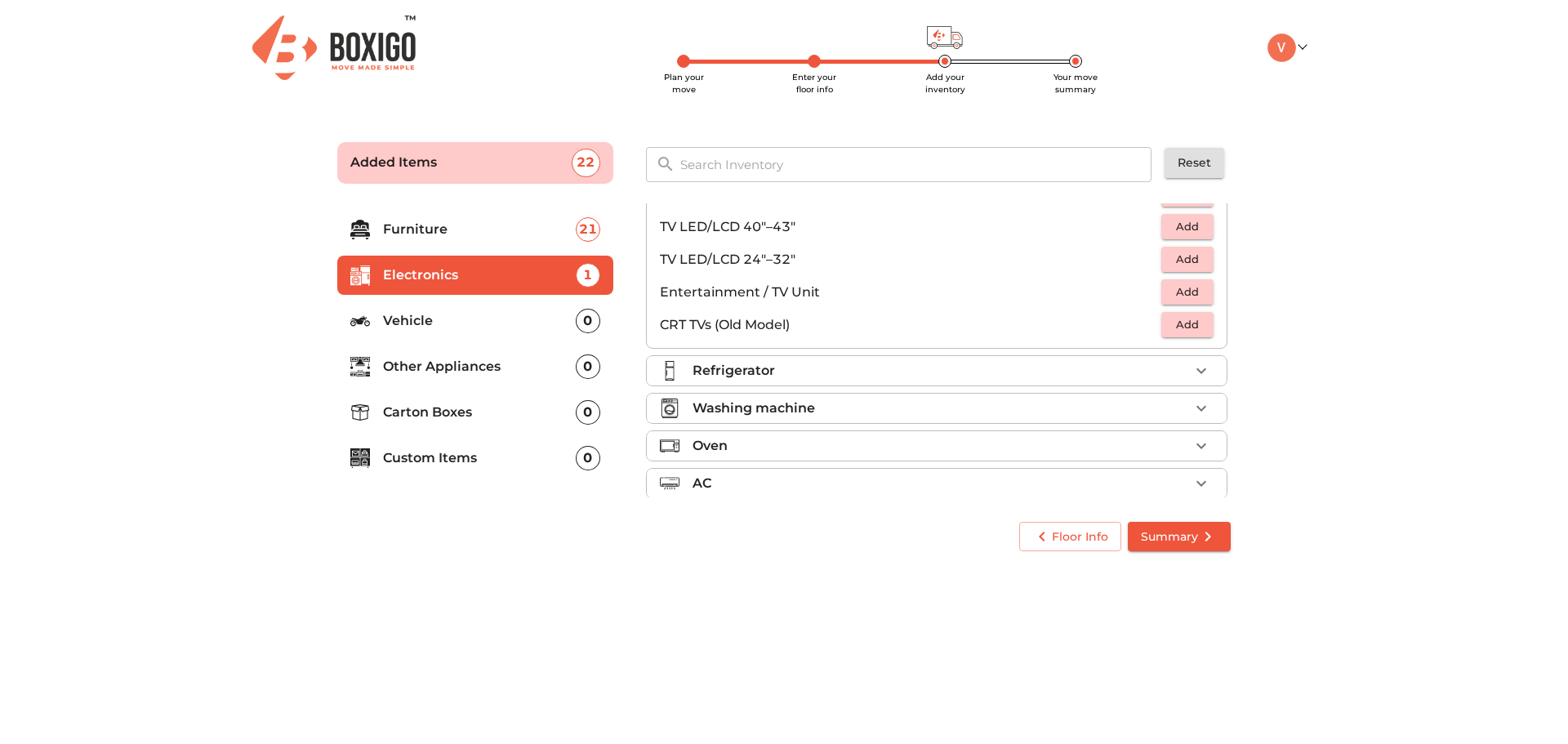
scroll to position [187, 0]
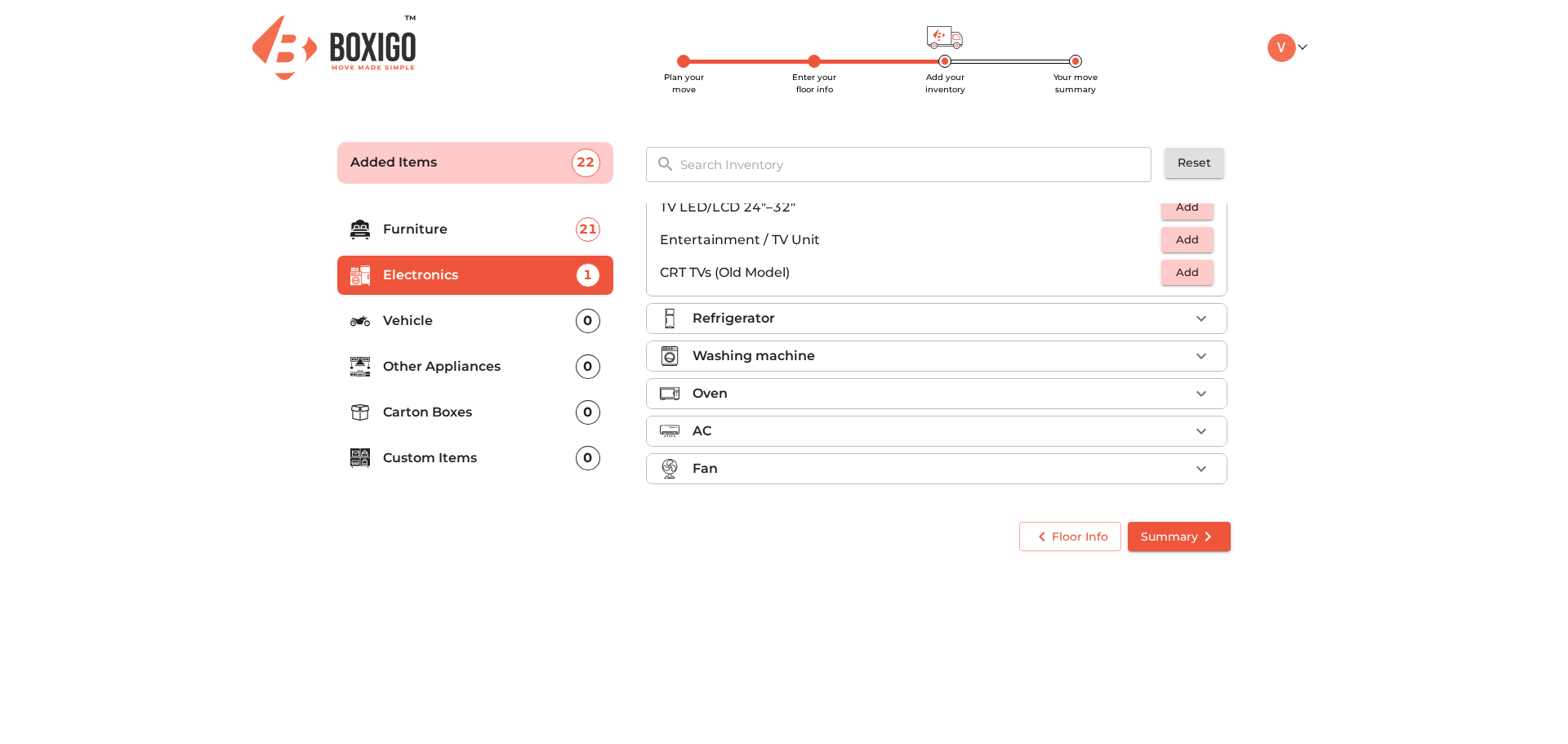
click at [1022, 304] on li "Refrigerator" at bounding box center [937, 319] width 580 height 30
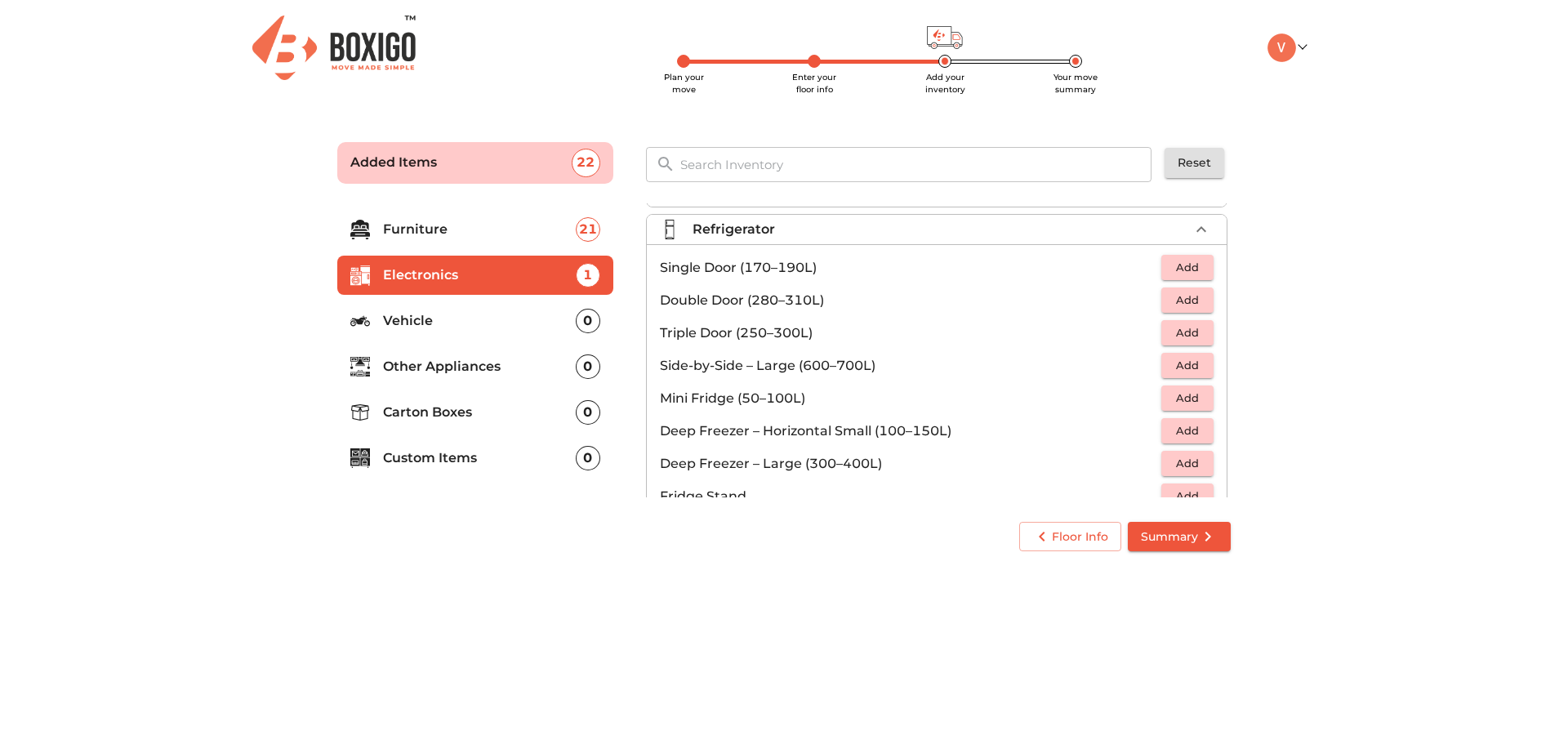
scroll to position [24, 0]
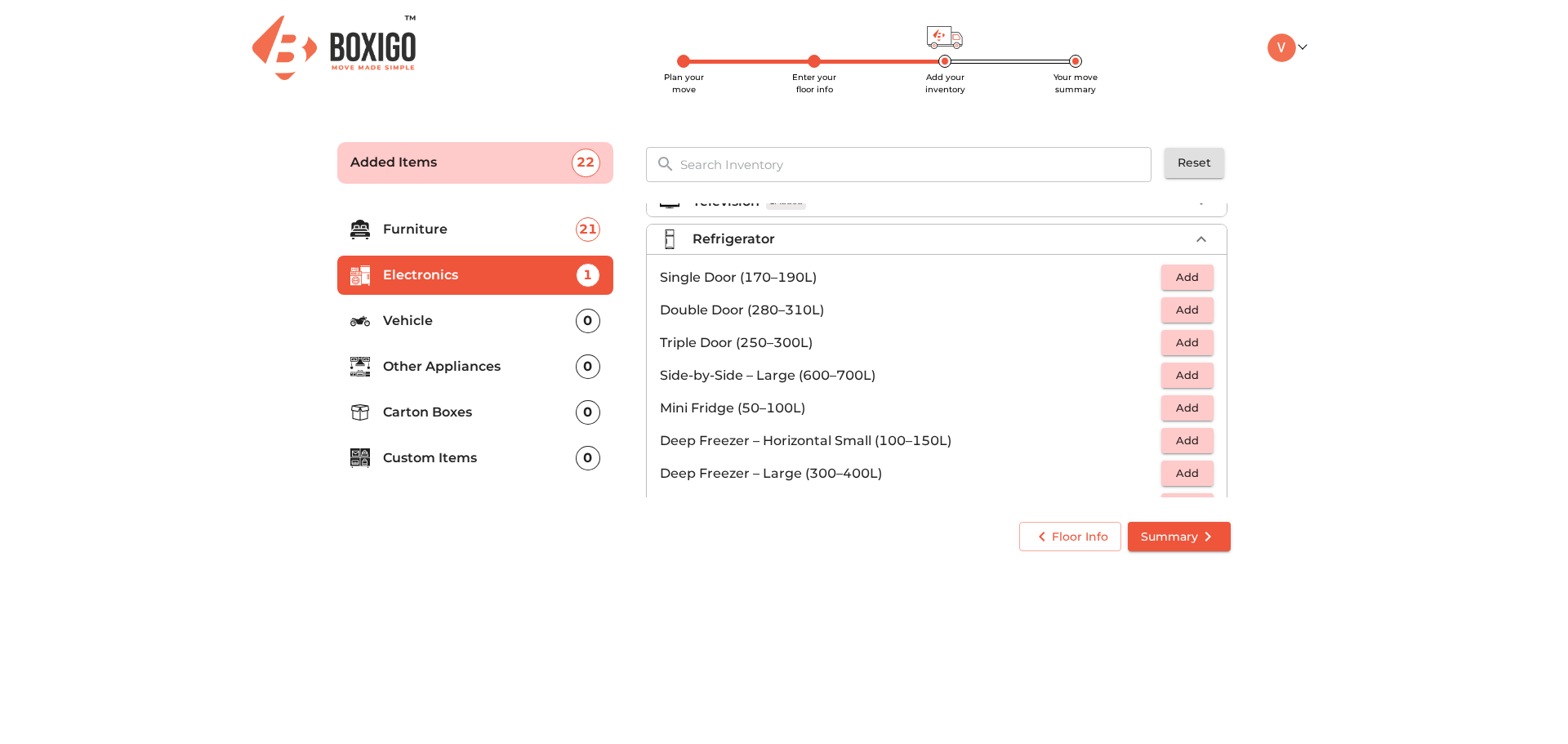
click at [1183, 279] on span "Add" at bounding box center [1187, 277] width 36 height 19
click at [1192, 274] on icon "button" at bounding box center [1201, 278] width 20 height 20
click at [1144, 273] on icon "button" at bounding box center [1152, 278] width 20 height 20
click at [1171, 301] on span "Add" at bounding box center [1187, 310] width 36 height 19
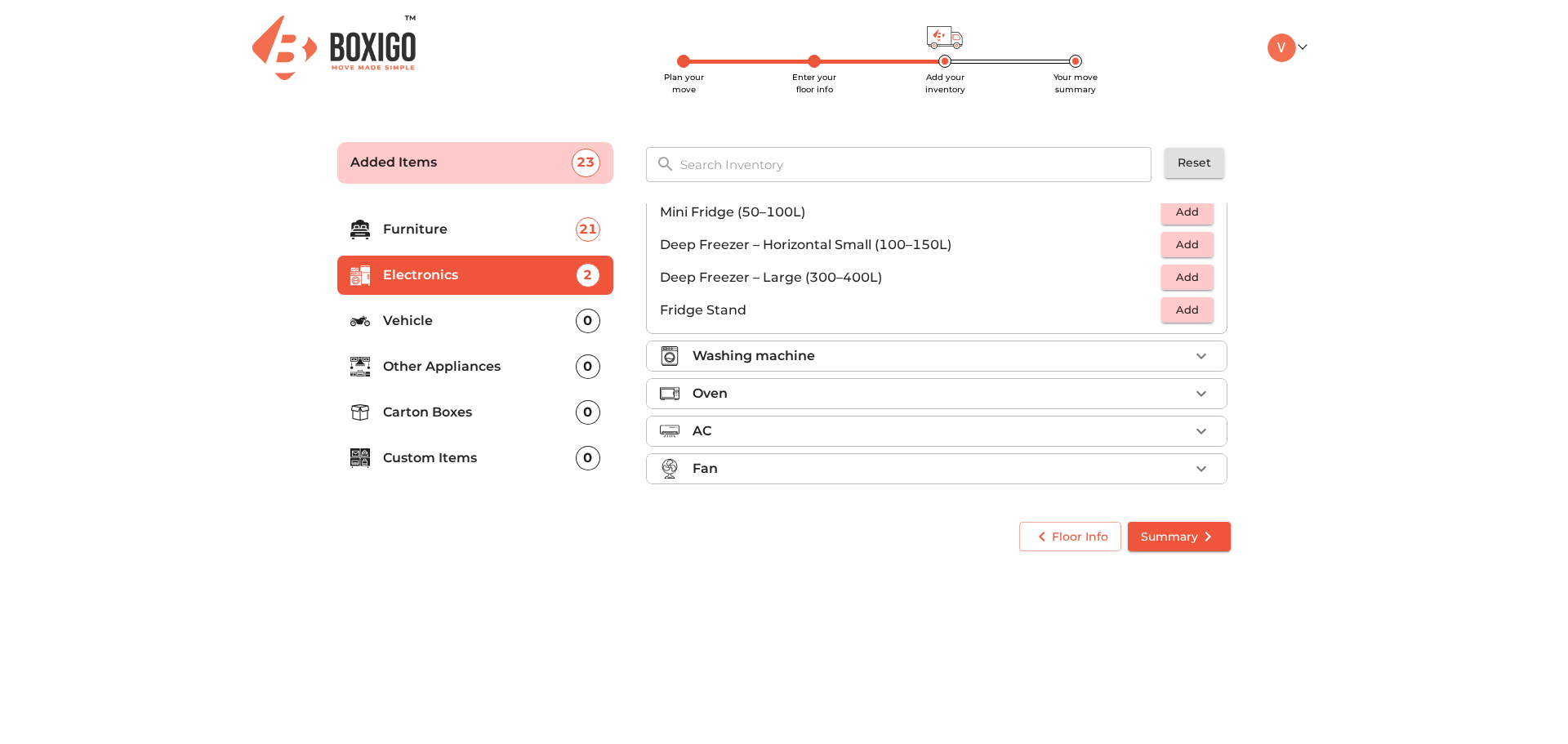
click at [1120, 354] on div "Washing machine" at bounding box center [941, 356] width 496 height 20
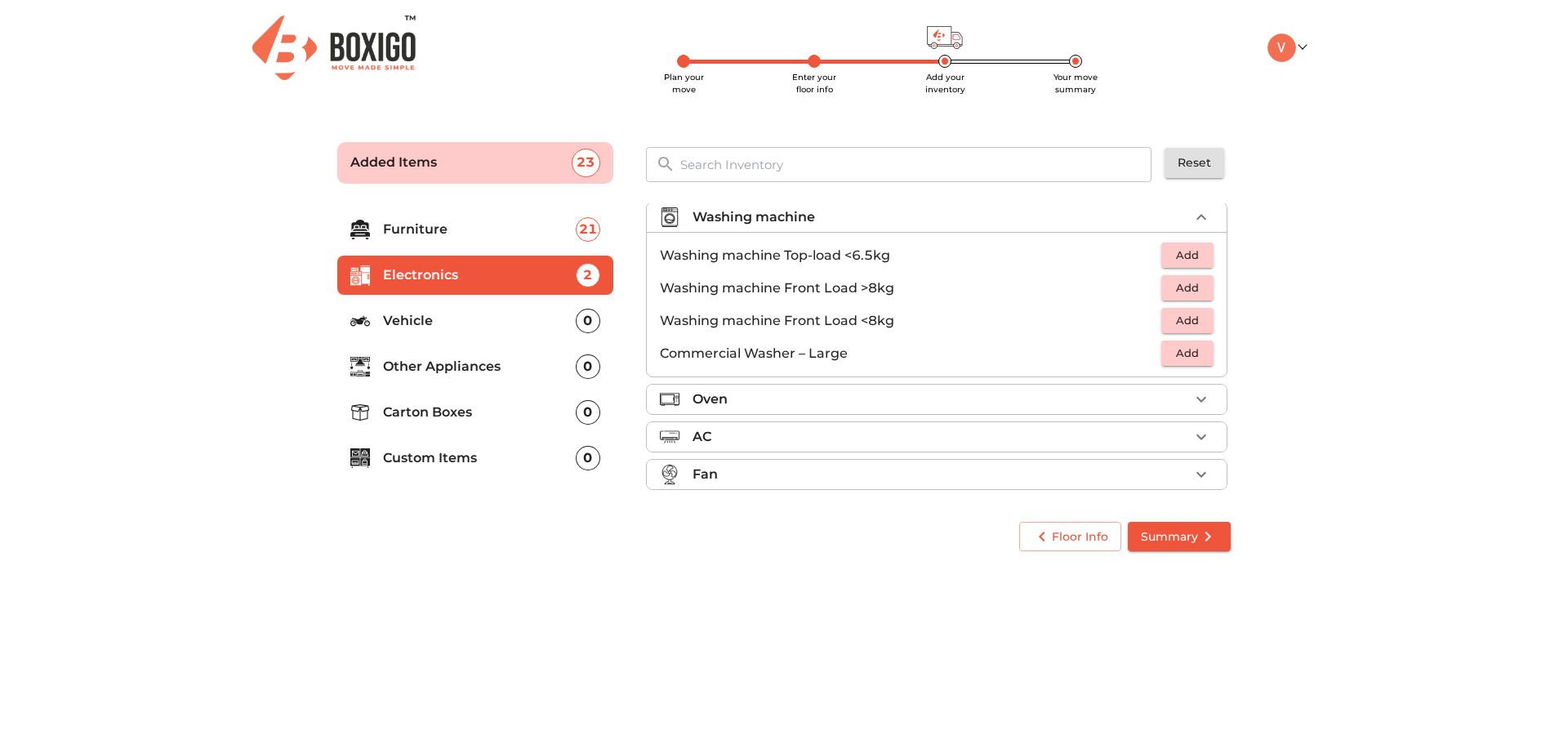
scroll to position [79, 0]
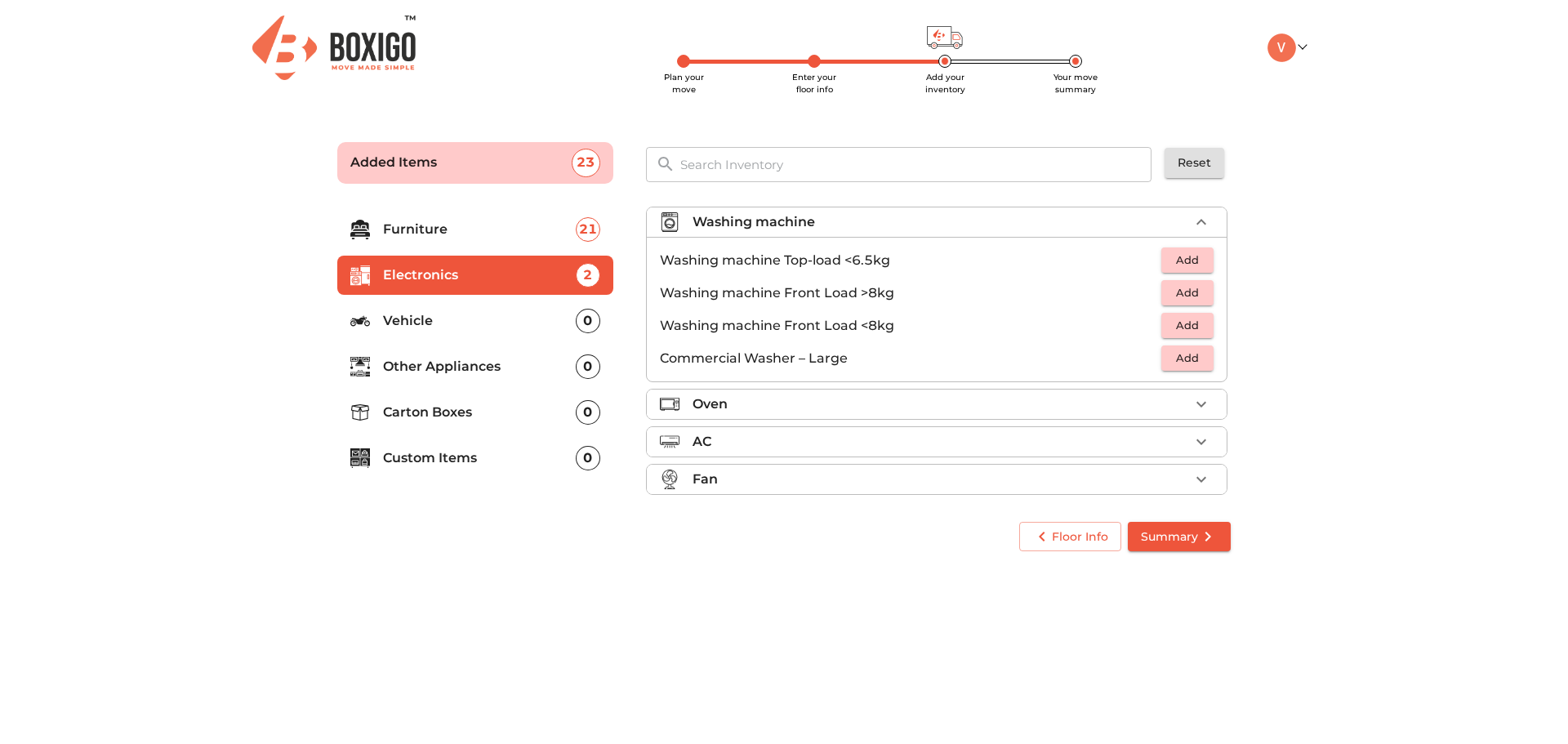
click at [1182, 293] on span "Add" at bounding box center [1187, 292] width 36 height 19
click at [1168, 400] on div "Oven" at bounding box center [941, 405] width 496 height 20
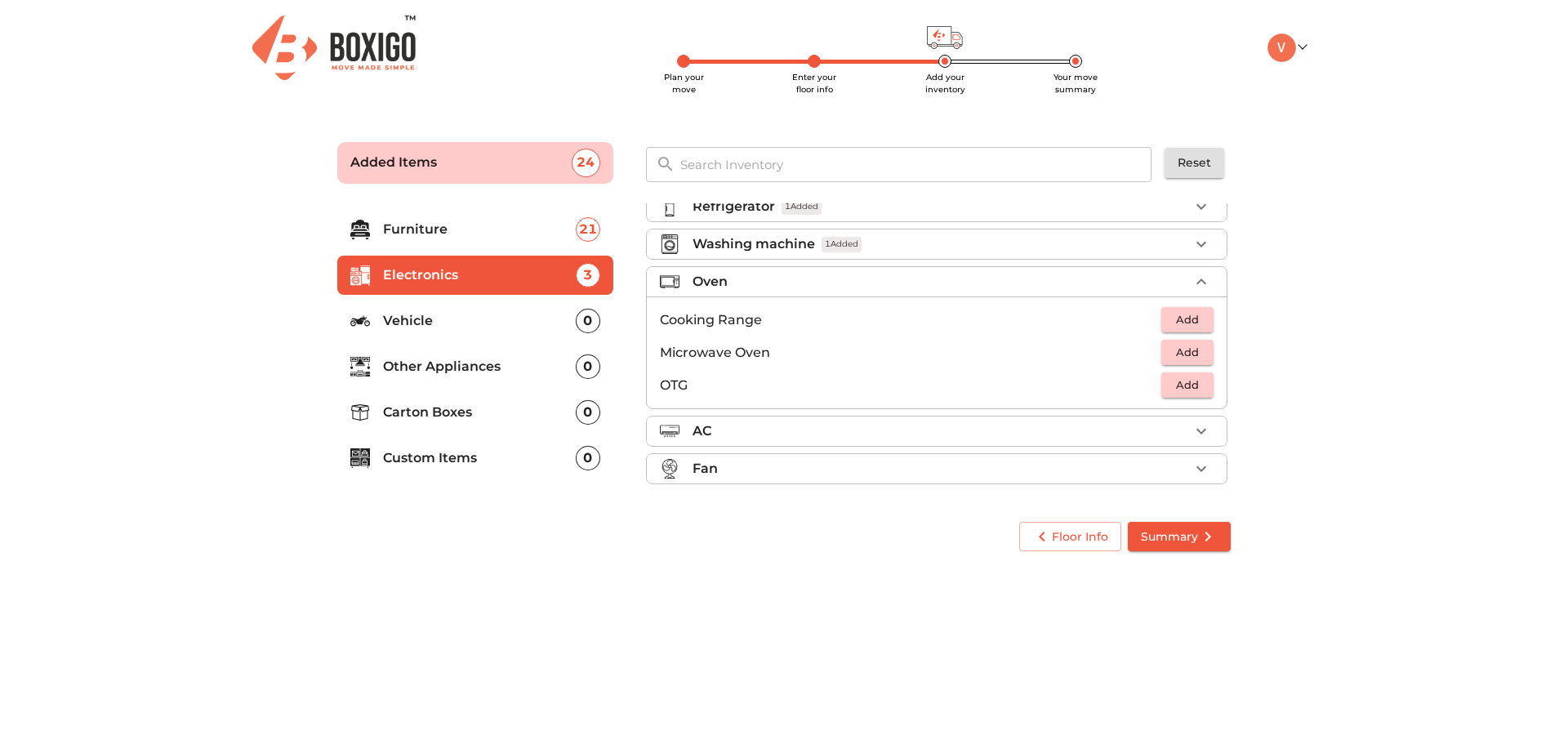
scroll to position [56, 0]
click at [1117, 431] on div "AC" at bounding box center [941, 431] width 496 height 20
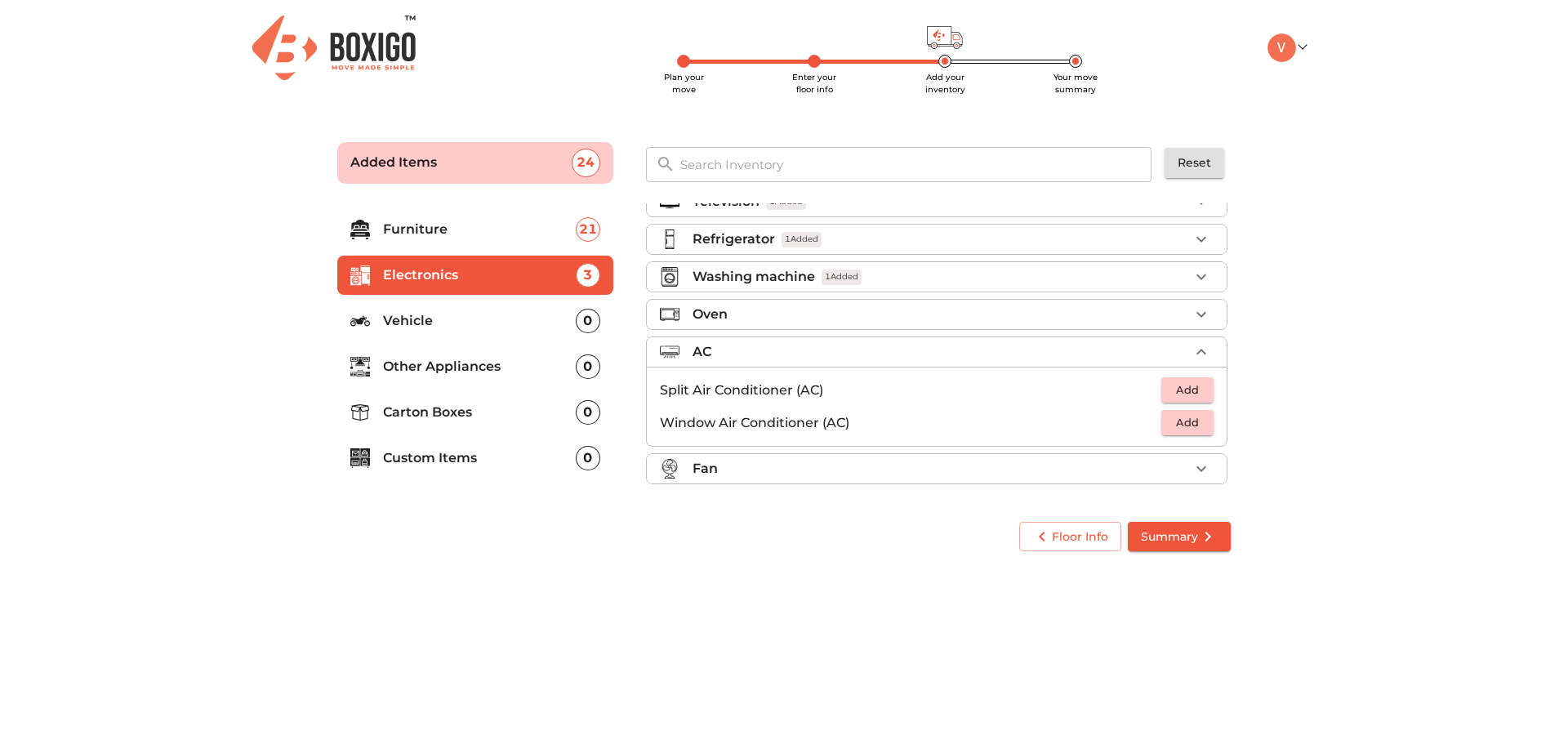
scroll to position [24, 0]
click at [1180, 395] on span "Add" at bounding box center [1187, 390] width 36 height 19
click at [1053, 461] on div "Fan" at bounding box center [941, 469] width 496 height 20
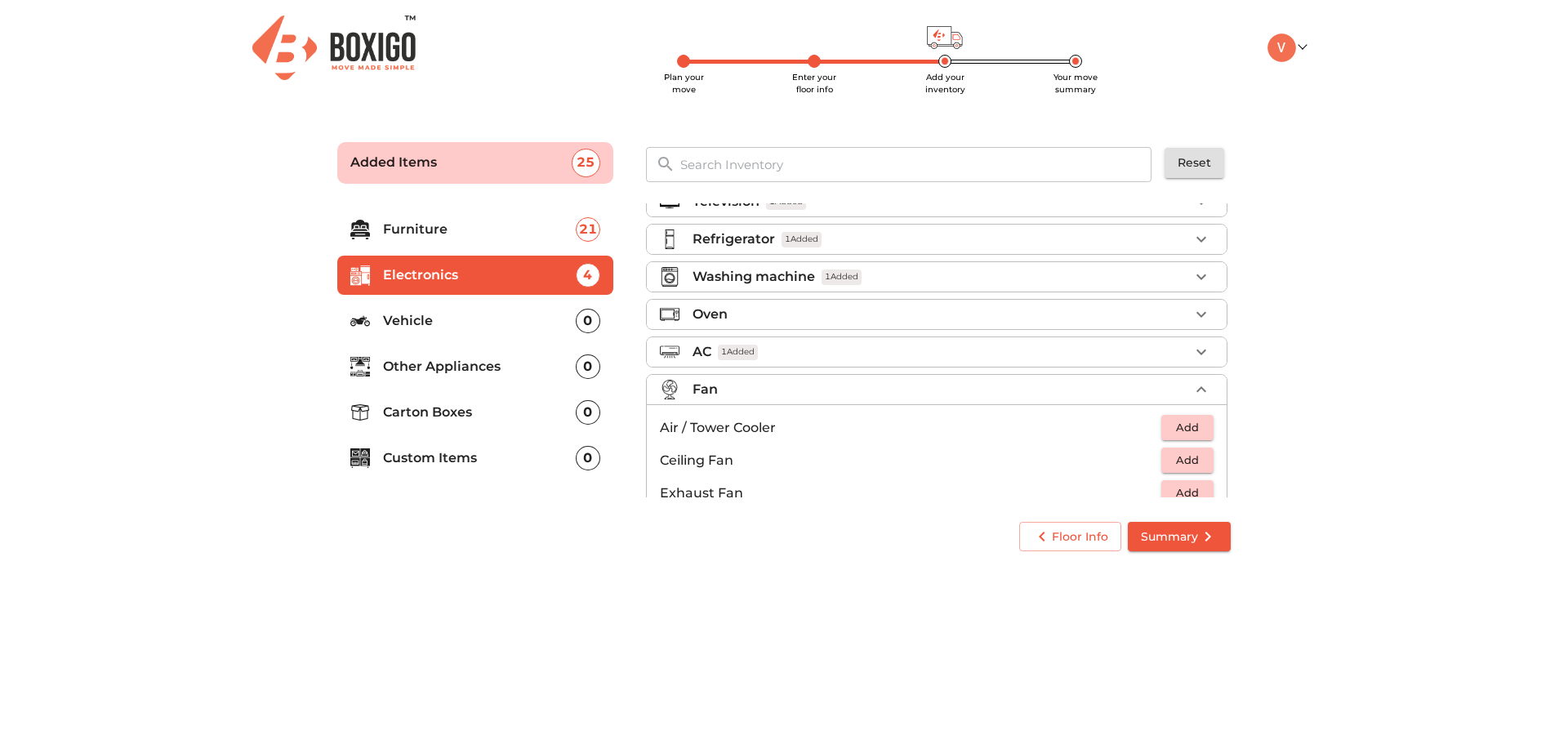
click at [503, 370] on p "Other Appliances" at bounding box center [479, 367] width 193 height 20
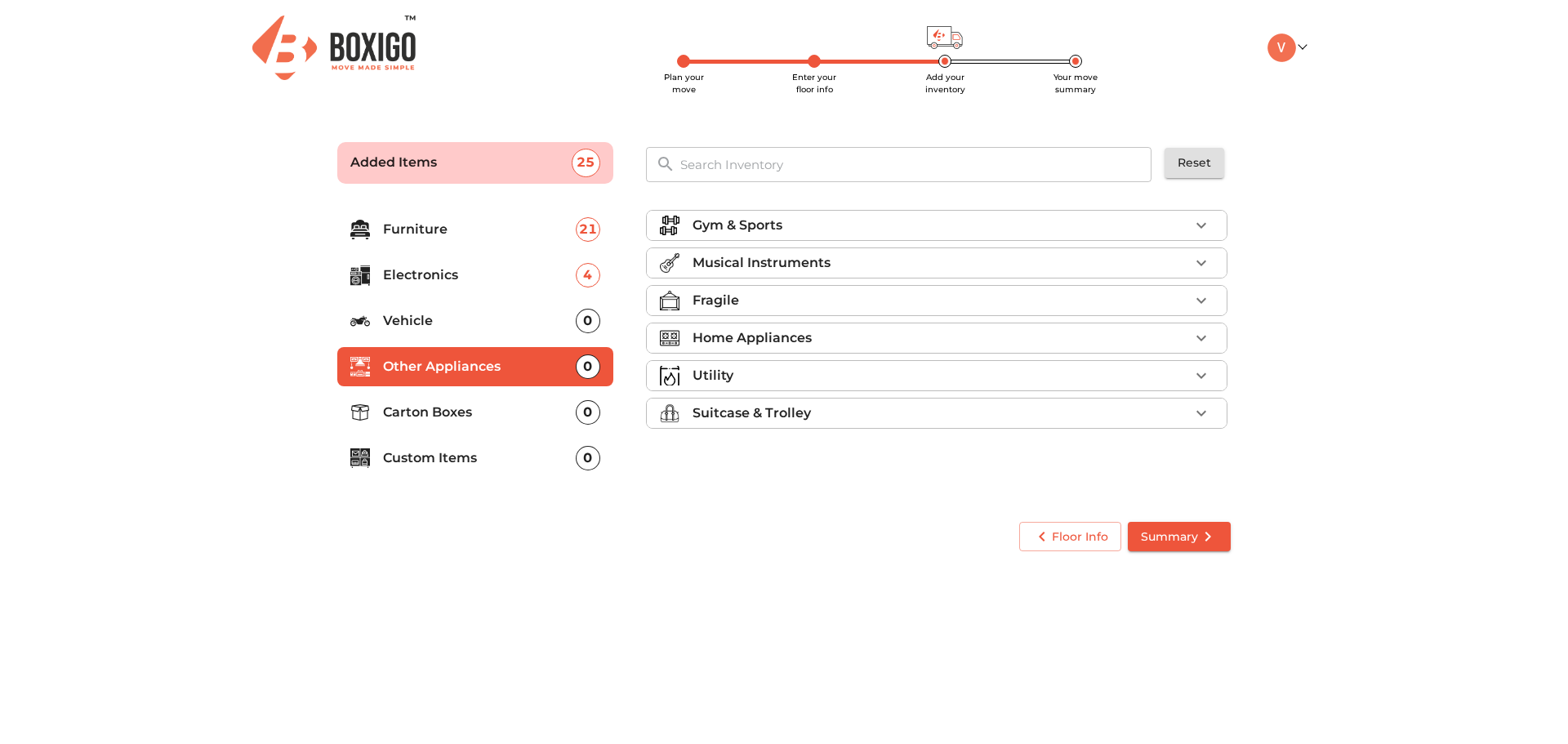
click at [880, 262] on div "Musical Instruments" at bounding box center [941, 263] width 496 height 20
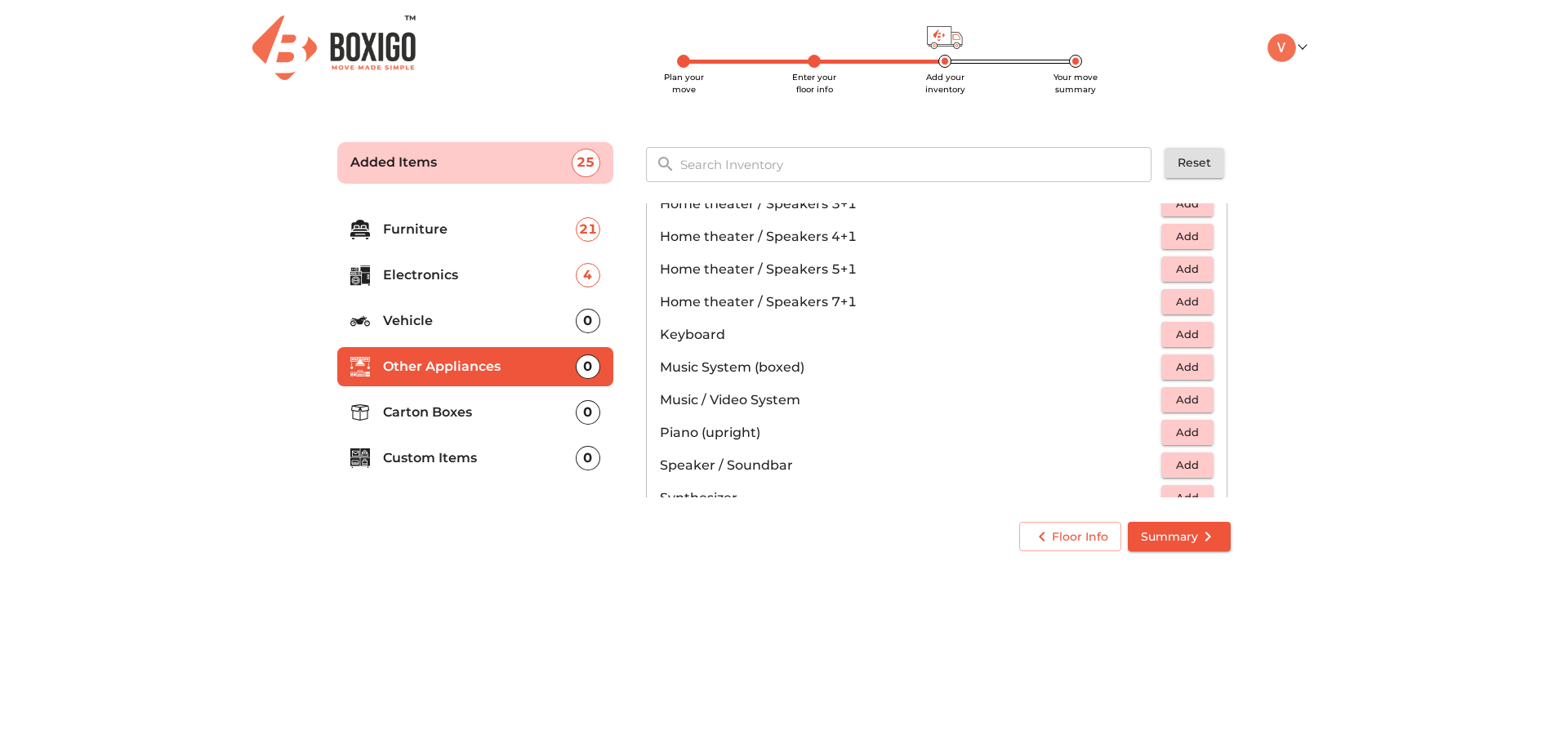
scroll to position [327, 0]
click at [1161, 338] on button "Add" at bounding box center [1187, 334] width 52 height 26
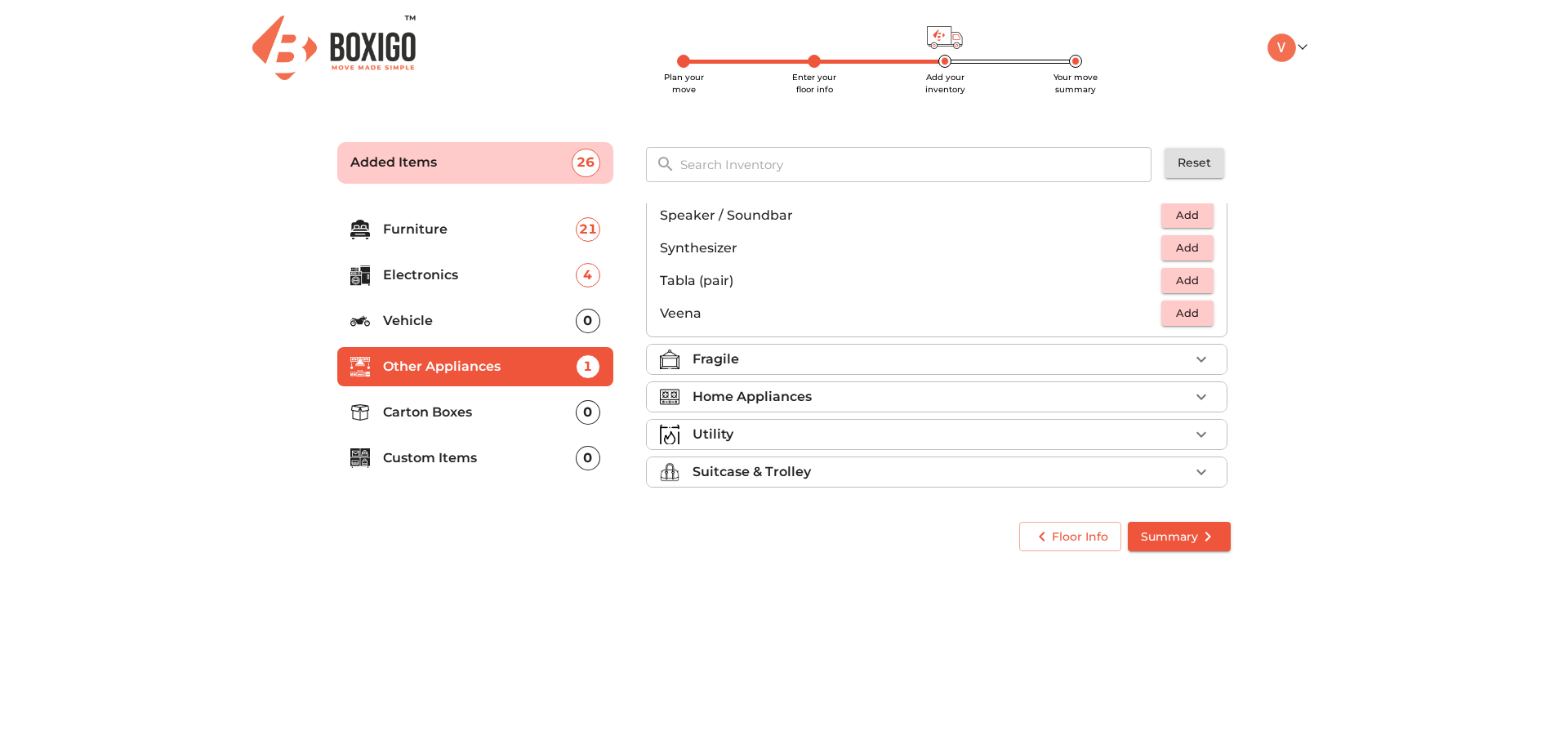
scroll to position [579, 0]
click at [1092, 402] on div "Home Appliances" at bounding box center [941, 394] width 496 height 20
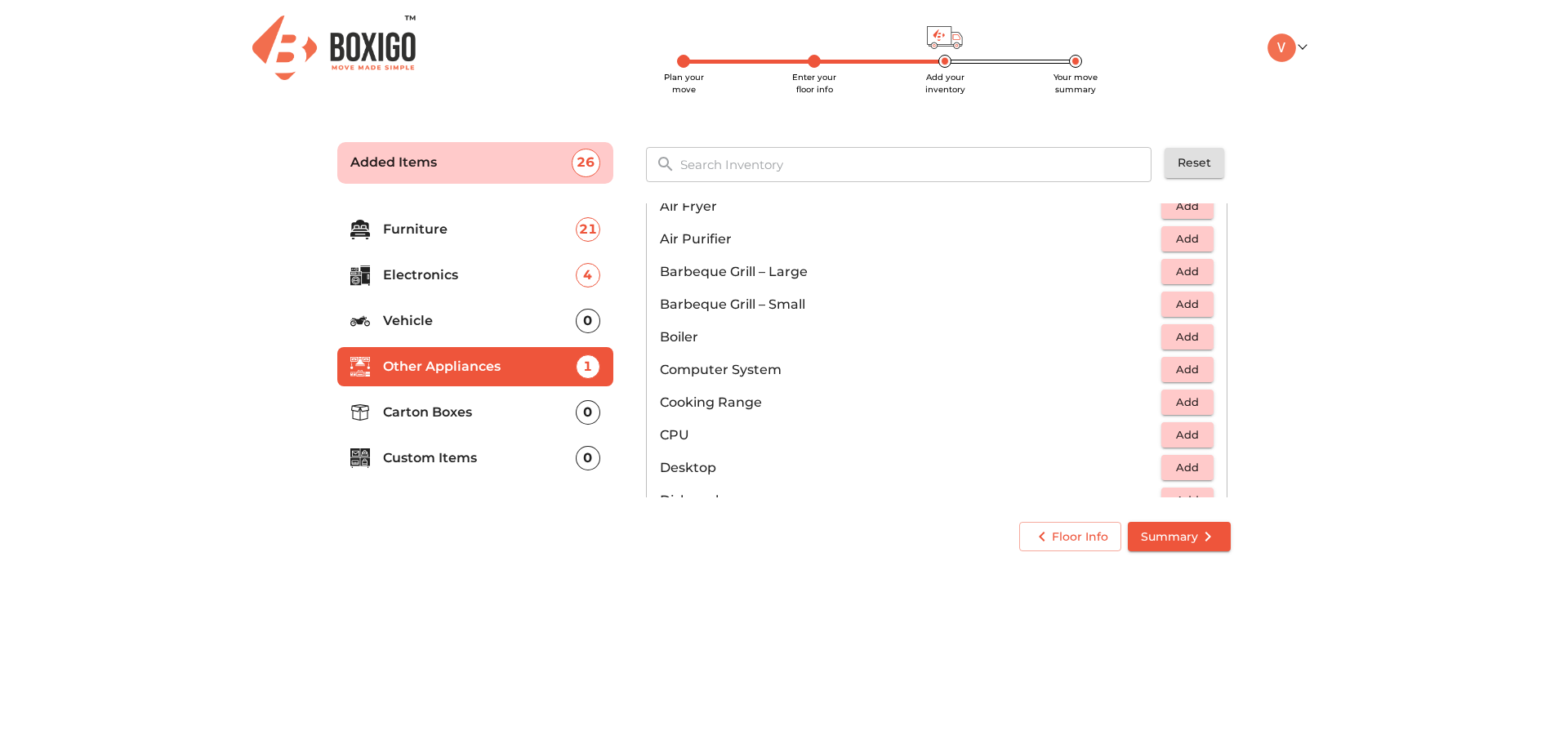
scroll to position [170, 0]
click at [1192, 204] on span "Add" at bounding box center [1187, 205] width 36 height 19
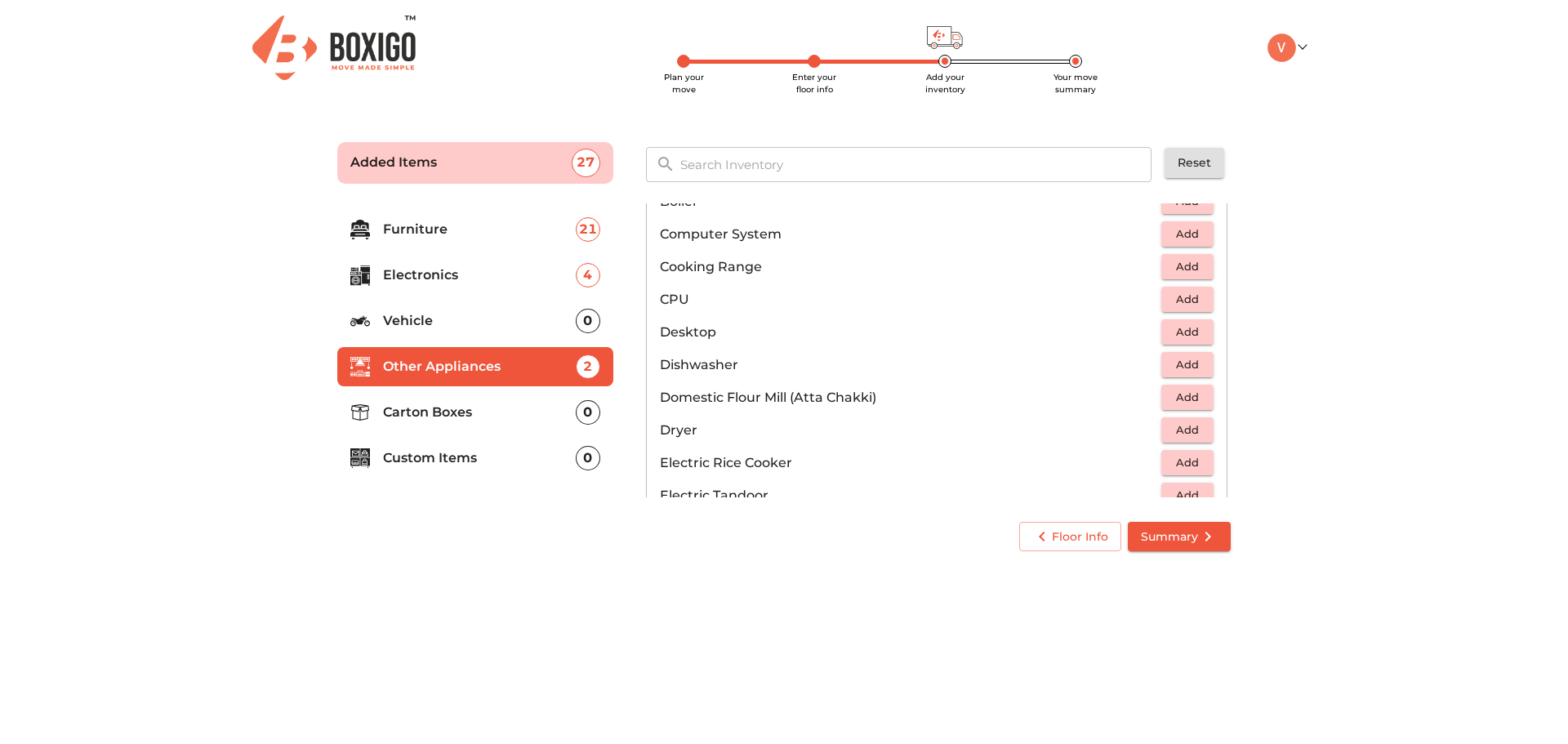
scroll to position [334, 0]
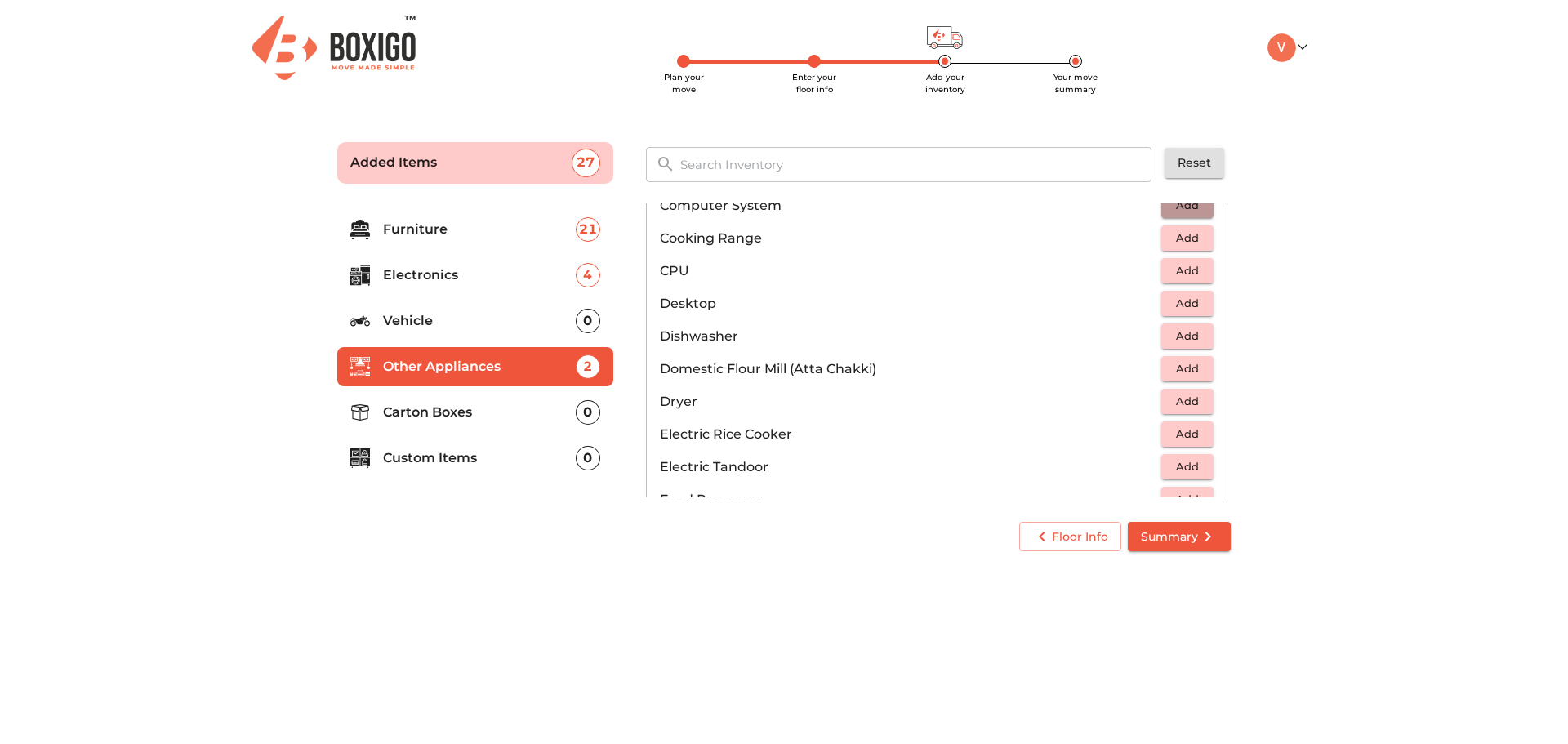
click at [1188, 211] on span "Add" at bounding box center [1187, 205] width 36 height 19
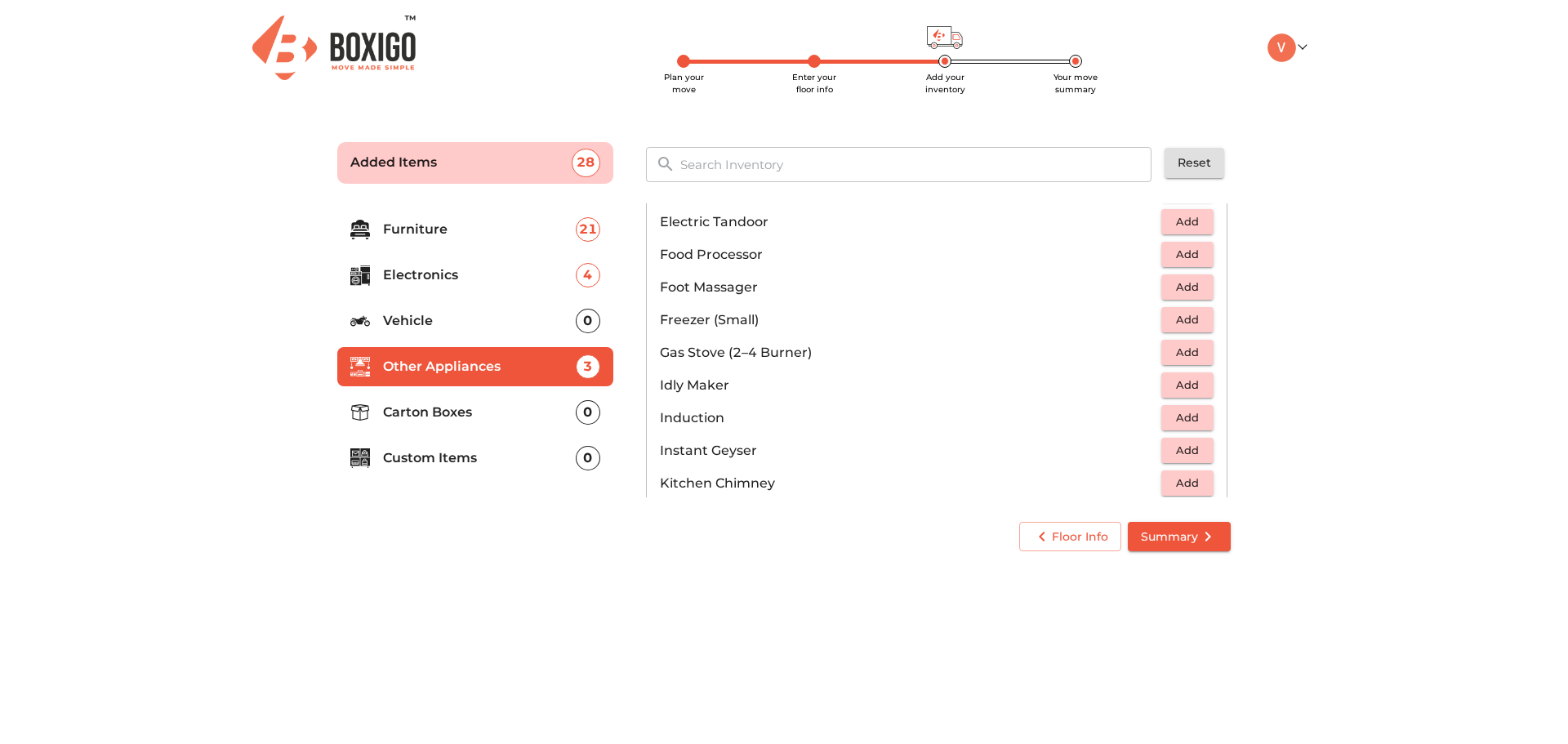
scroll to position [660, 0]
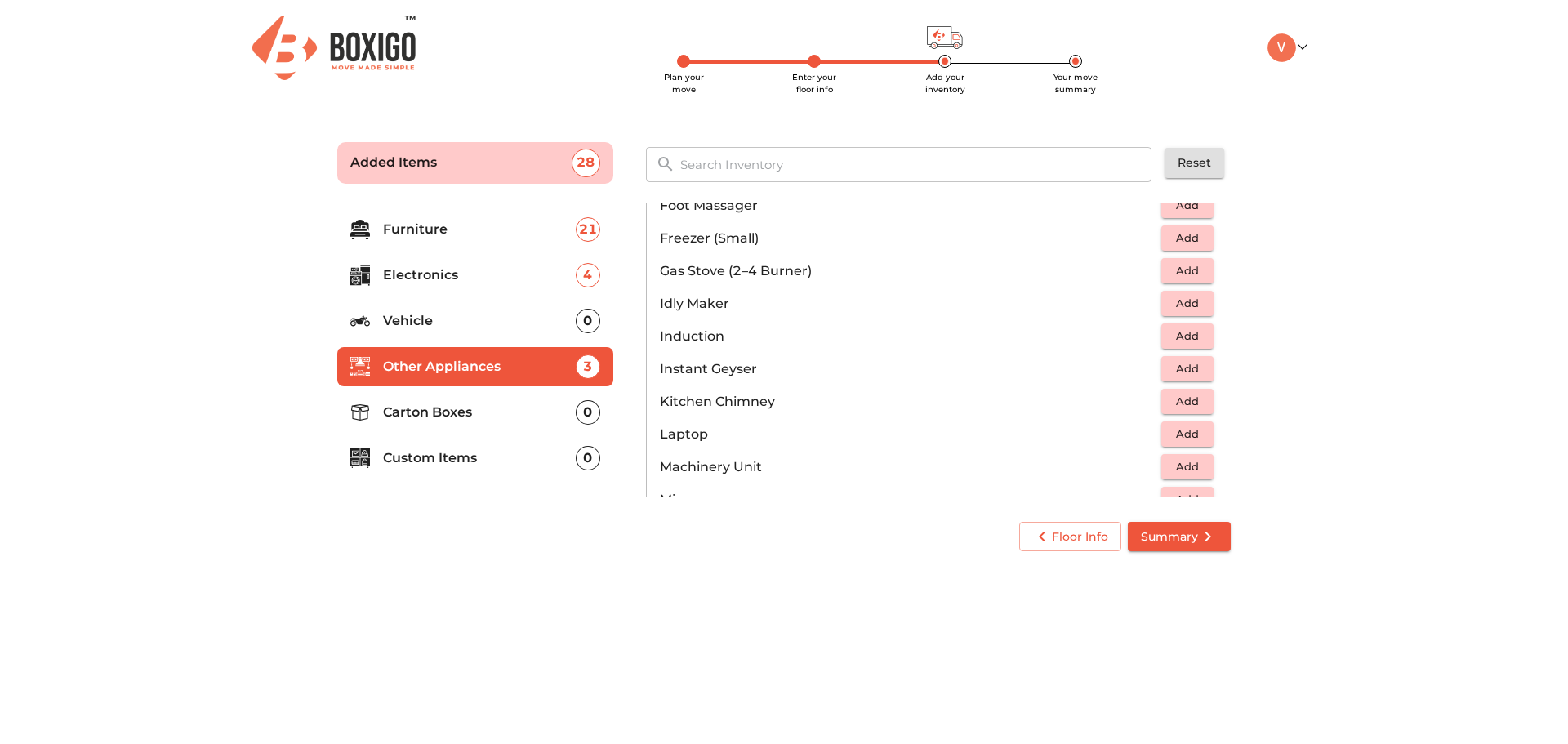
click at [1196, 266] on span "Add" at bounding box center [1187, 271] width 36 height 19
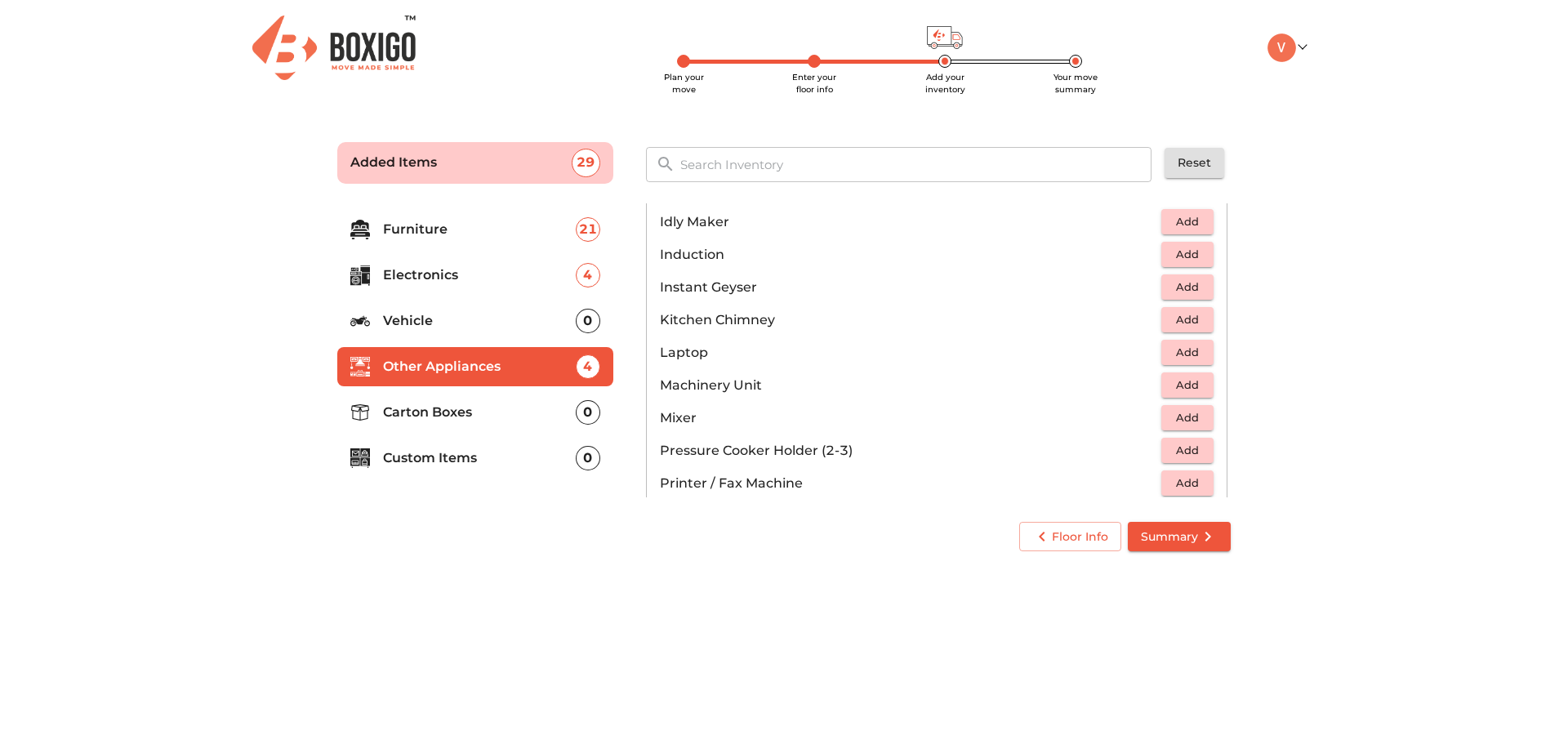
click at [1169, 247] on span "Add" at bounding box center [1187, 254] width 36 height 19
click at [1169, 415] on span "Add" at bounding box center [1187, 417] width 36 height 19
click at [1176, 452] on span "Add" at bounding box center [1187, 450] width 36 height 19
click at [1196, 456] on icon "button" at bounding box center [1201, 451] width 12 height 12
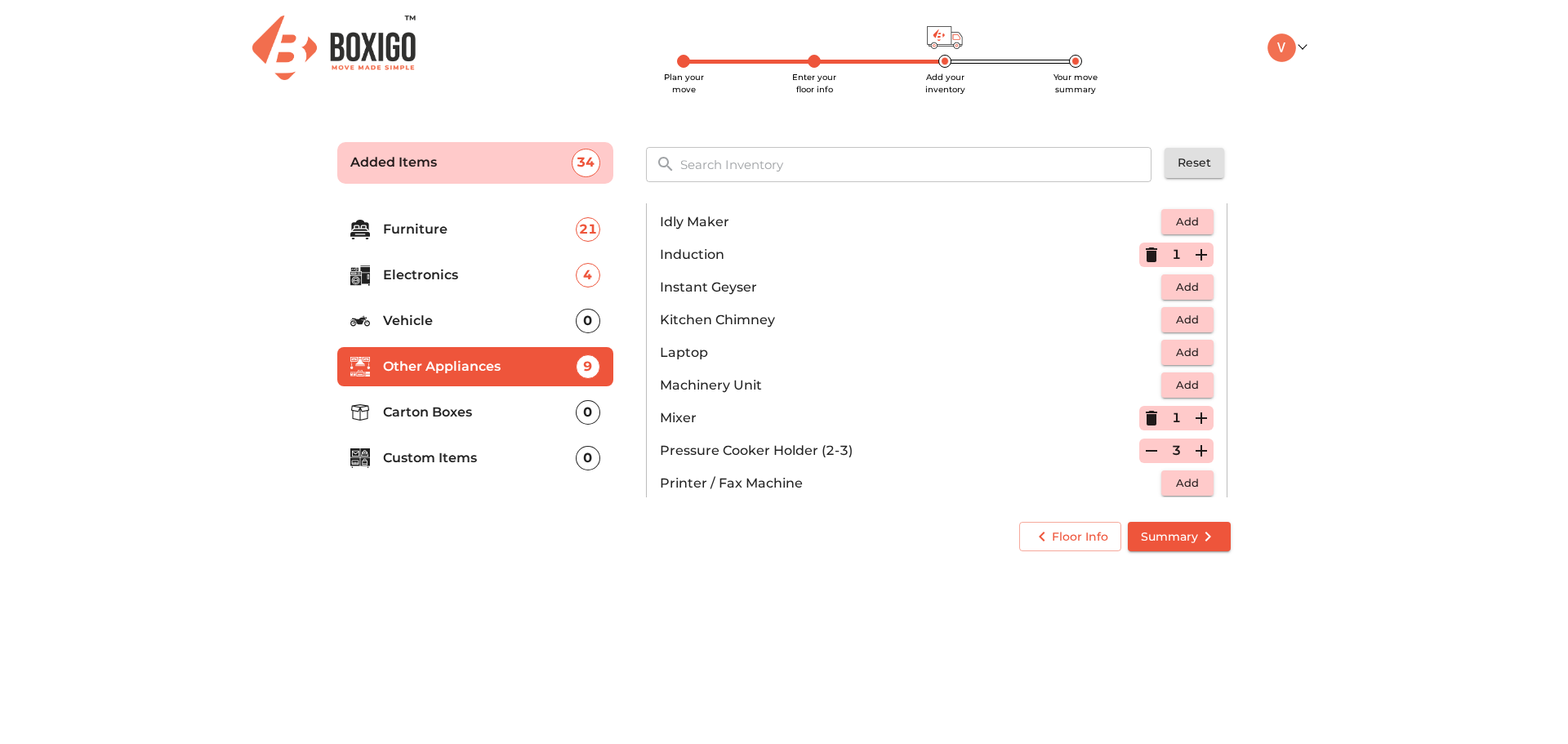
click at [1196, 456] on icon "button" at bounding box center [1201, 451] width 12 height 12
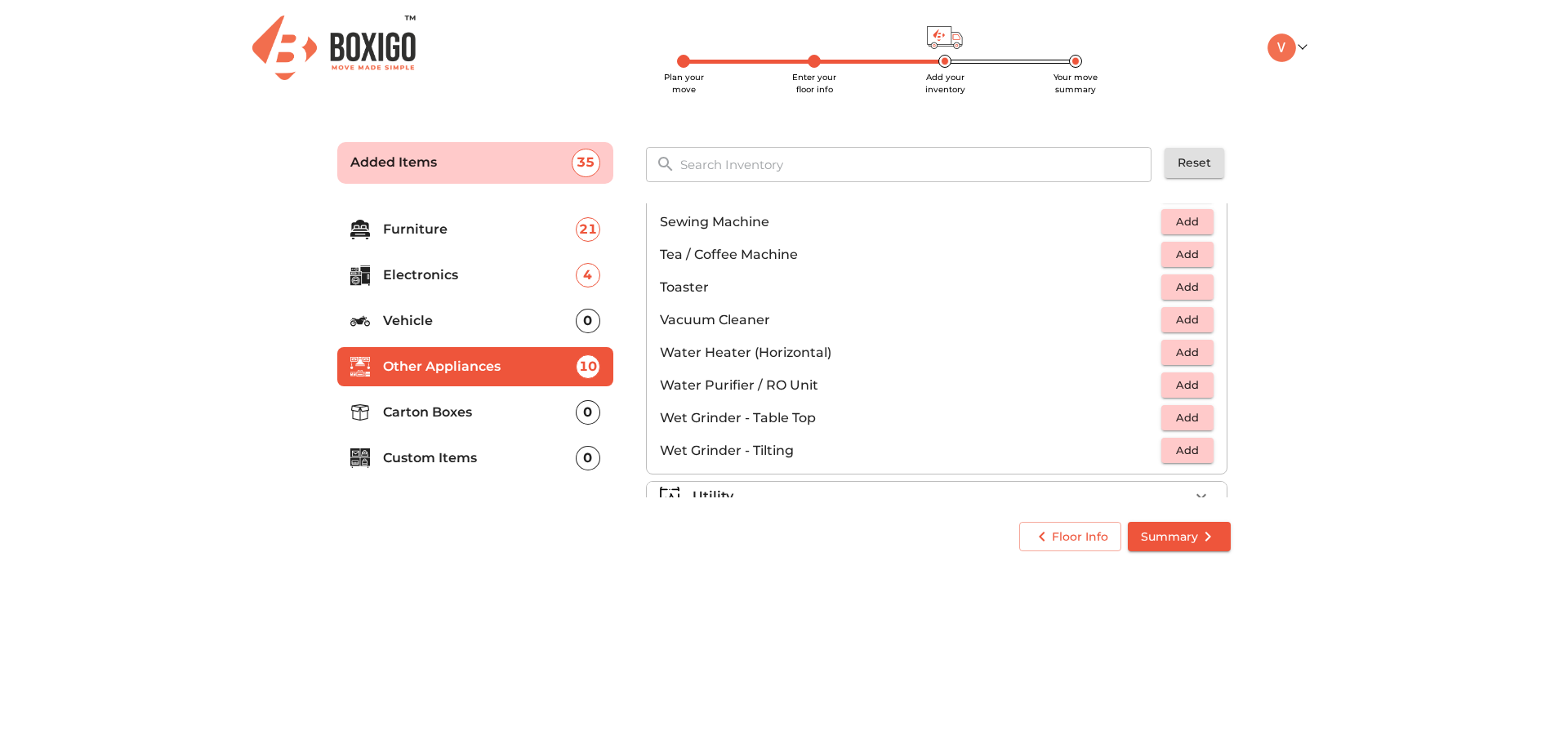
scroll to position [1135, 0]
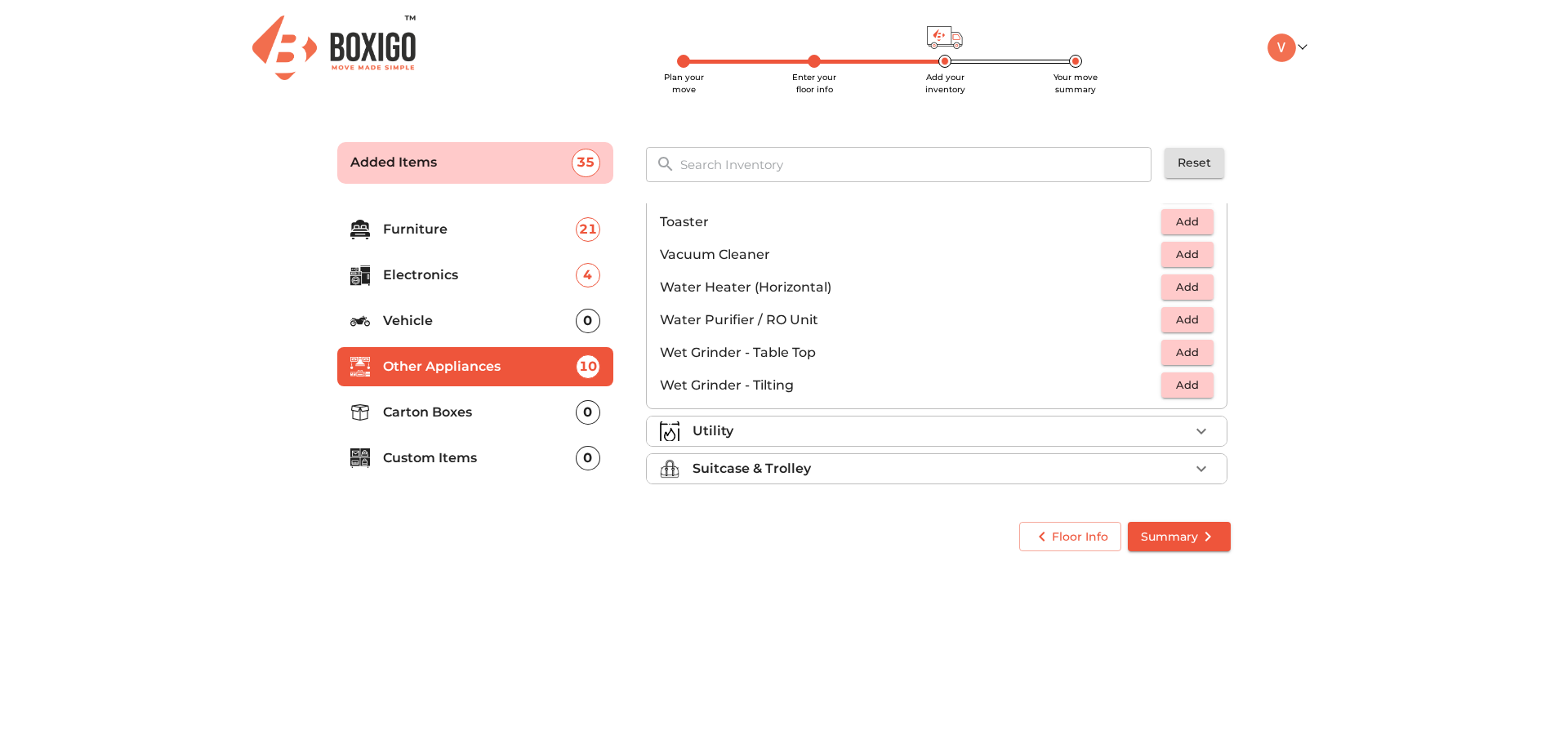
click at [1014, 434] on div "Utility" at bounding box center [941, 431] width 496 height 20
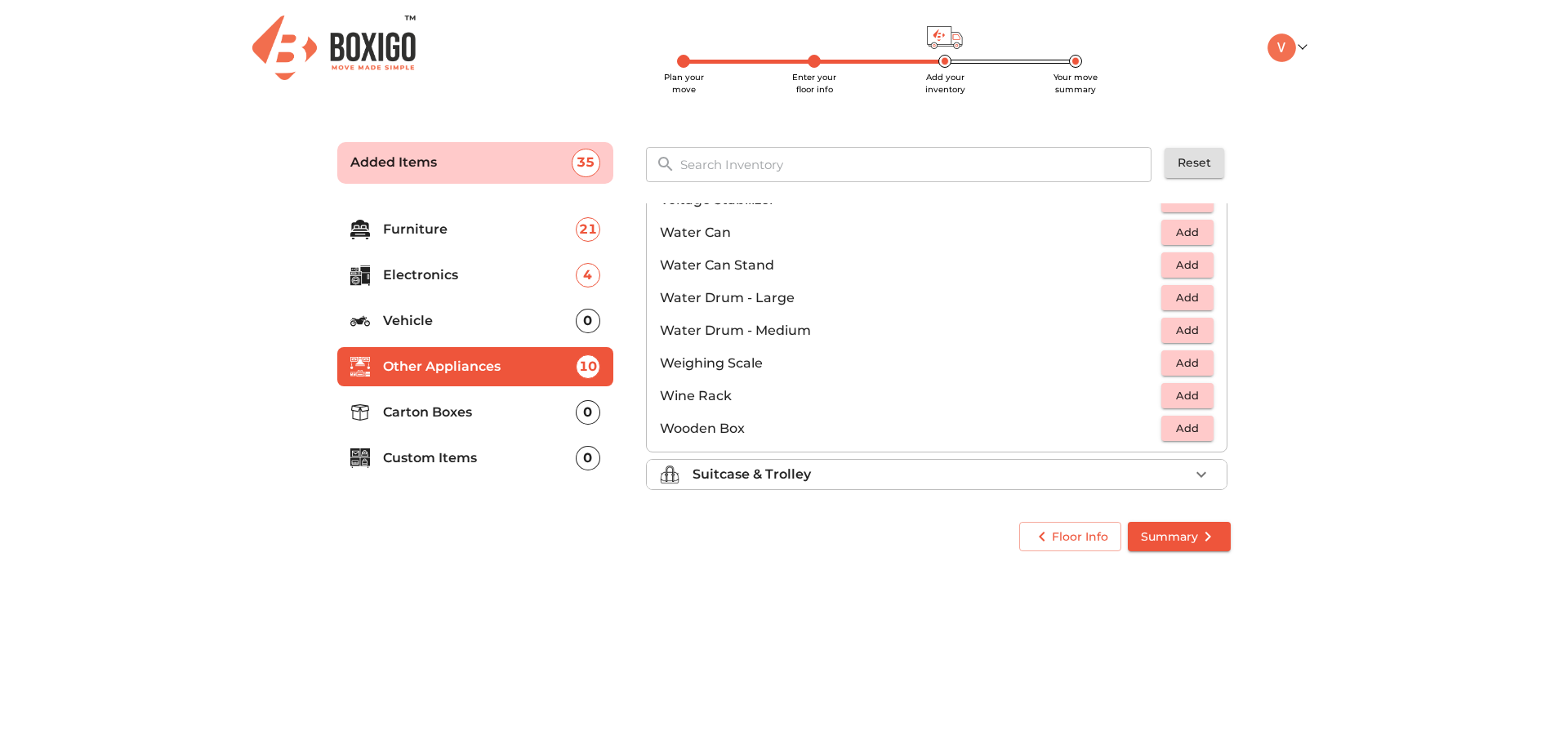
scroll to position [1232, 0]
click at [937, 477] on div "Suitcase & Trolley" at bounding box center [941, 469] width 496 height 20
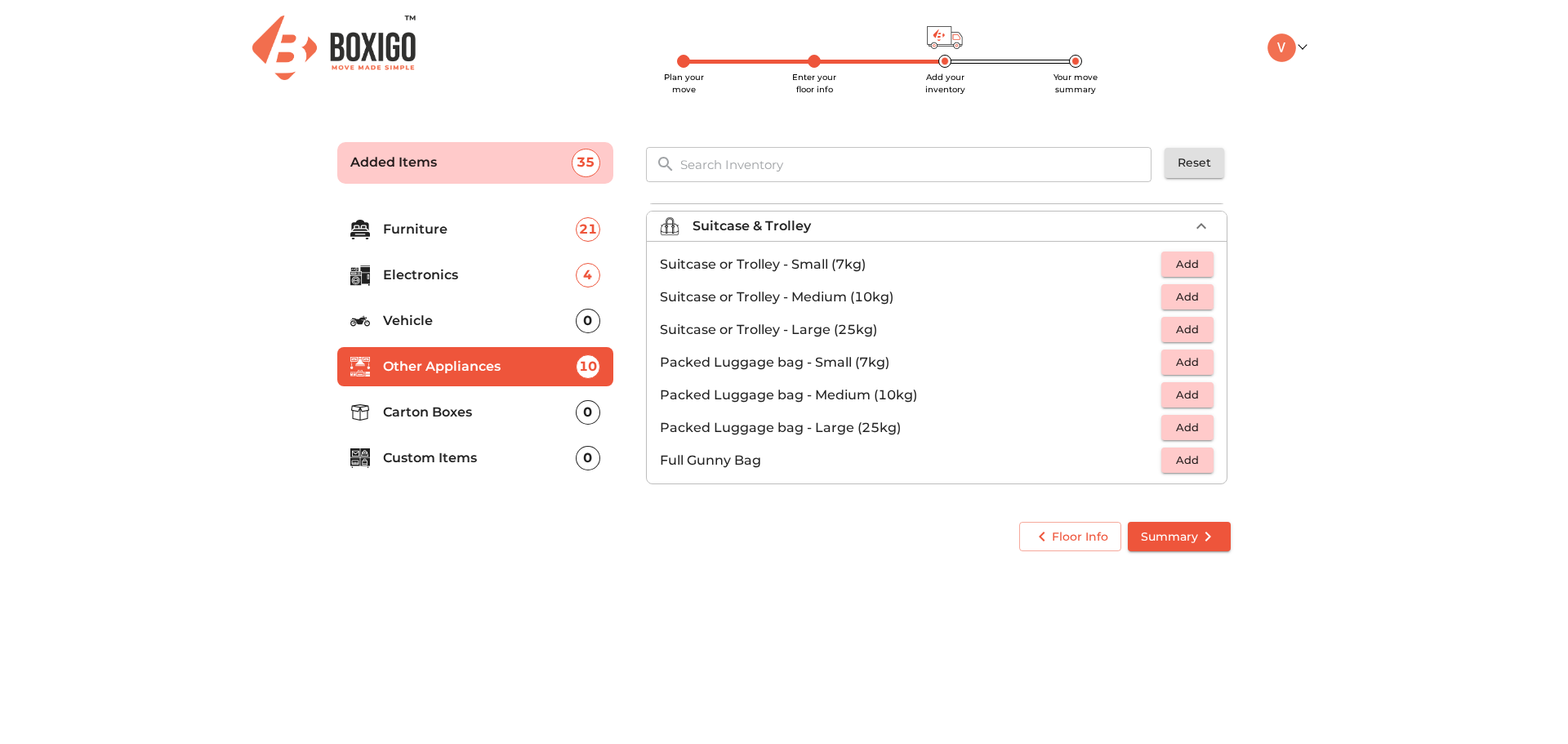
scroll to position [187, 0]
click at [1182, 403] on span "Add" at bounding box center [1187, 395] width 36 height 19
click at [1194, 401] on icon "button" at bounding box center [1201, 396] width 20 height 20
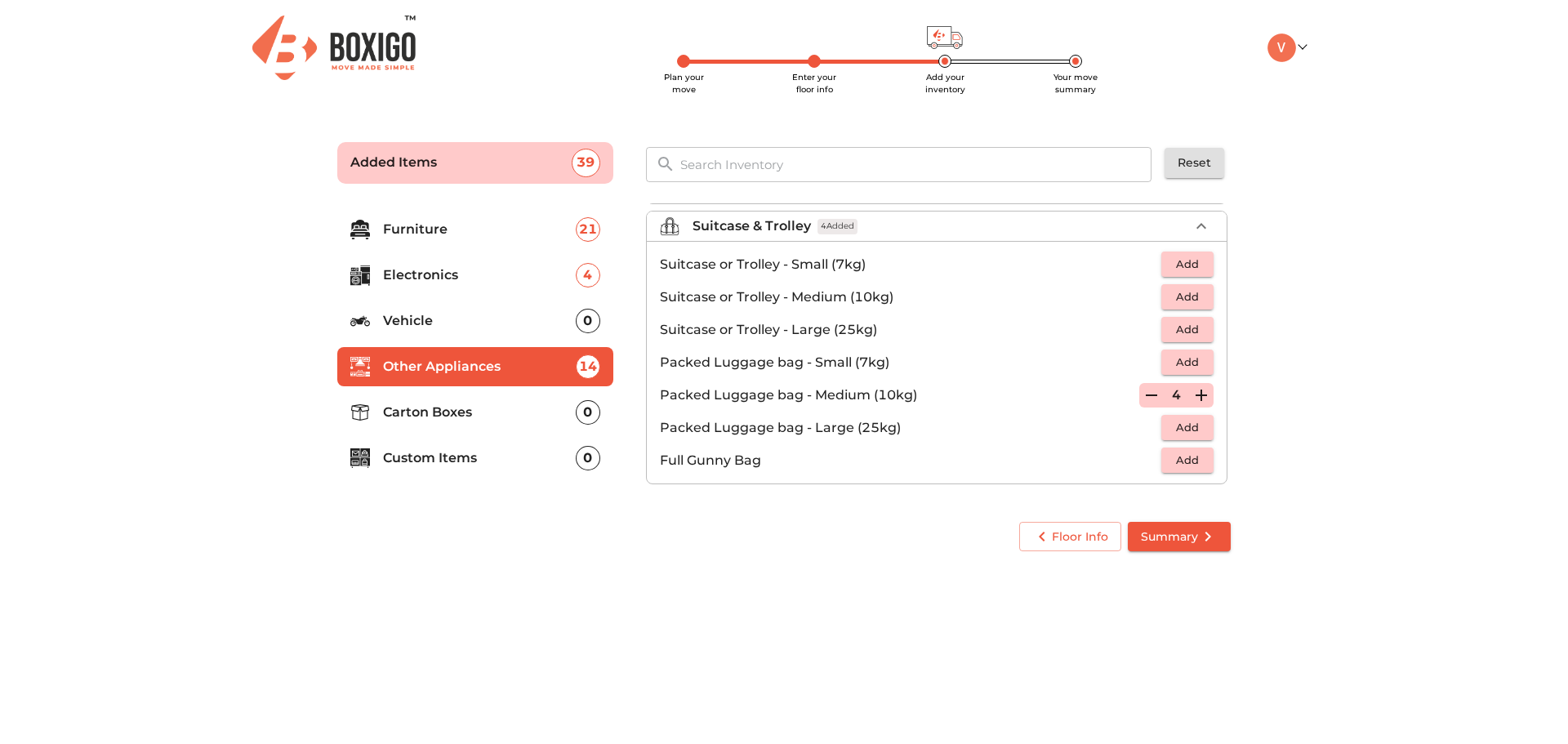
click at [1194, 401] on icon "button" at bounding box center [1201, 396] width 20 height 20
click at [494, 415] on p "Carton Boxes" at bounding box center [479, 413] width 193 height 20
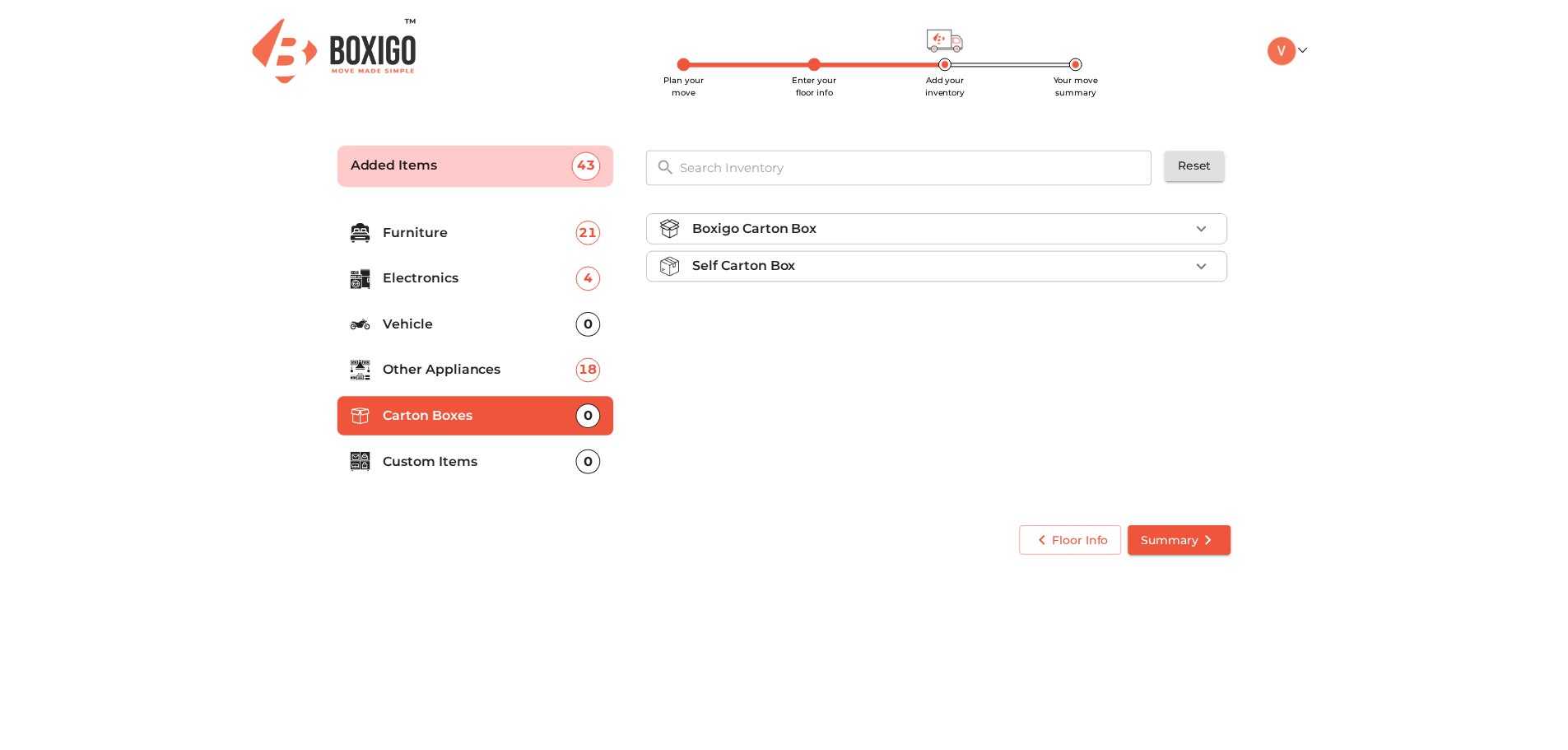
scroll to position [0, 0]
click at [896, 229] on div "Boxigo Carton Box" at bounding box center [948, 228] width 500 height 20
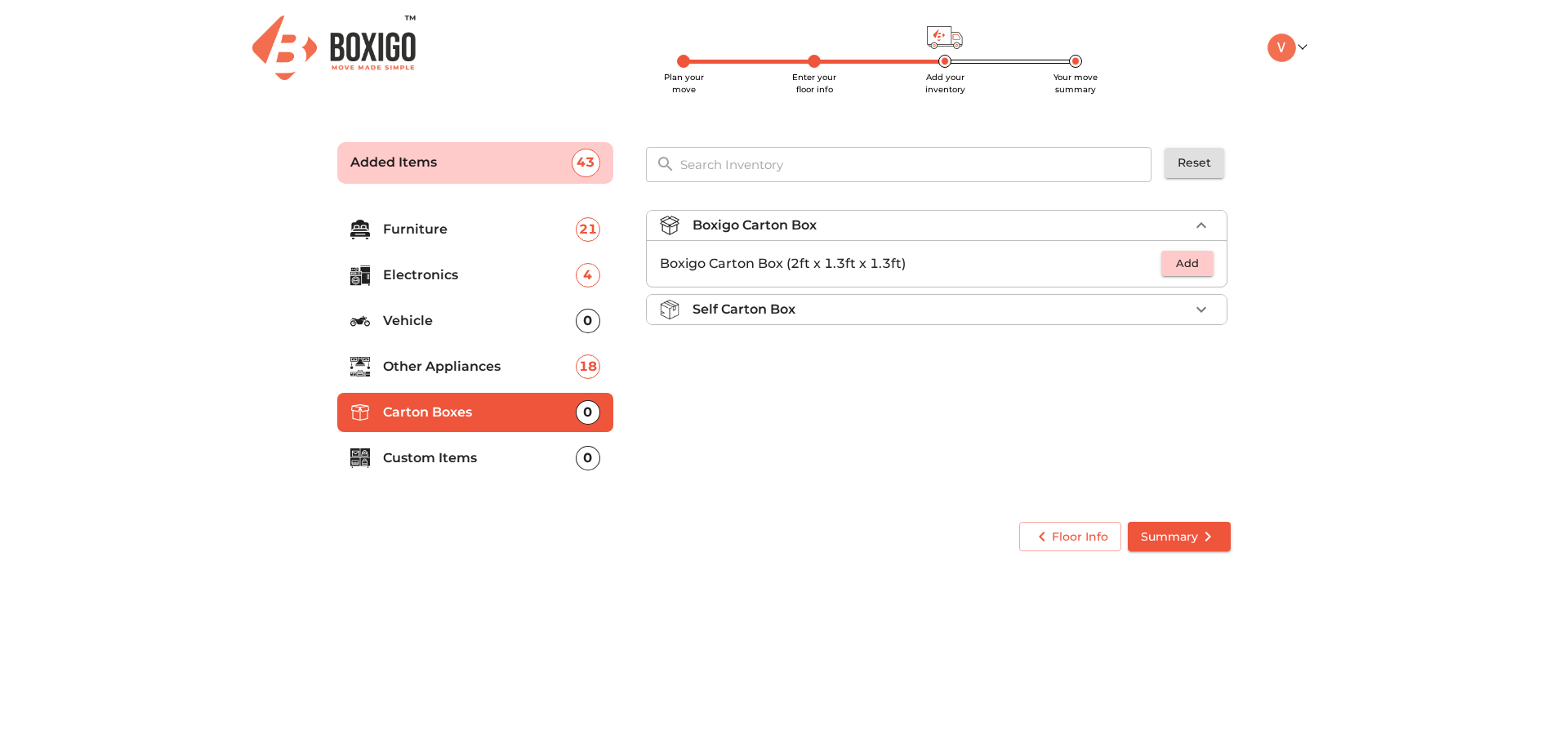
click at [1115, 320] on li "Self Carton Box" at bounding box center [937, 310] width 580 height 30
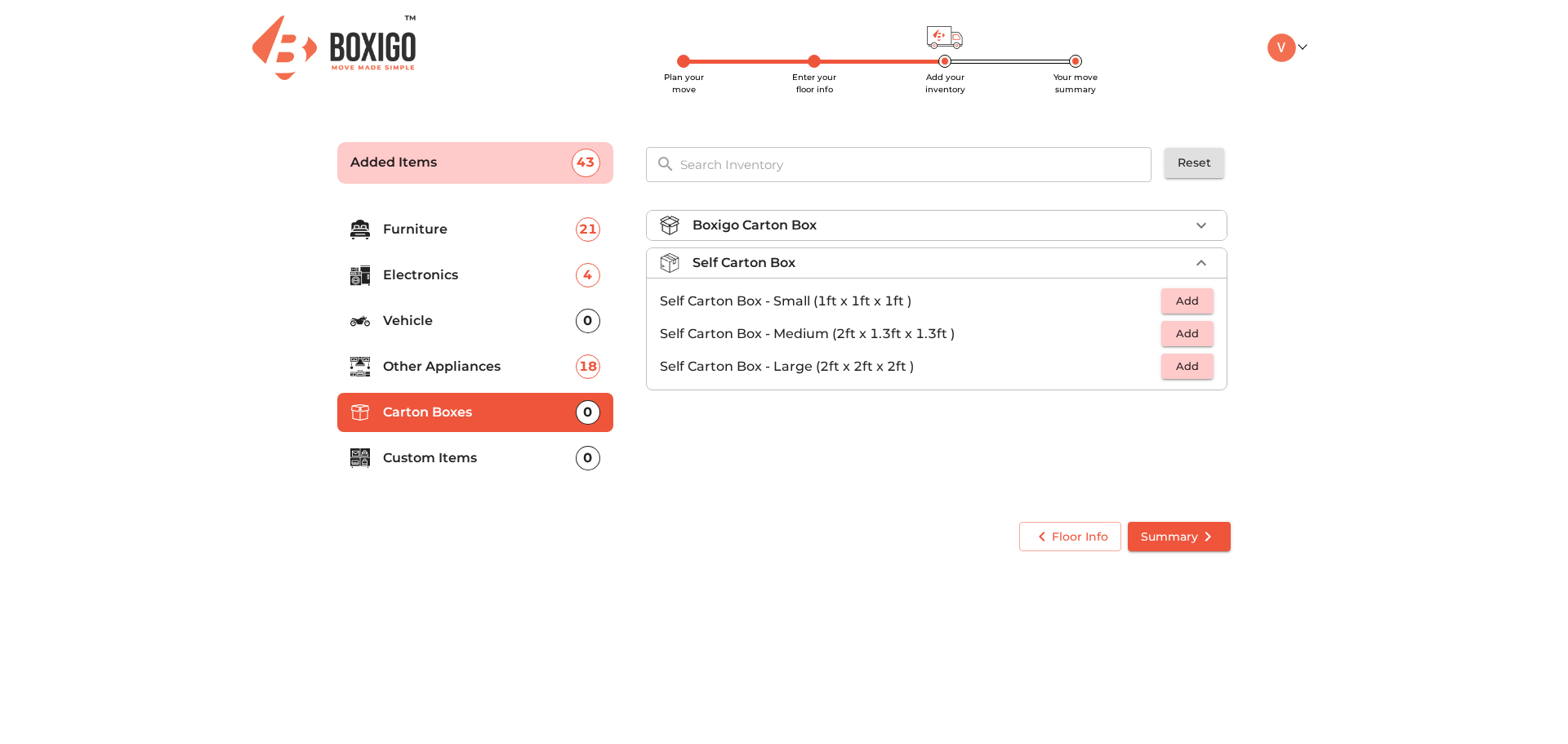
click at [1188, 216] on div "Boxigo Carton Box" at bounding box center [941, 226] width 496 height 20
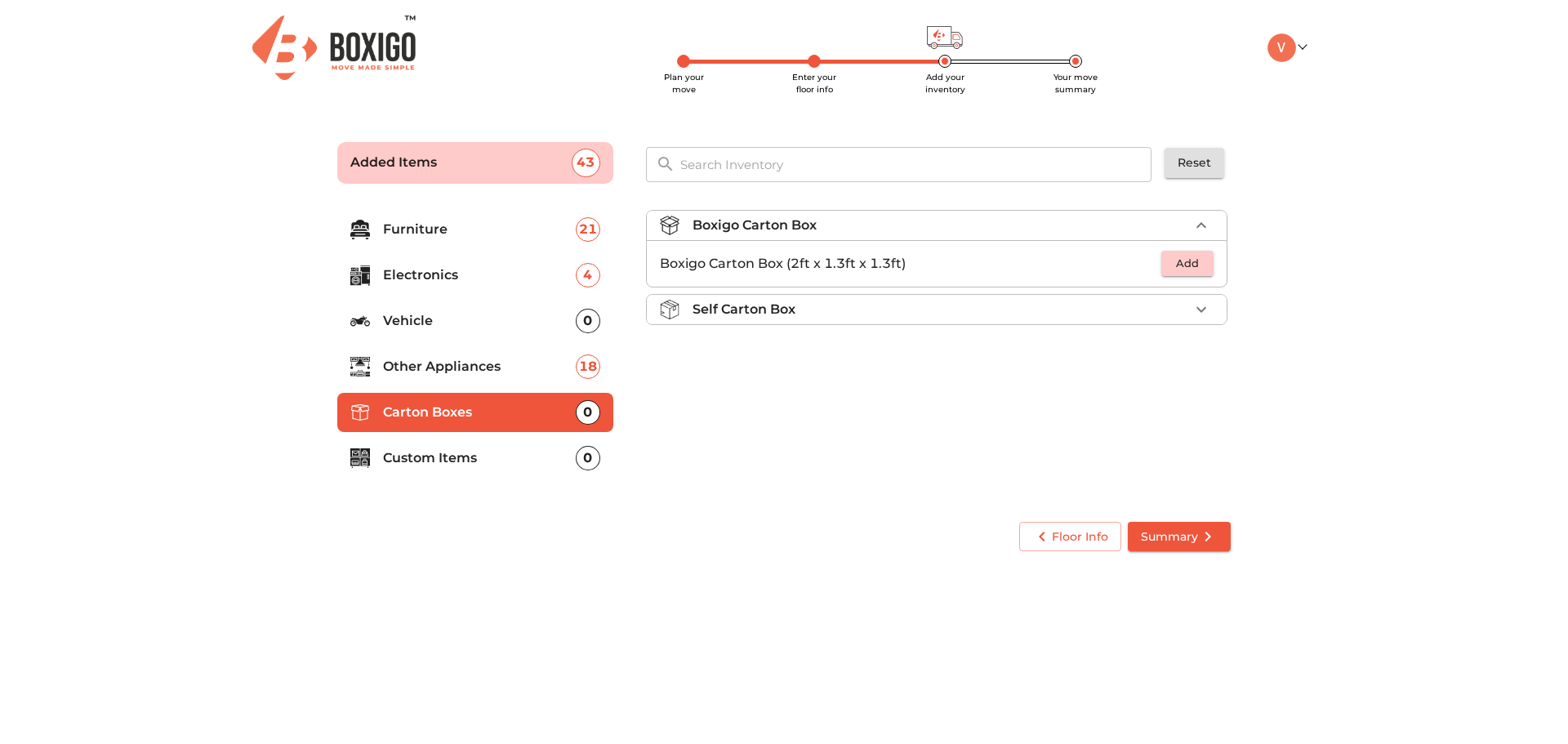
click at [1201, 254] on span "Add" at bounding box center [1187, 263] width 36 height 19
click at [1197, 270] on icon "button" at bounding box center [1201, 264] width 20 height 20
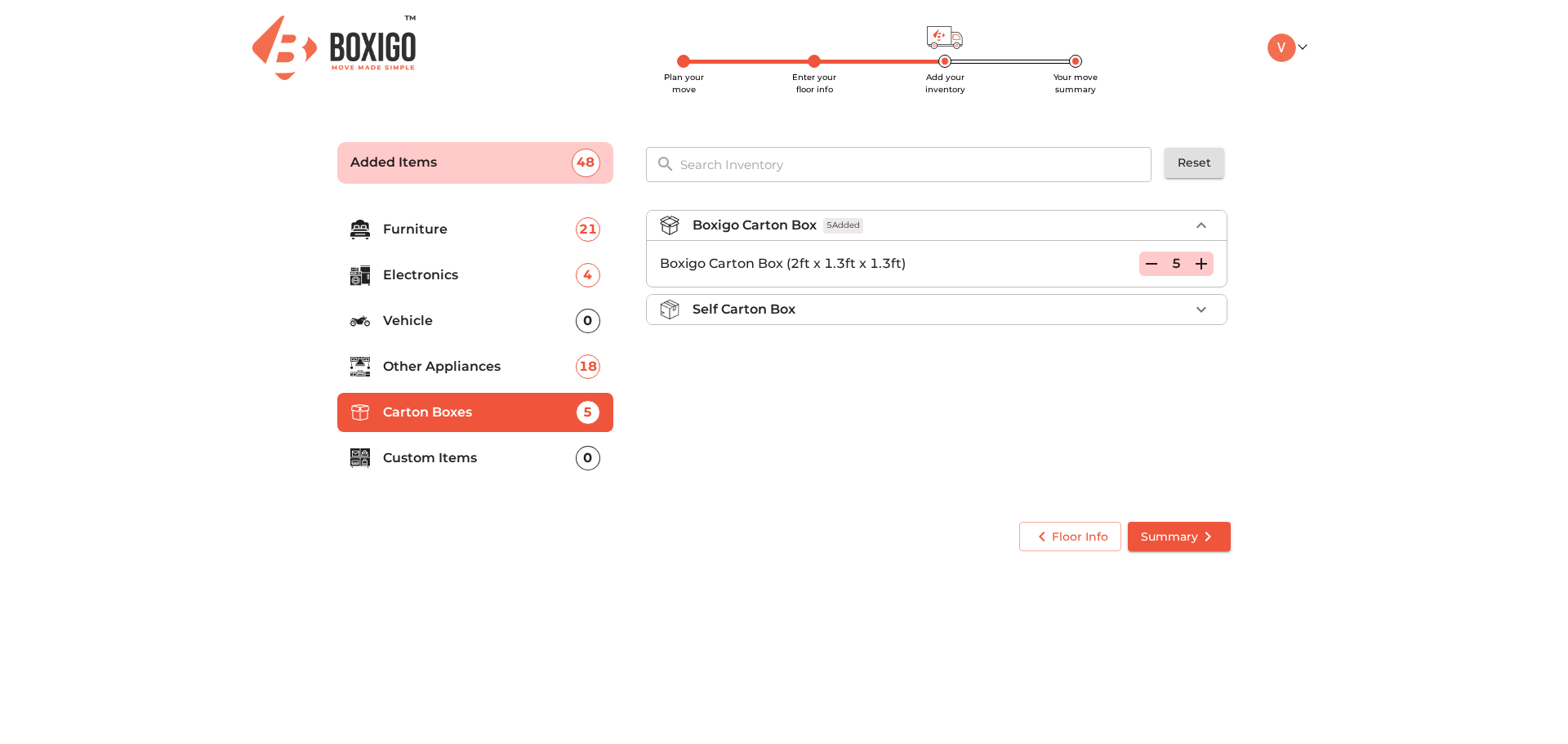
click at [1197, 270] on icon "button" at bounding box center [1201, 264] width 20 height 20
click at [1198, 270] on icon "button" at bounding box center [1201, 264] width 20 height 20
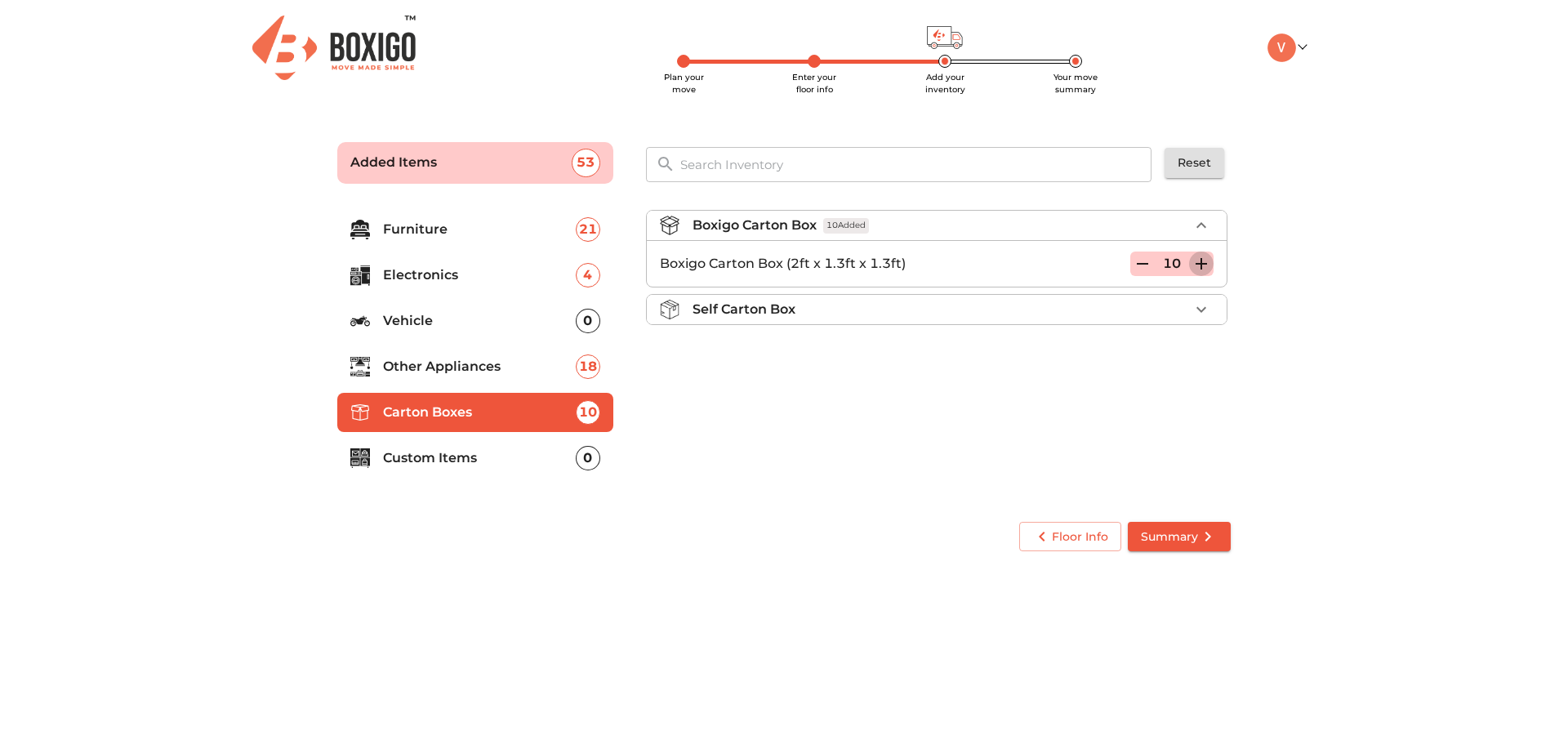
click at [1198, 270] on icon "button" at bounding box center [1201, 264] width 20 height 20
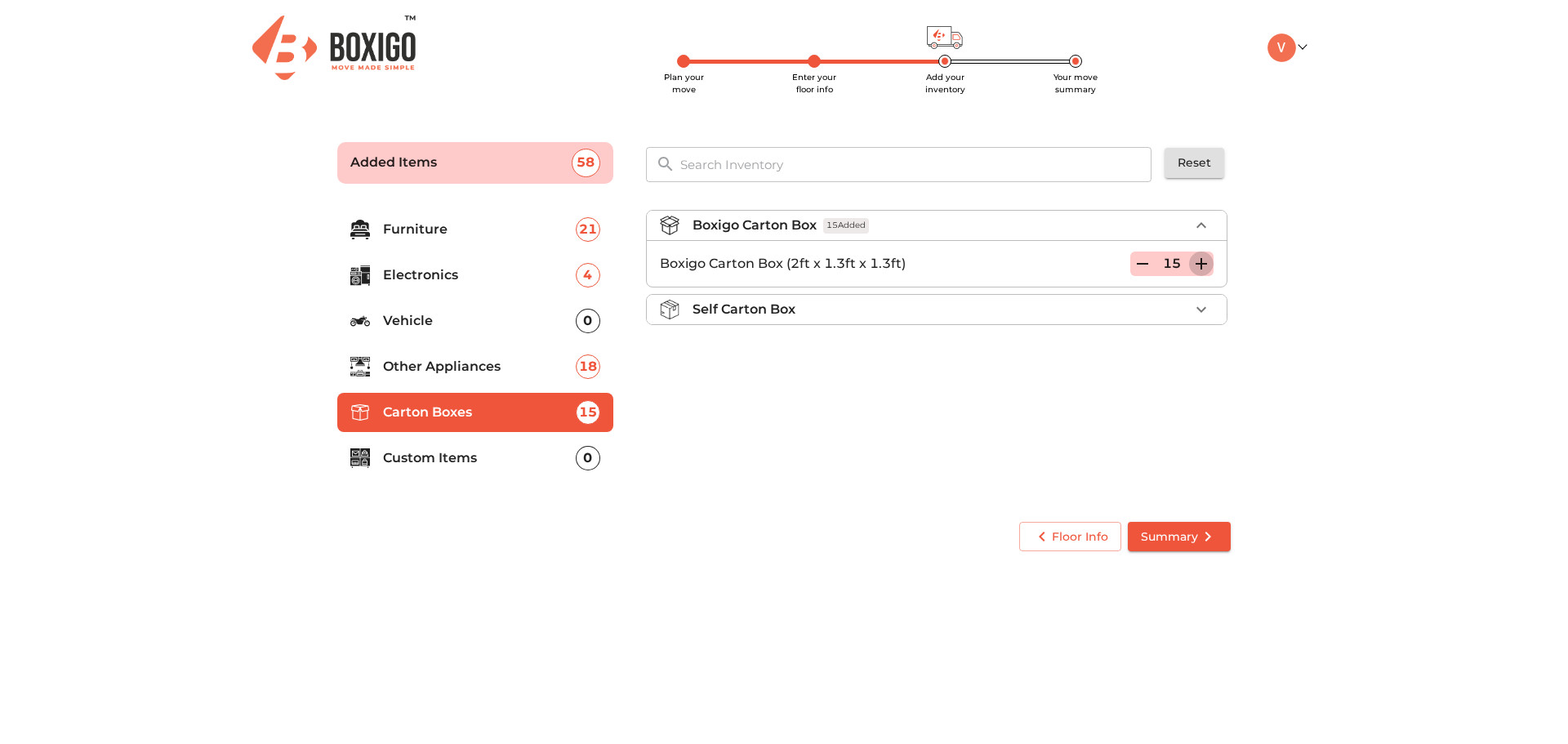
click at [1198, 270] on icon "button" at bounding box center [1201, 264] width 20 height 20
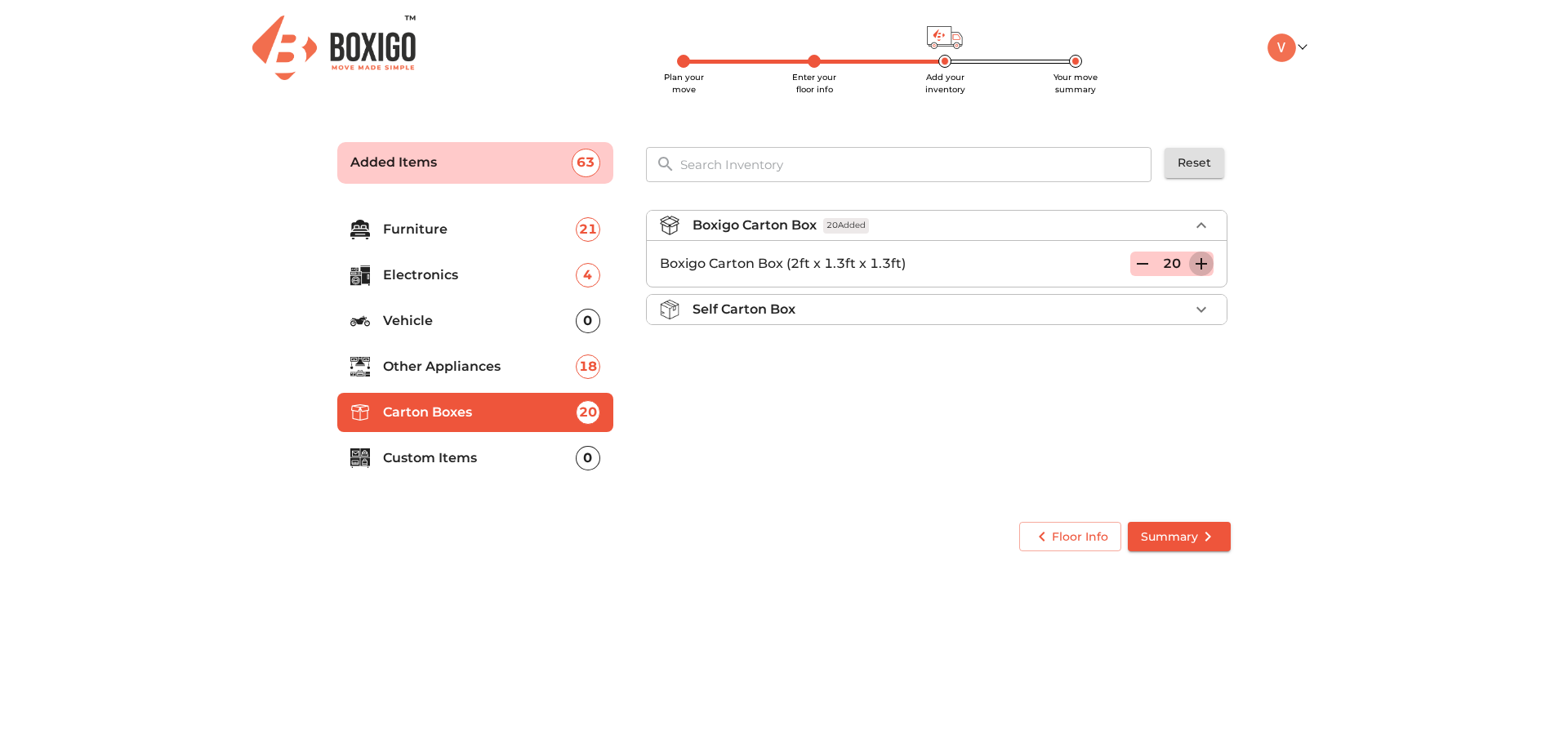
click at [1198, 270] on icon "button" at bounding box center [1201, 264] width 20 height 20
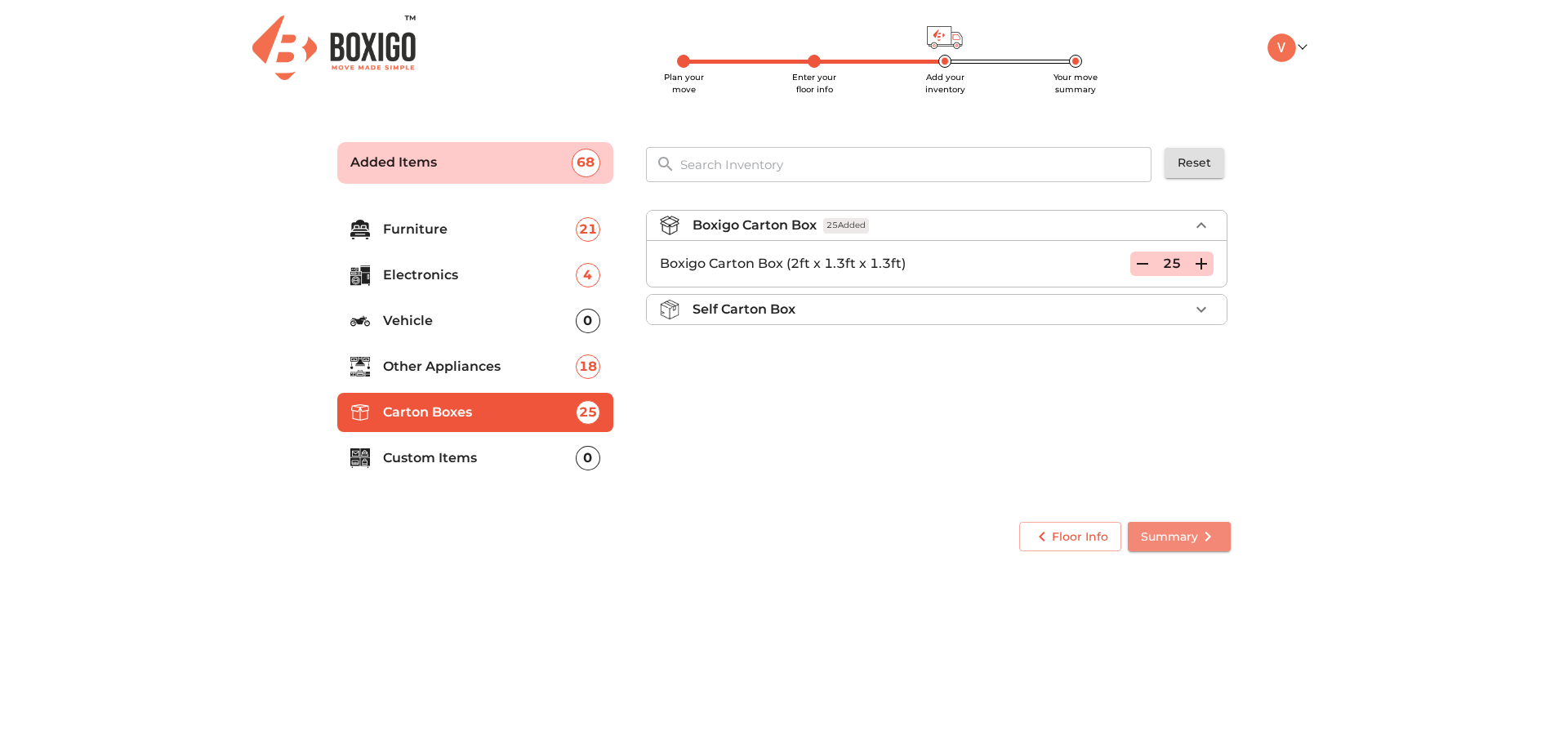
click at [1162, 535] on span "Summary" at bounding box center [1179, 537] width 77 height 21
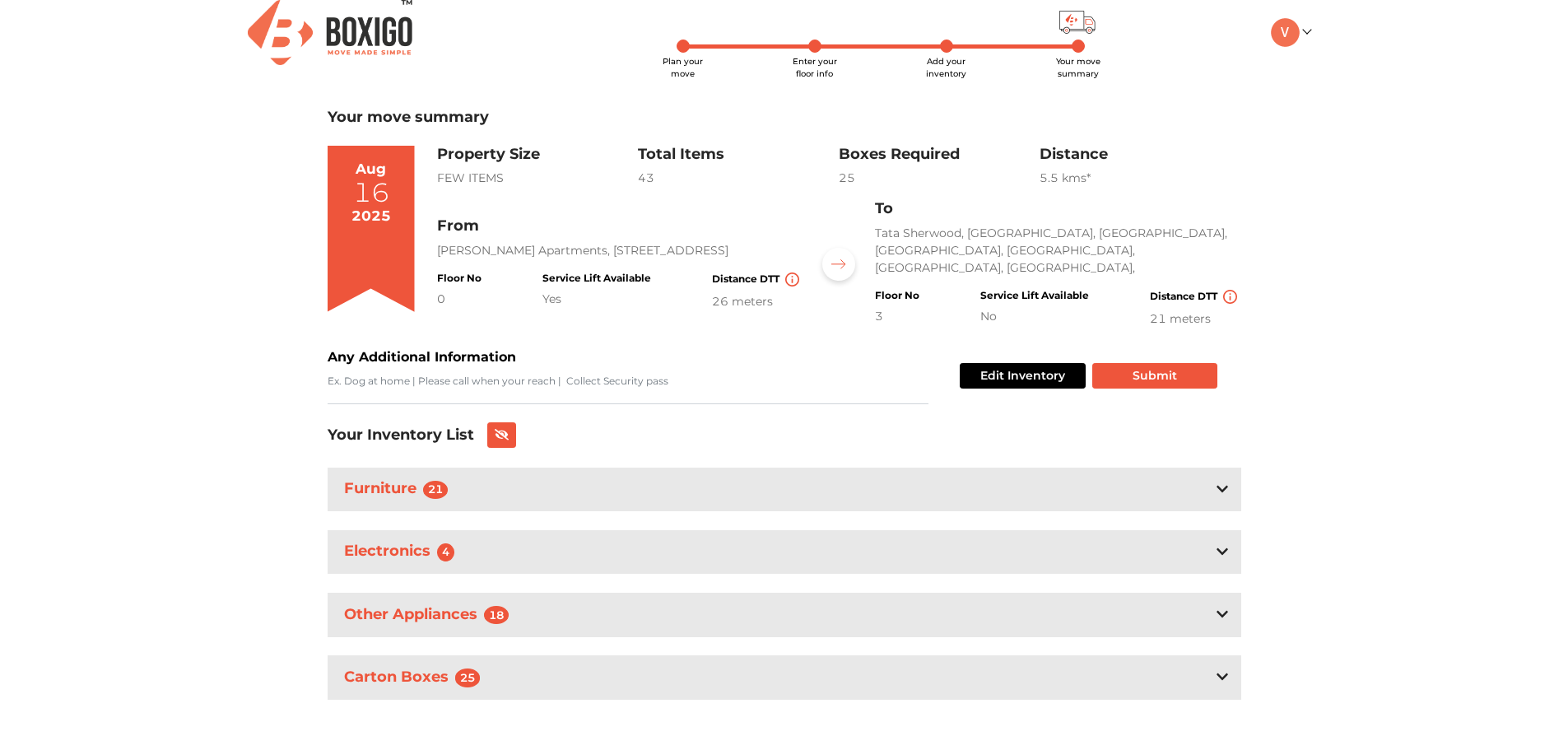
scroll to position [21, 0]
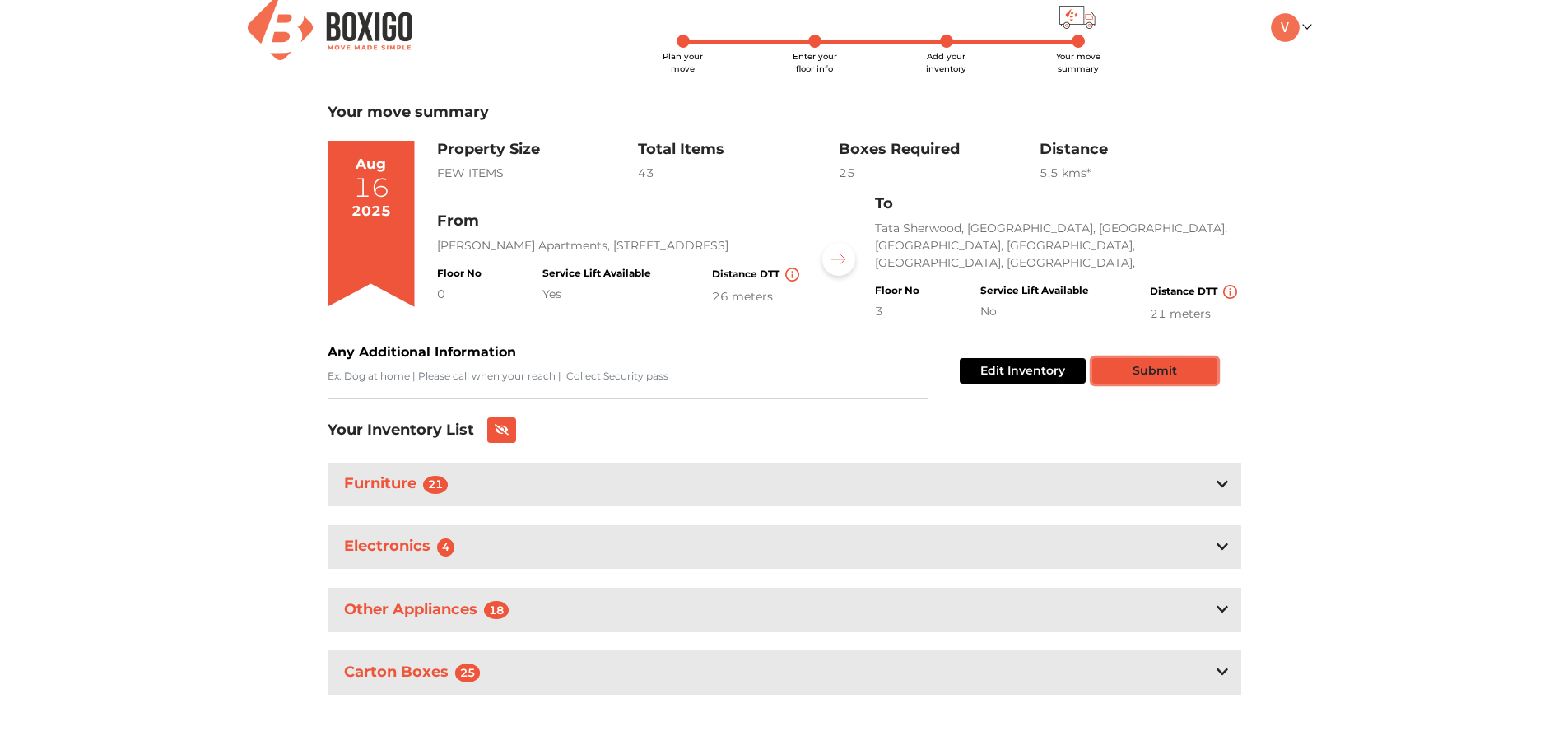
click at [1133, 372] on button "Submit" at bounding box center [1155, 370] width 125 height 26
